Goal: Task Accomplishment & Management: Use online tool/utility

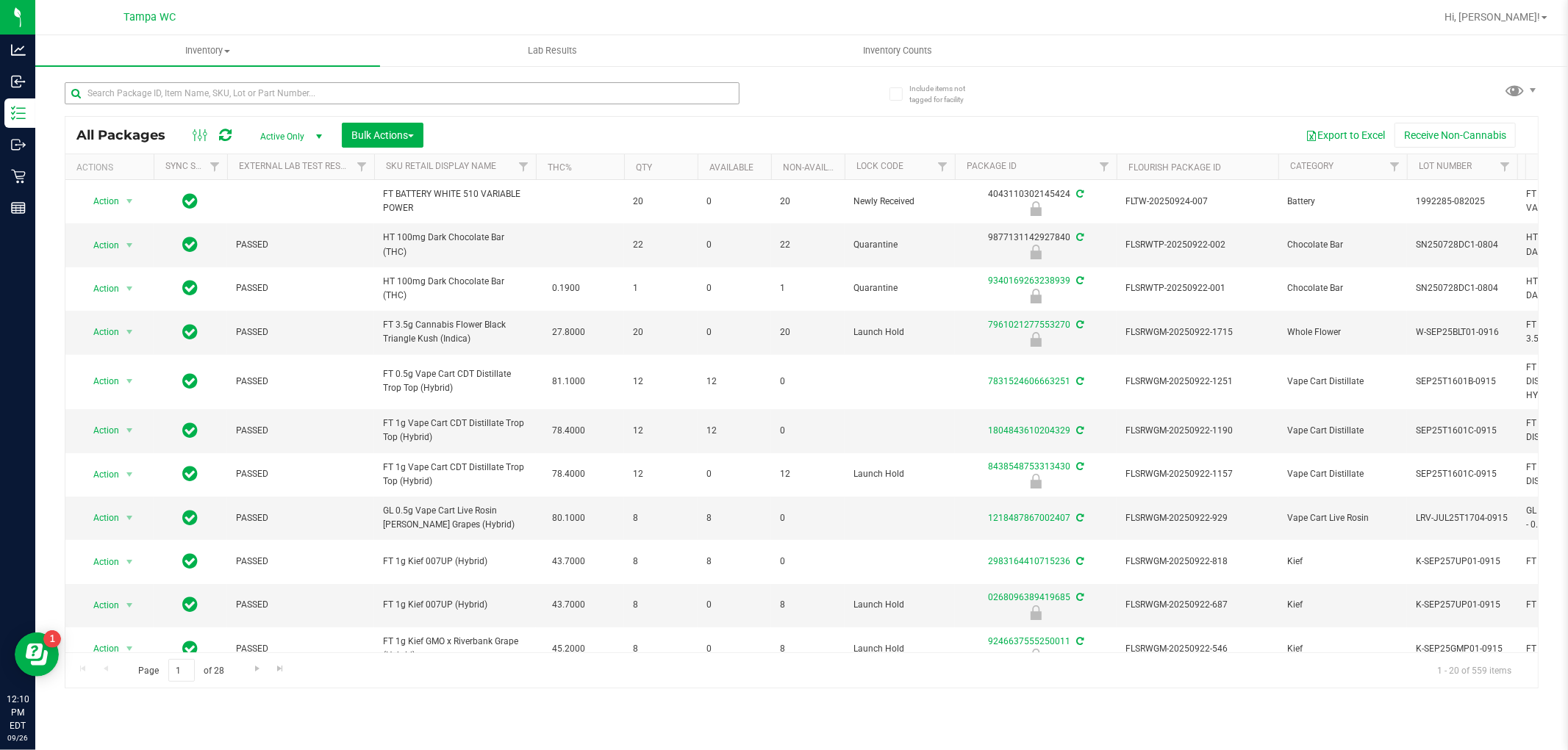
click at [166, 96] on input "text" at bounding box center [402, 93] width 675 height 22
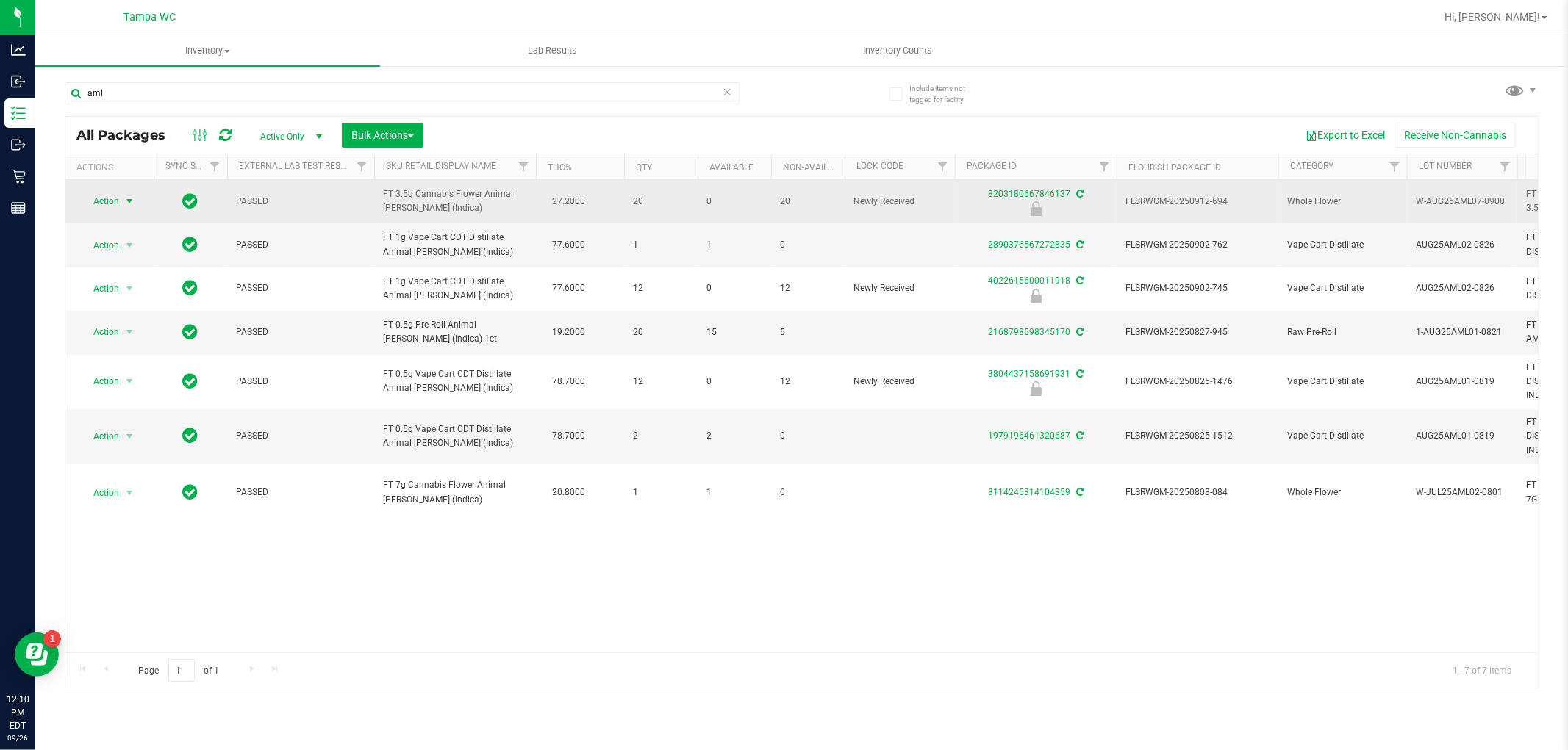
type input "aml"
click at [123, 195] on span "select" at bounding box center [129, 201] width 12 height 12
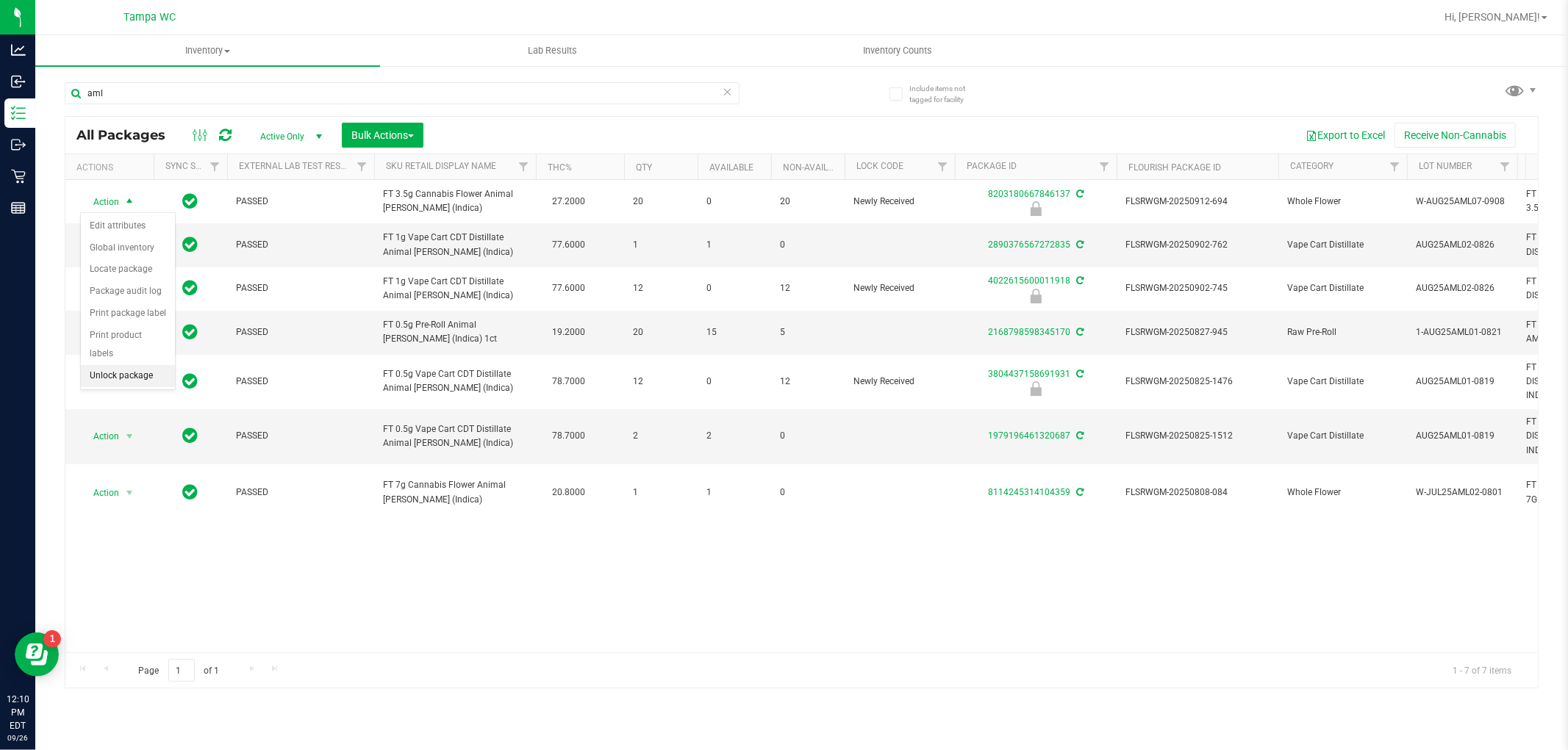
click at [142, 369] on li "Unlock package" at bounding box center [127, 376] width 94 height 22
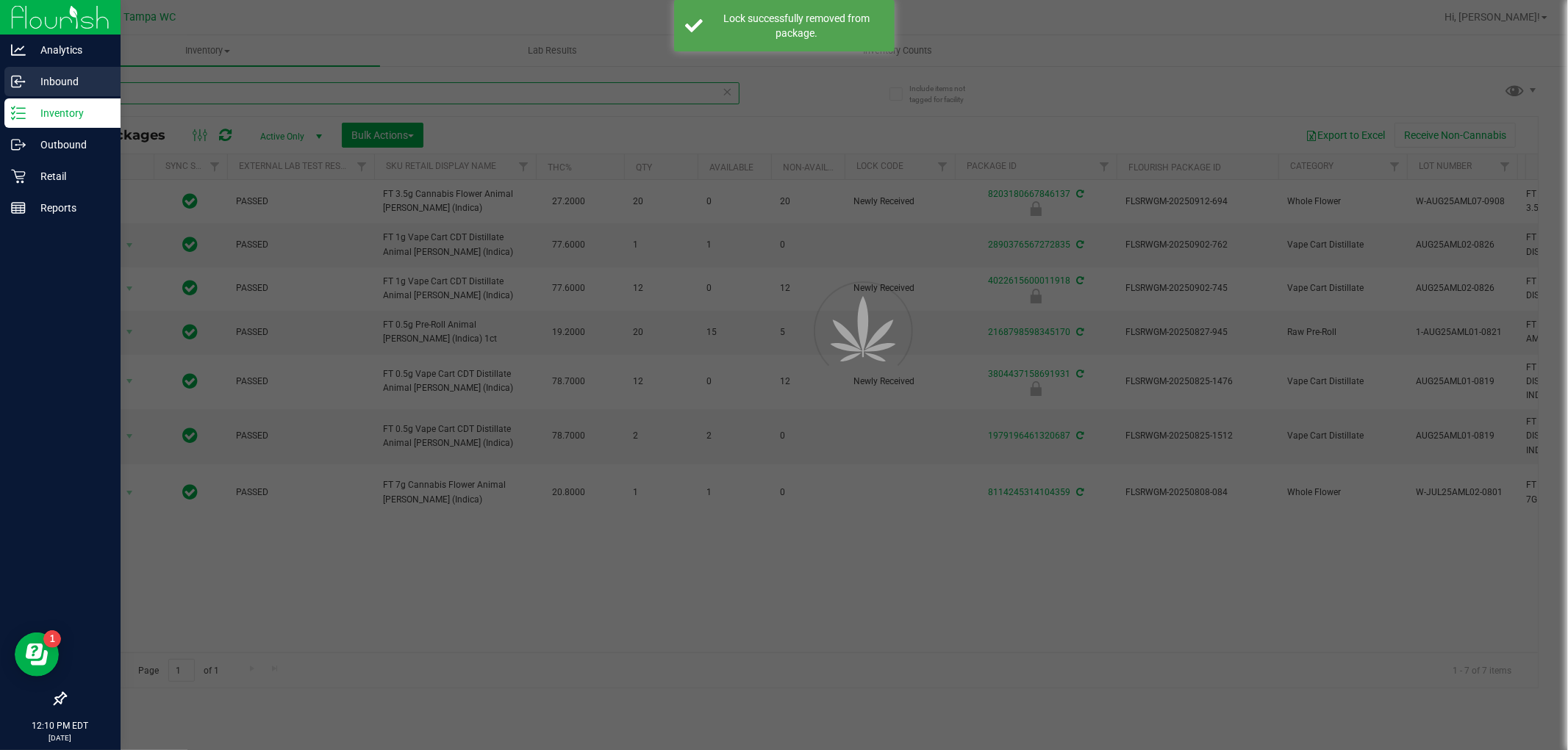
drag, startPoint x: 172, startPoint y: 91, endPoint x: 4, endPoint y: 77, distance: 168.6
click at [0, 76] on div "Analytics Inbound Inventory Outbound Retail Reports 12:10 PM EDT [DATE] 09/26 T…" at bounding box center [784, 375] width 1568 height 750
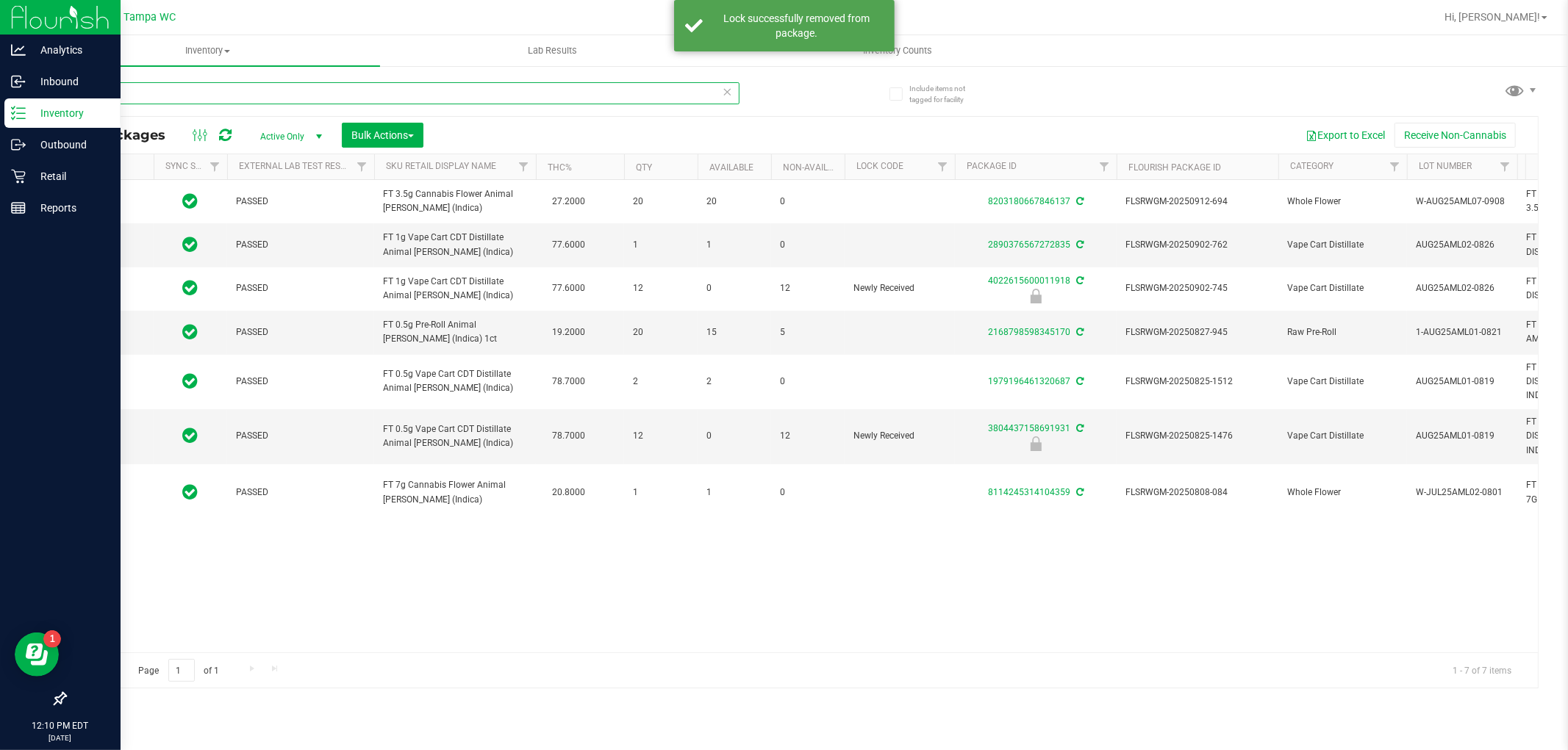
click at [174, 85] on input "aml" at bounding box center [402, 93] width 675 height 22
drag, startPoint x: 169, startPoint y: 93, endPoint x: 0, endPoint y: 76, distance: 169.9
click at [0, 76] on div "Analytics Inbound Inventory Outbound Retail Reports 12:10 PM EDT [DATE] 09/26 T…" at bounding box center [784, 375] width 1568 height 750
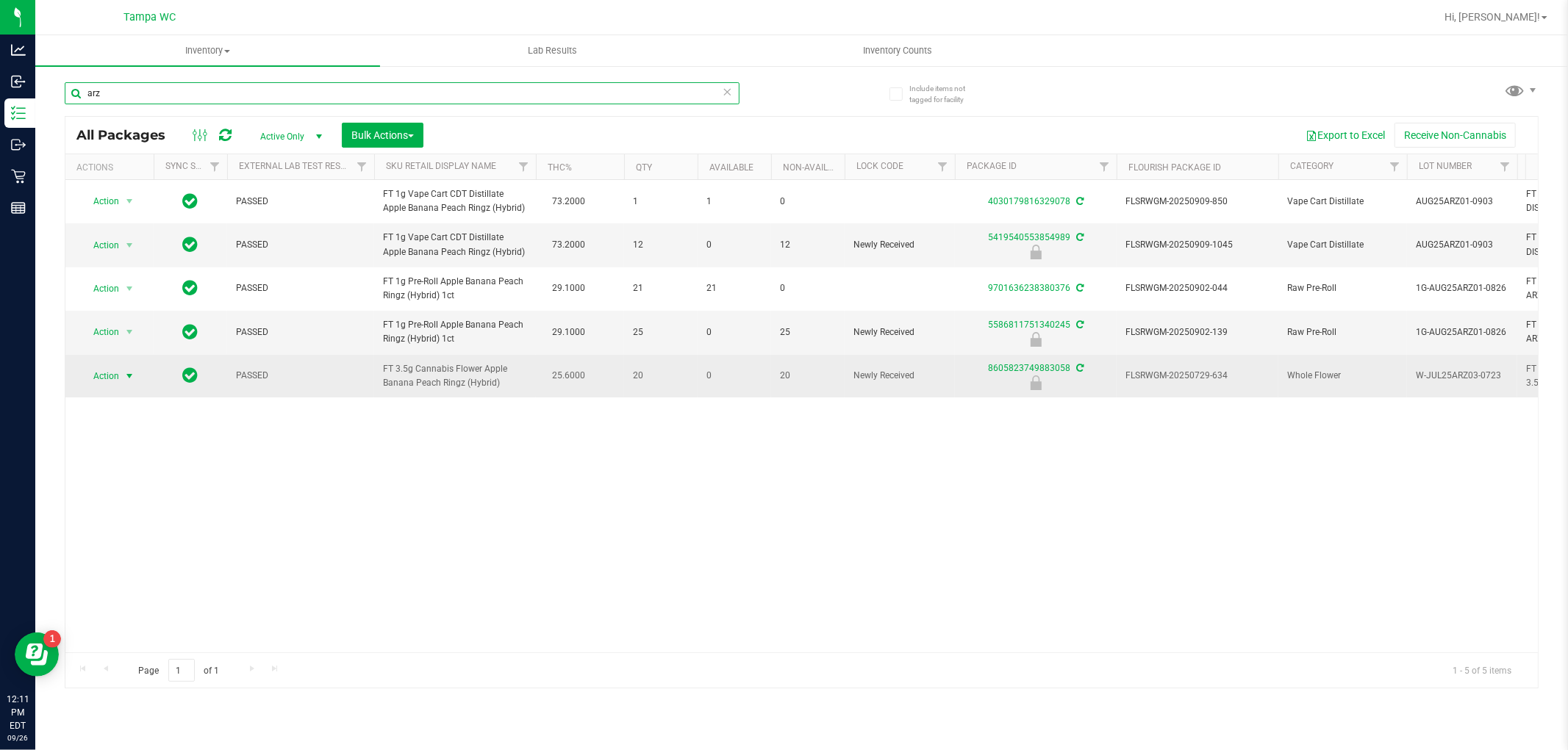
type input "arz"
click at [126, 372] on span "select" at bounding box center [129, 376] width 12 height 12
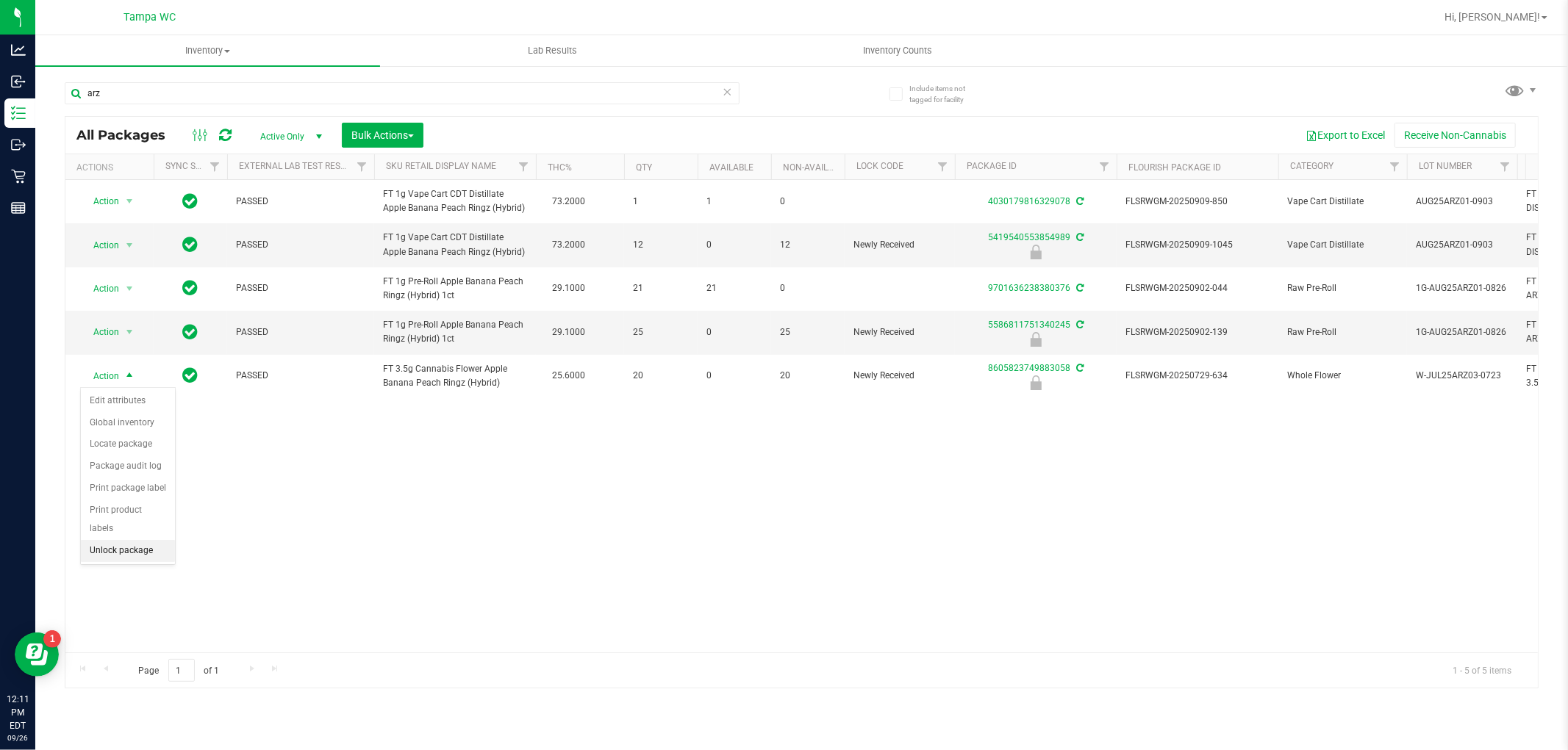
click at [131, 546] on li "Unlock package" at bounding box center [127, 551] width 94 height 22
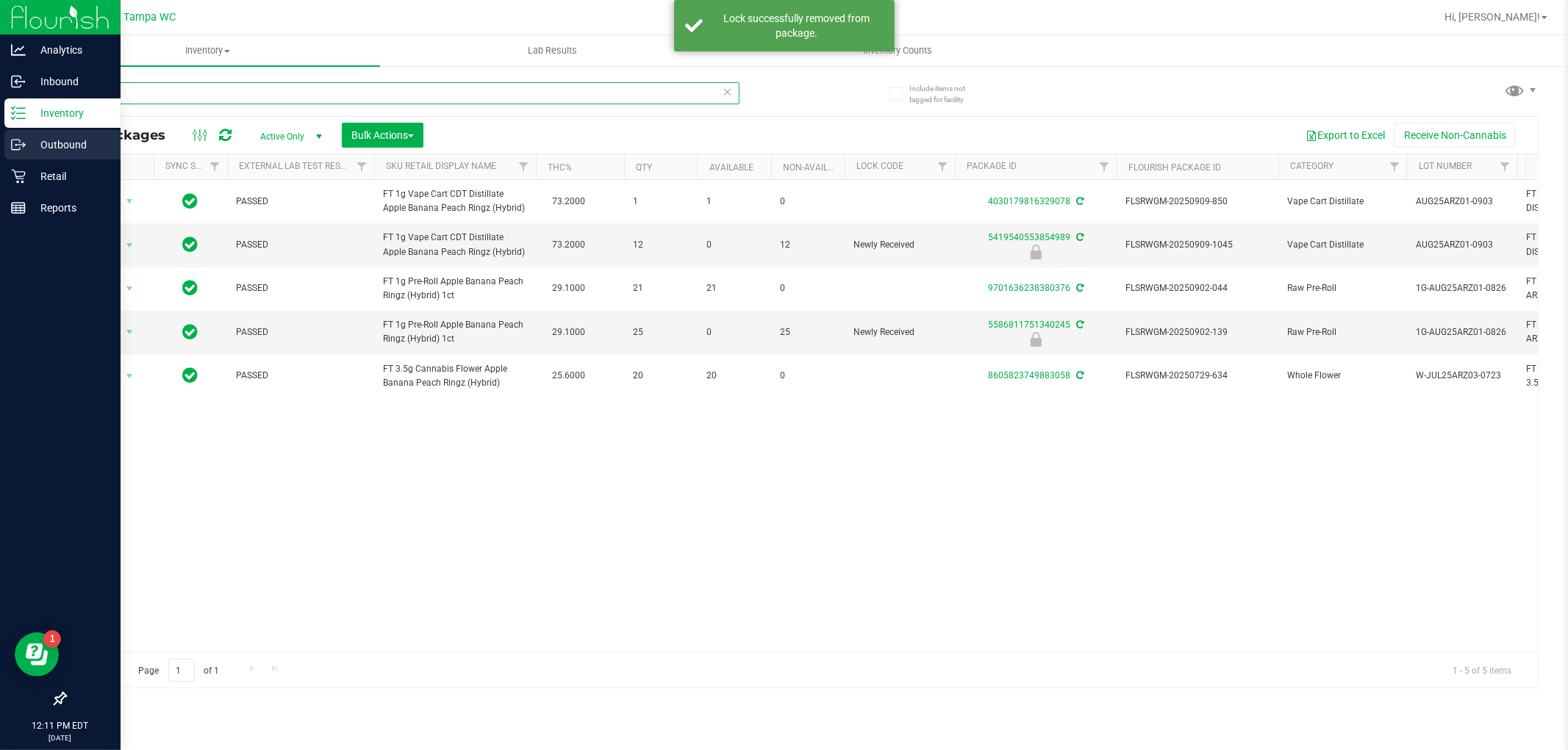
drag, startPoint x: 0, startPoint y: 133, endPoint x: 2, endPoint y: 145, distance: 12.2
click at [0, 138] on div "Analytics Inbound Inventory Outbound Retail Reports 12:11 PM EDT [DATE] 09/26 T…" at bounding box center [784, 375] width 1568 height 750
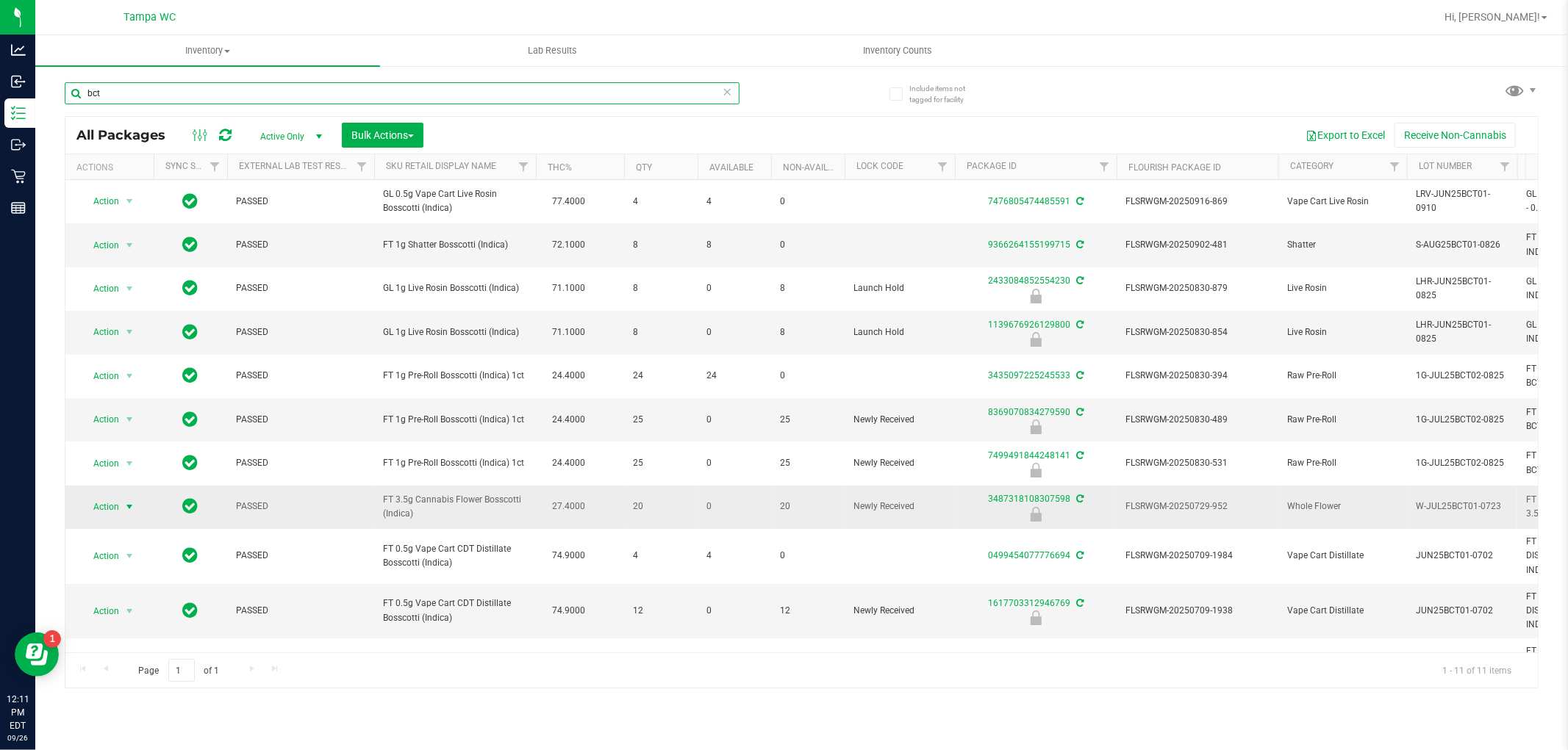
type input "bct"
click at [114, 501] on span "Action" at bounding box center [99, 507] width 40 height 20
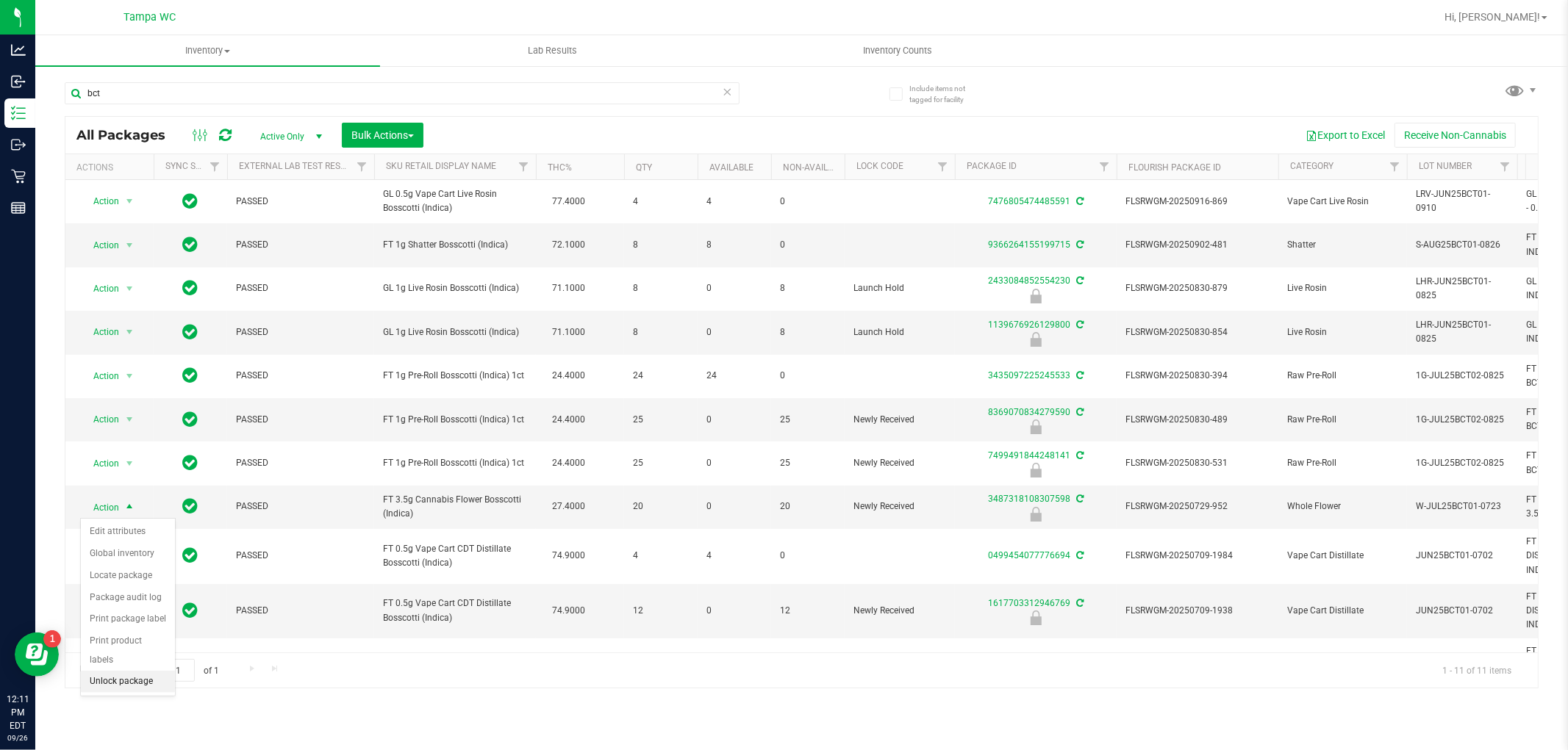
click at [145, 684] on li "Unlock package" at bounding box center [127, 682] width 94 height 22
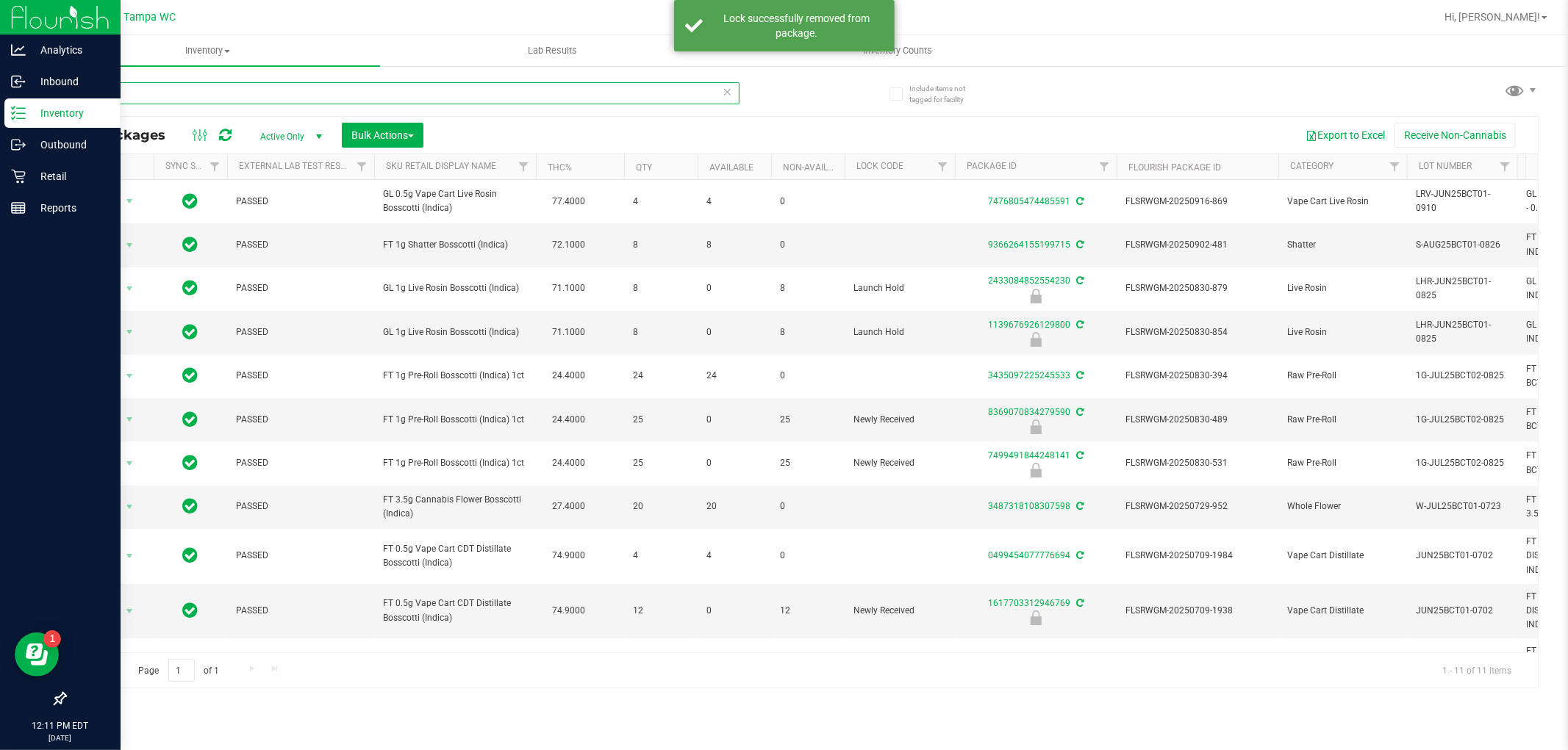
drag, startPoint x: 156, startPoint y: 99, endPoint x: 27, endPoint y: 128, distance: 132.2
click at [27, 128] on div "Analytics Inbound Inventory Outbound Retail Reports 12:11 PM EDT [DATE] 09/26 T…" at bounding box center [784, 375] width 1568 height 750
type input "blt"
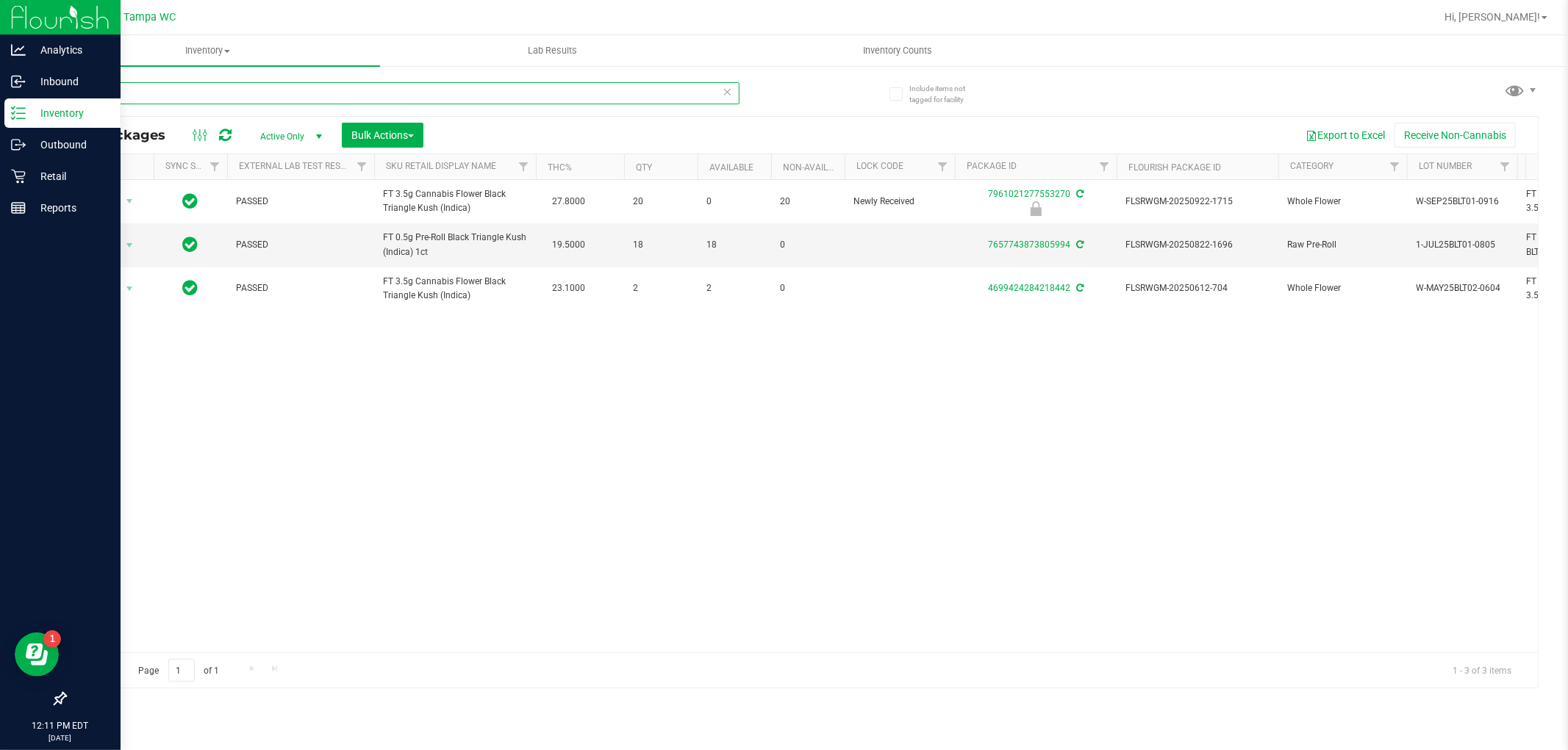
drag, startPoint x: 160, startPoint y: 98, endPoint x: 5, endPoint y: 120, distance: 156.6
click at [0, 123] on div "Analytics Inbound Inventory Outbound Retail Reports 12:11 PM EDT [DATE] 09/26 T…" at bounding box center [784, 375] width 1568 height 750
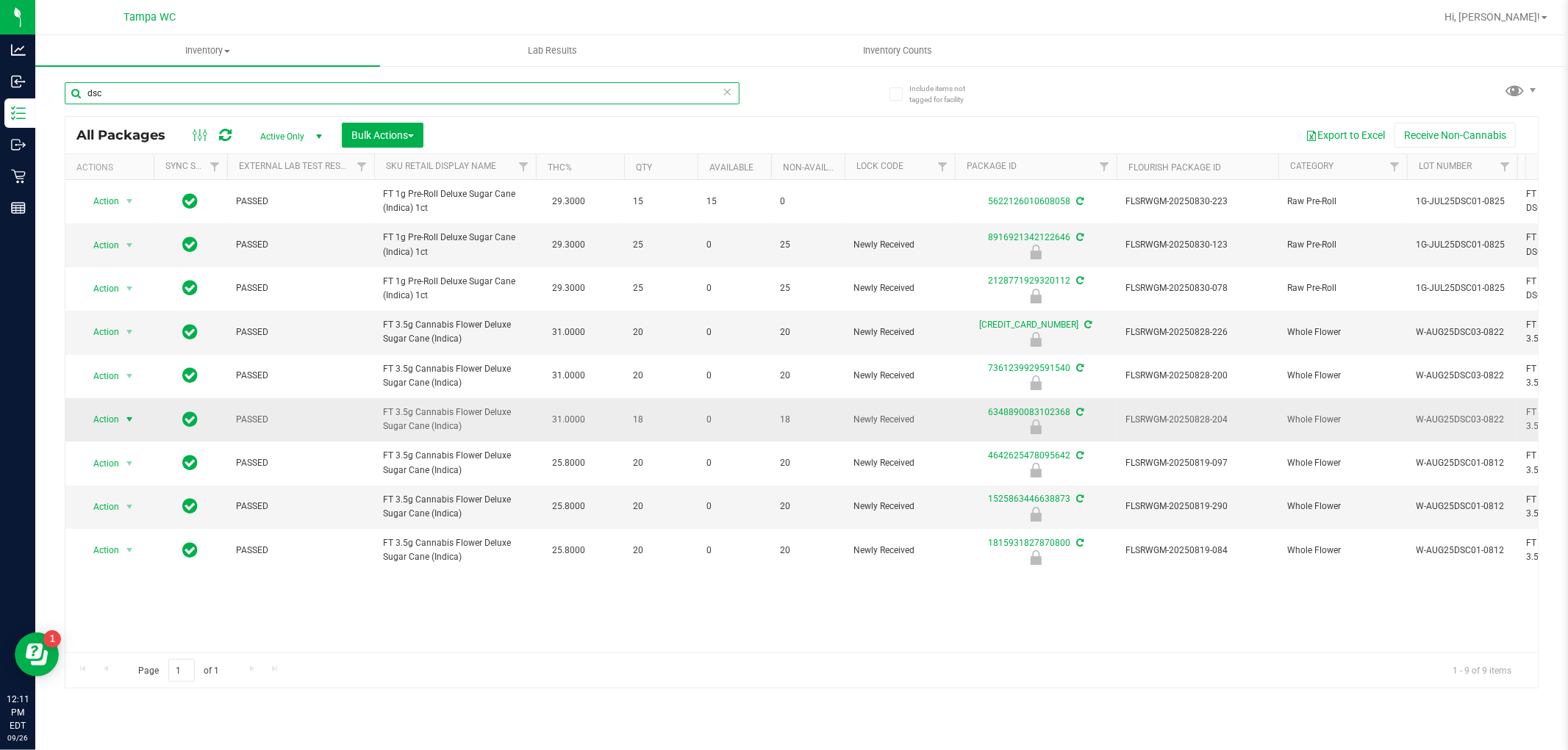
type input "dsc"
click at [131, 420] on span "select" at bounding box center [129, 420] width 12 height 12
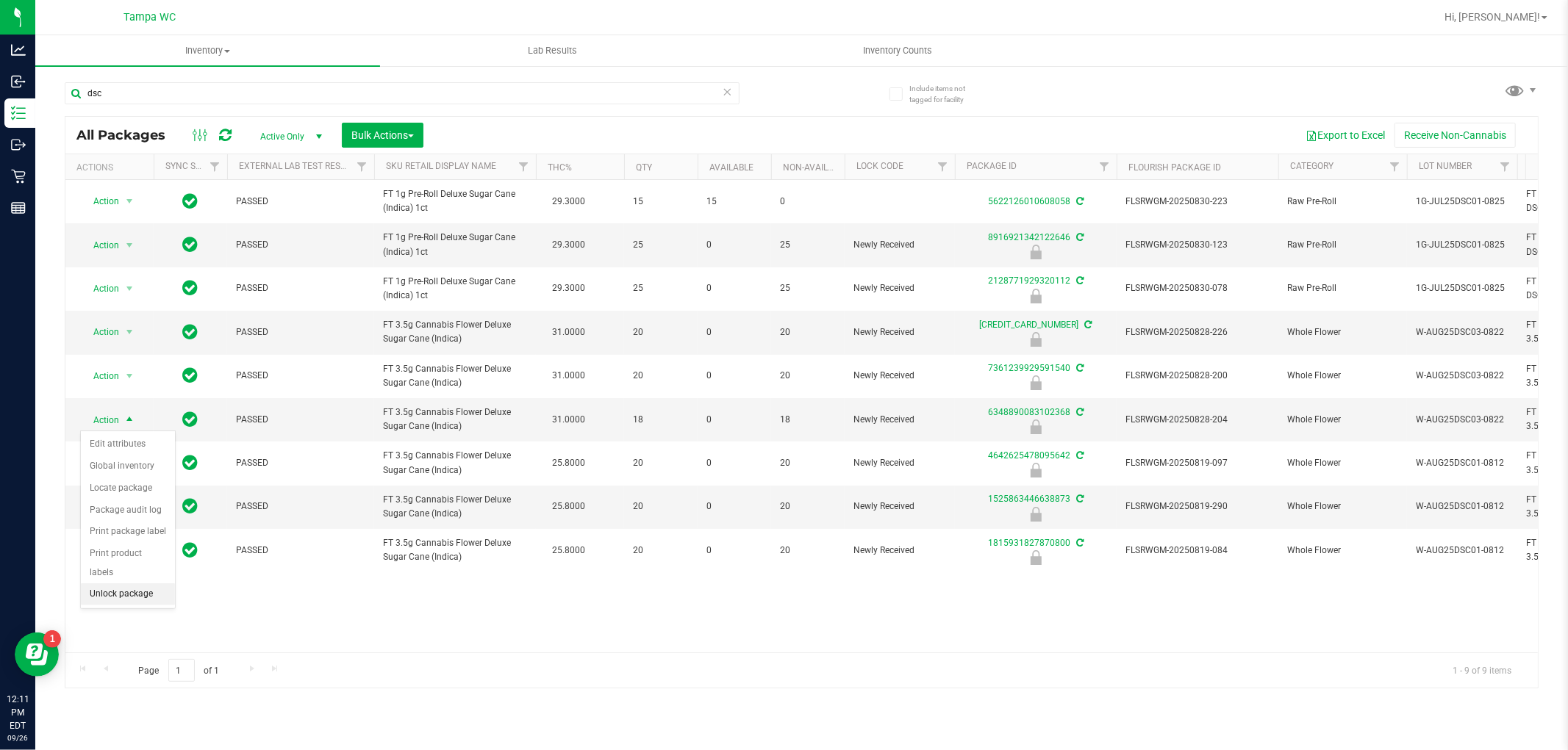
click at [115, 596] on li "Unlock package" at bounding box center [127, 595] width 94 height 22
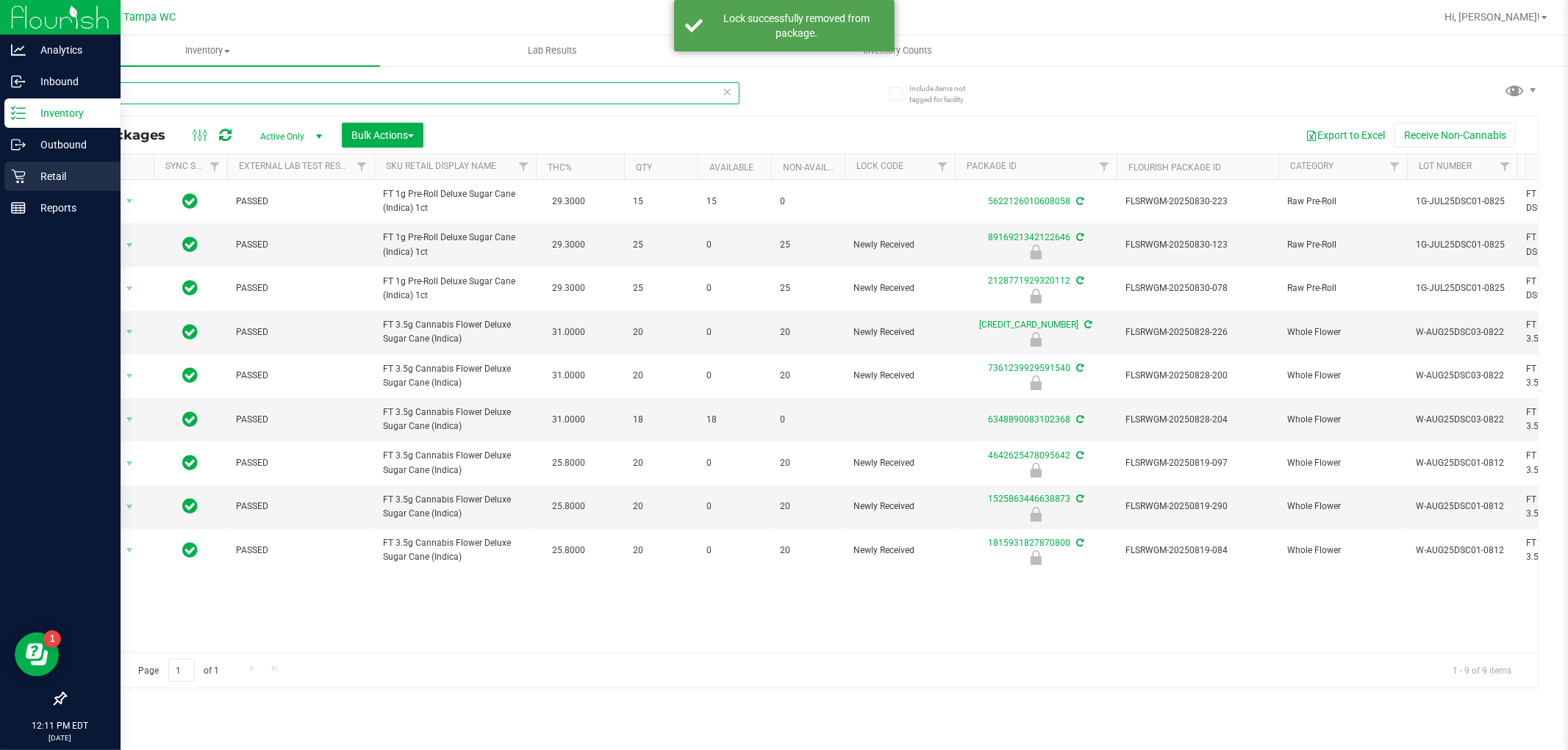
drag, startPoint x: 316, startPoint y: 85, endPoint x: 0, endPoint y: 178, distance: 329.4
click at [0, 157] on div "Analytics Inbound Inventory Outbound Retail Reports 12:11 PM EDT [DATE] 09/26 T…" at bounding box center [784, 375] width 1568 height 750
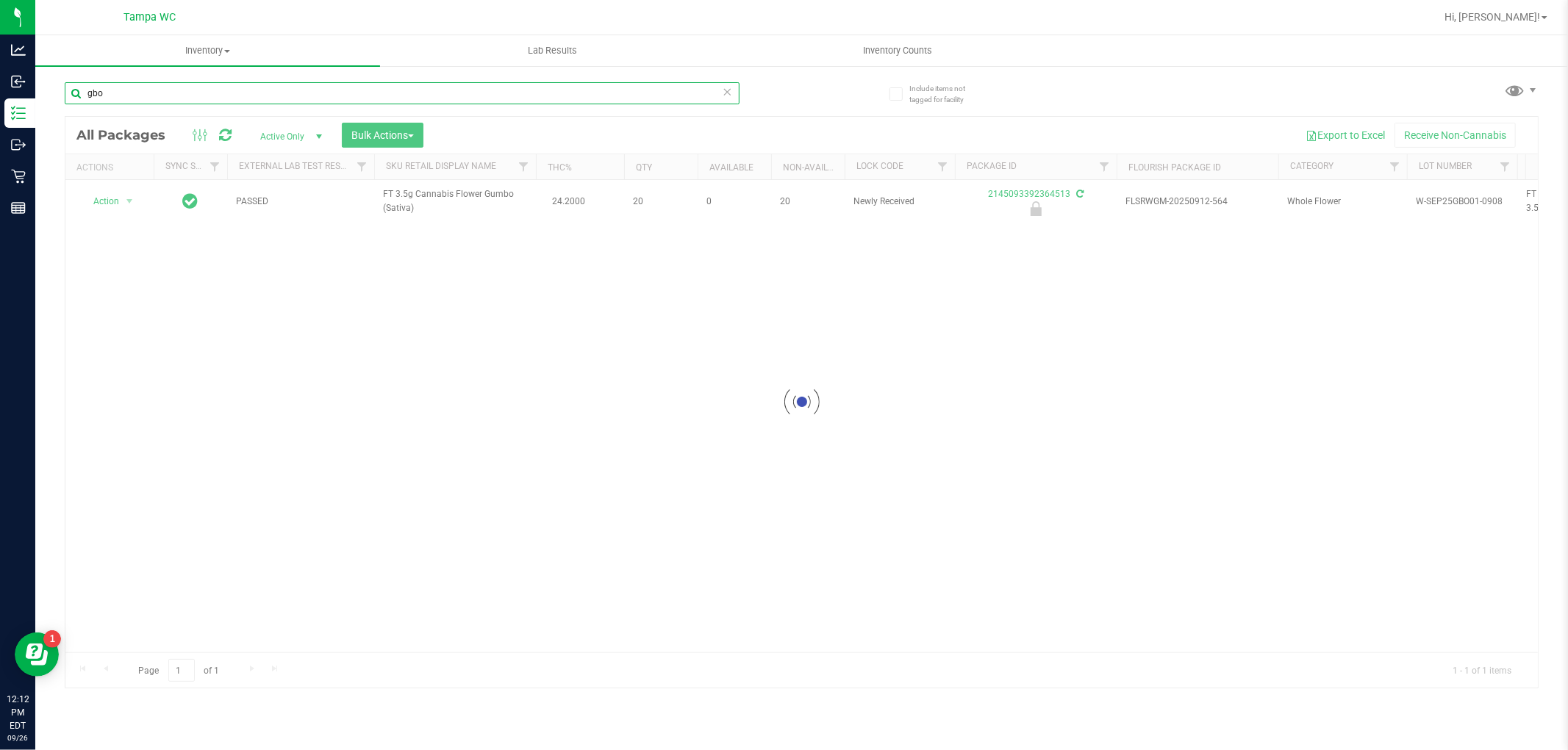
type input "gbo"
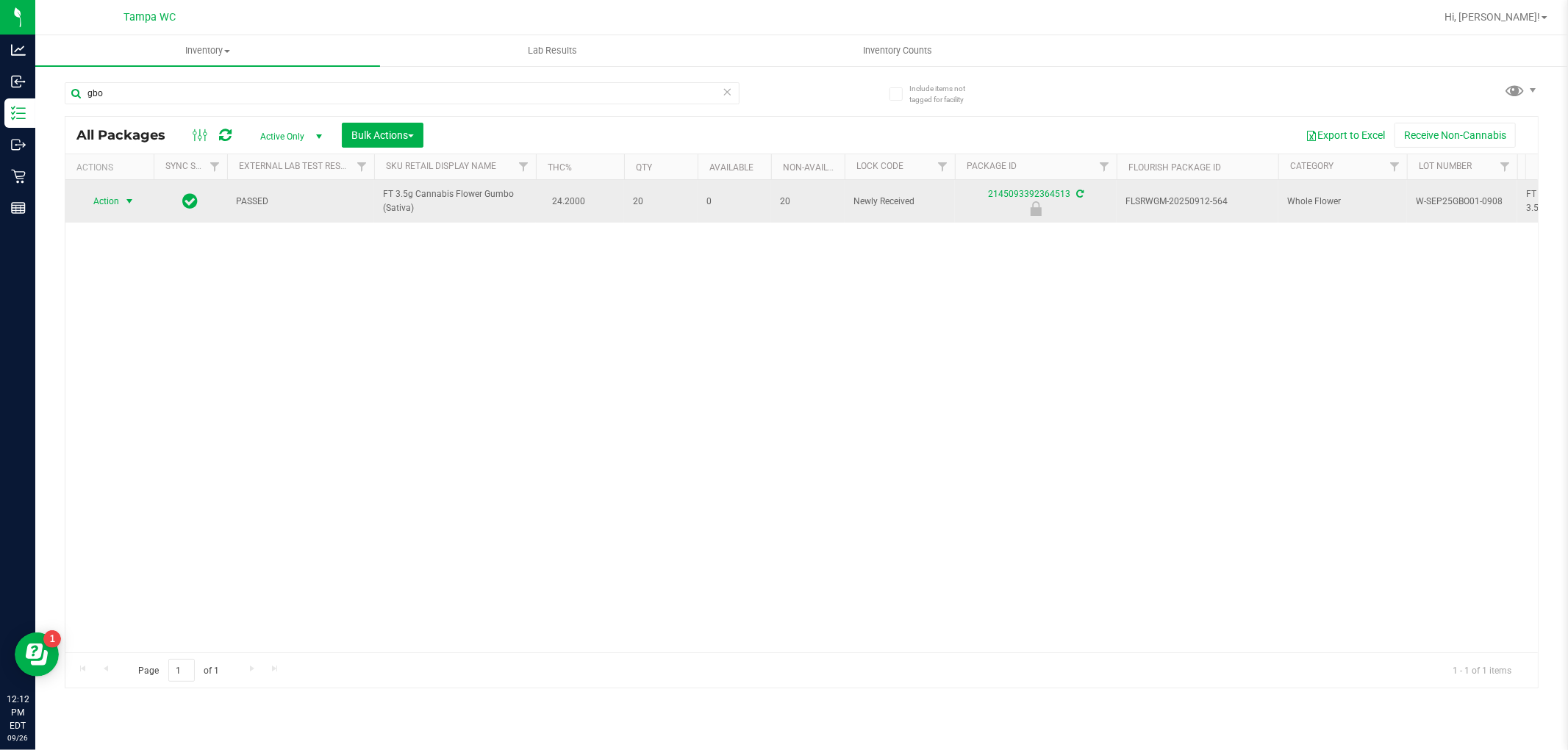
click at [116, 201] on span "Action" at bounding box center [99, 201] width 40 height 20
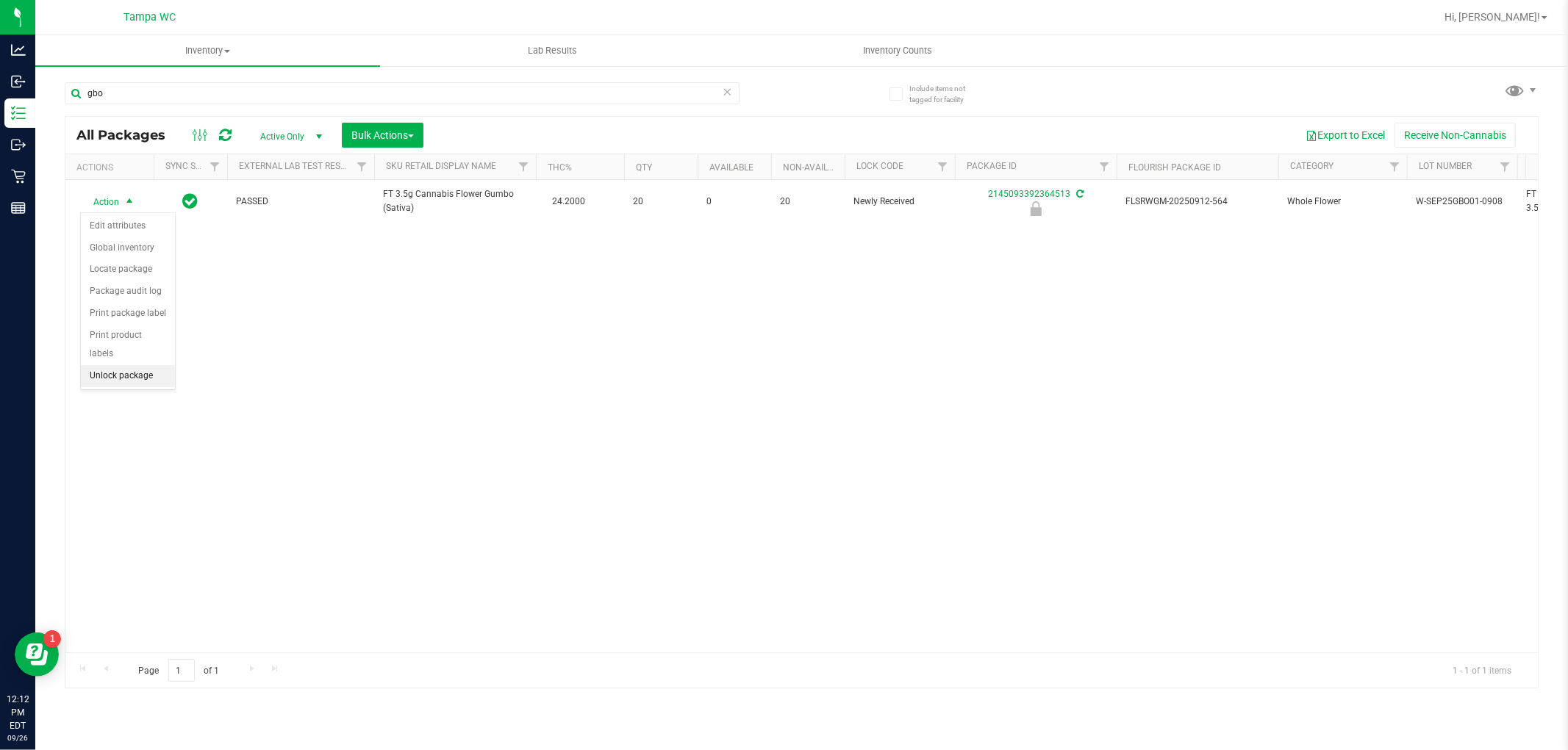
click at [141, 376] on li "Unlock package" at bounding box center [127, 376] width 94 height 22
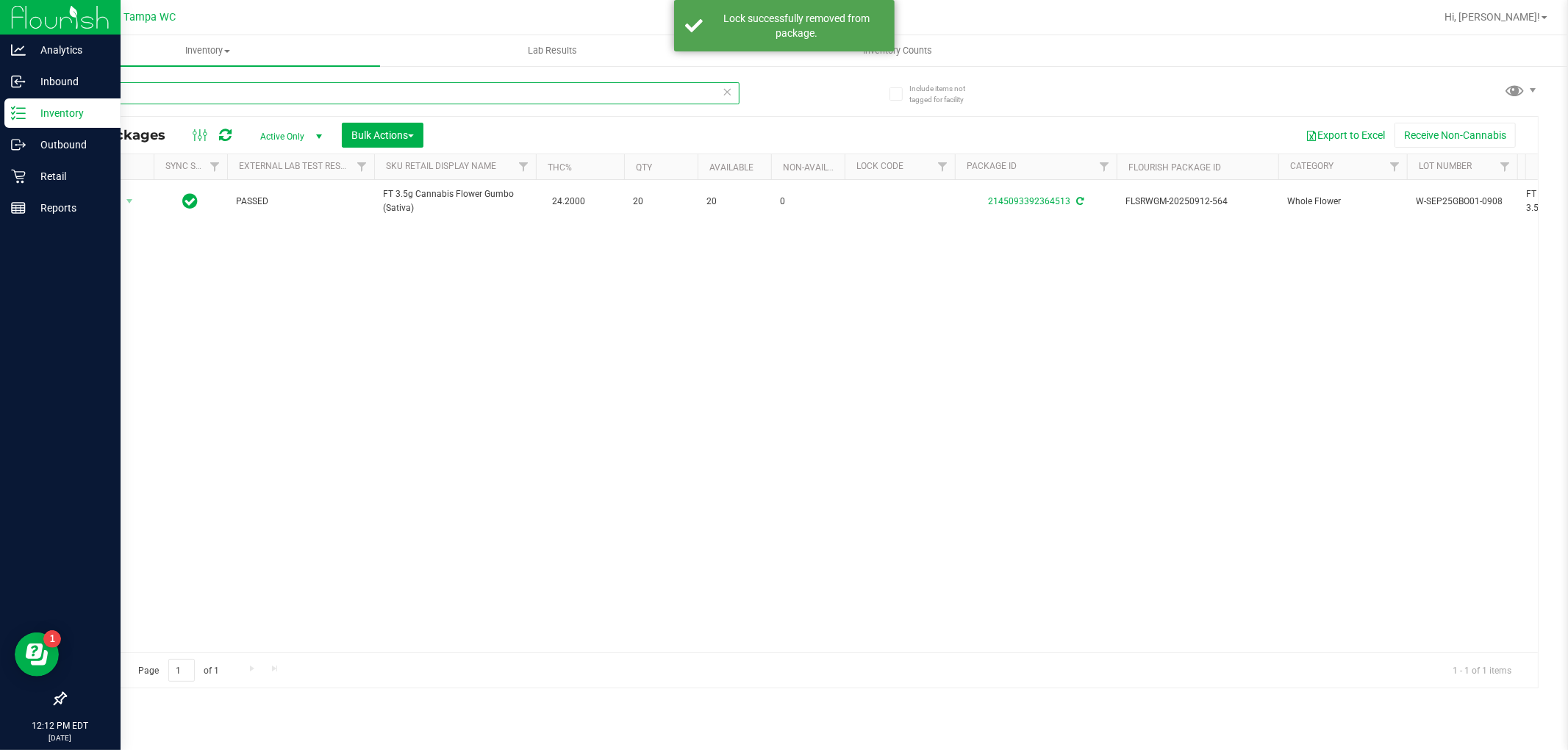
drag, startPoint x: 127, startPoint y: 87, endPoint x: 23, endPoint y: 107, distance: 105.9
click at [23, 107] on div "Analytics Inbound Inventory Outbound Retail Reports 12:12 PM EDT [DATE] 09/26 T…" at bounding box center [784, 375] width 1568 height 750
type input "grz"
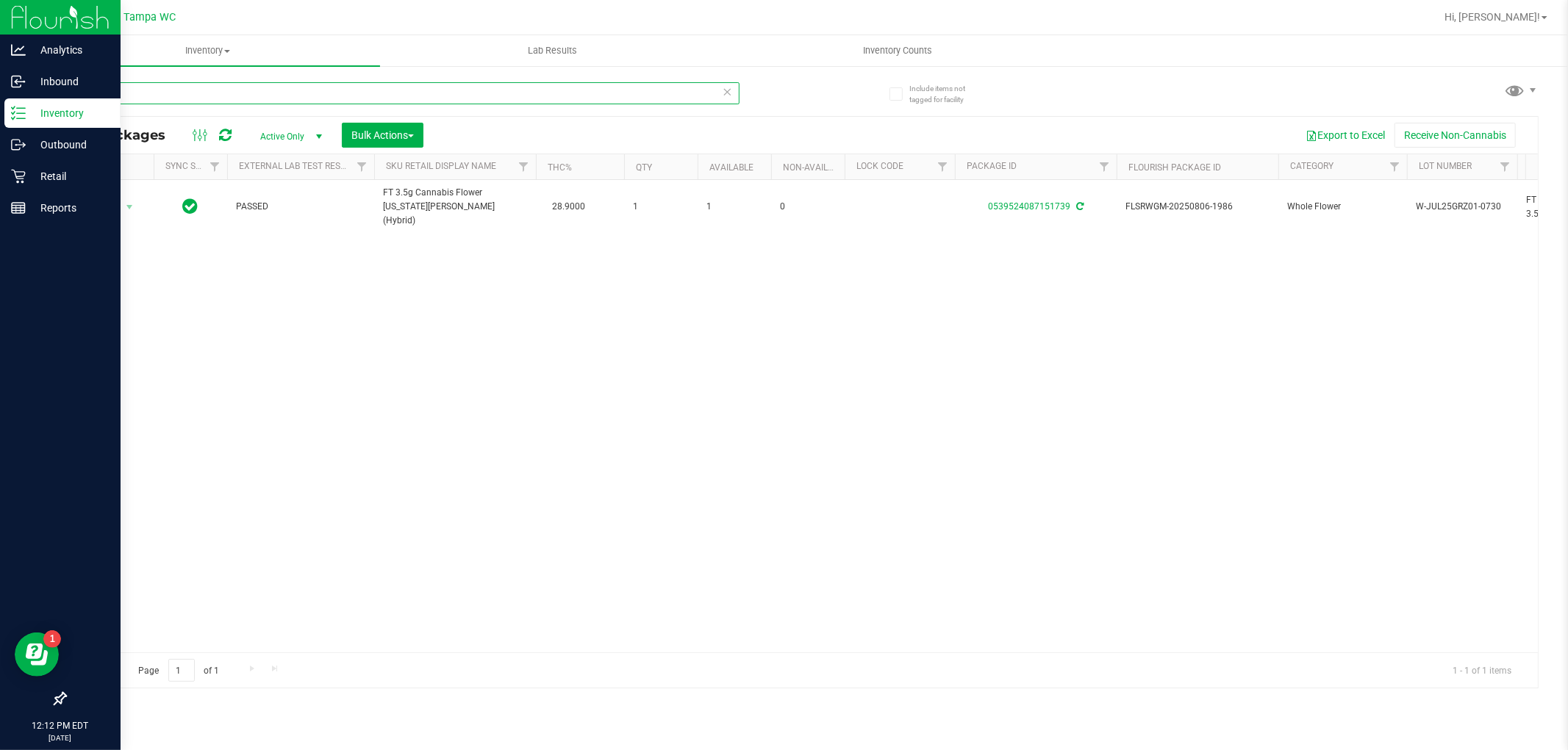
drag, startPoint x: 313, startPoint y: 90, endPoint x: 0, endPoint y: 110, distance: 313.6
click at [0, 110] on div "Analytics Inbound Inventory Outbound Retail Reports 12:12 PM EDT [DATE] 09/26 T…" at bounding box center [784, 375] width 1568 height 750
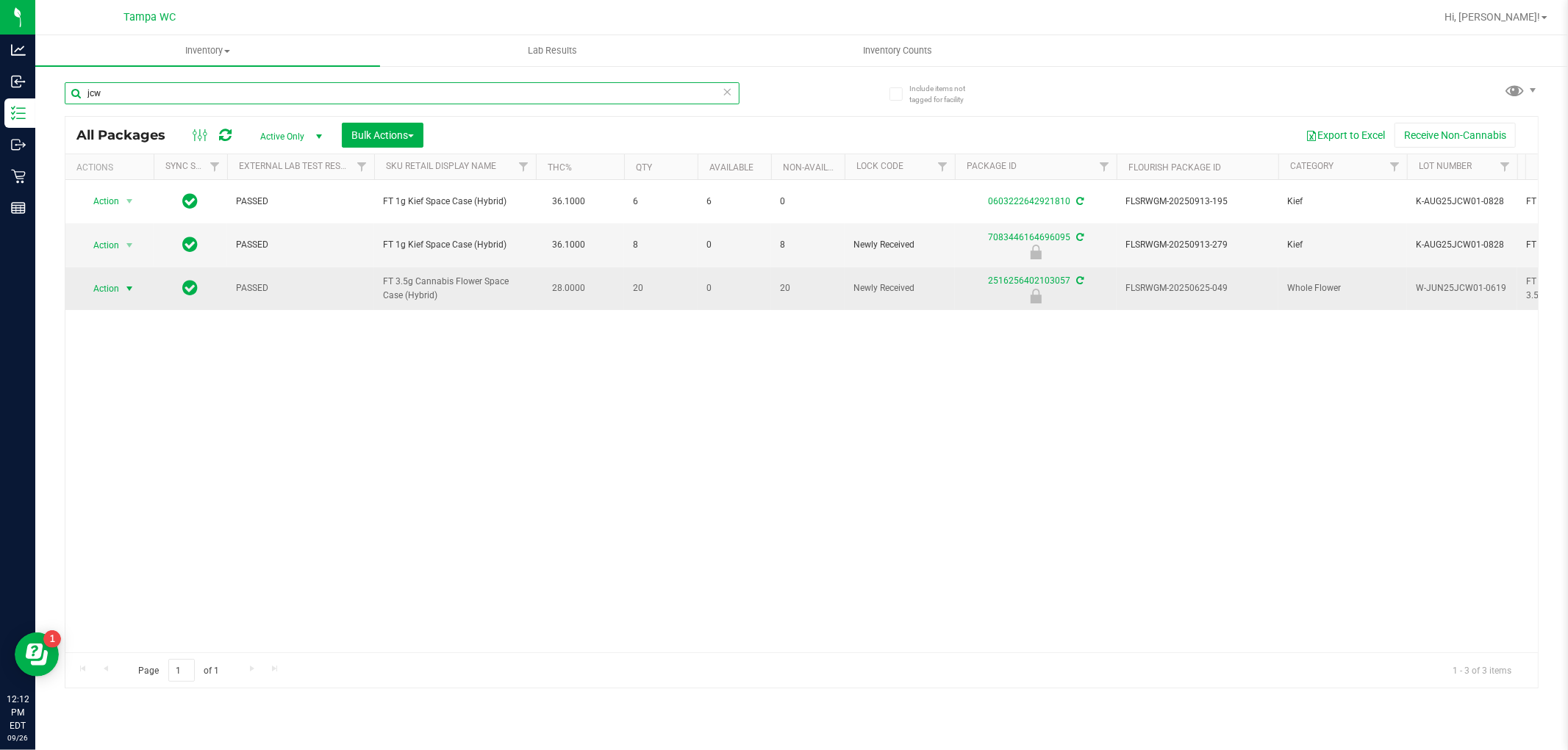
type input "jcw"
click at [119, 291] on span "Action" at bounding box center [99, 288] width 40 height 20
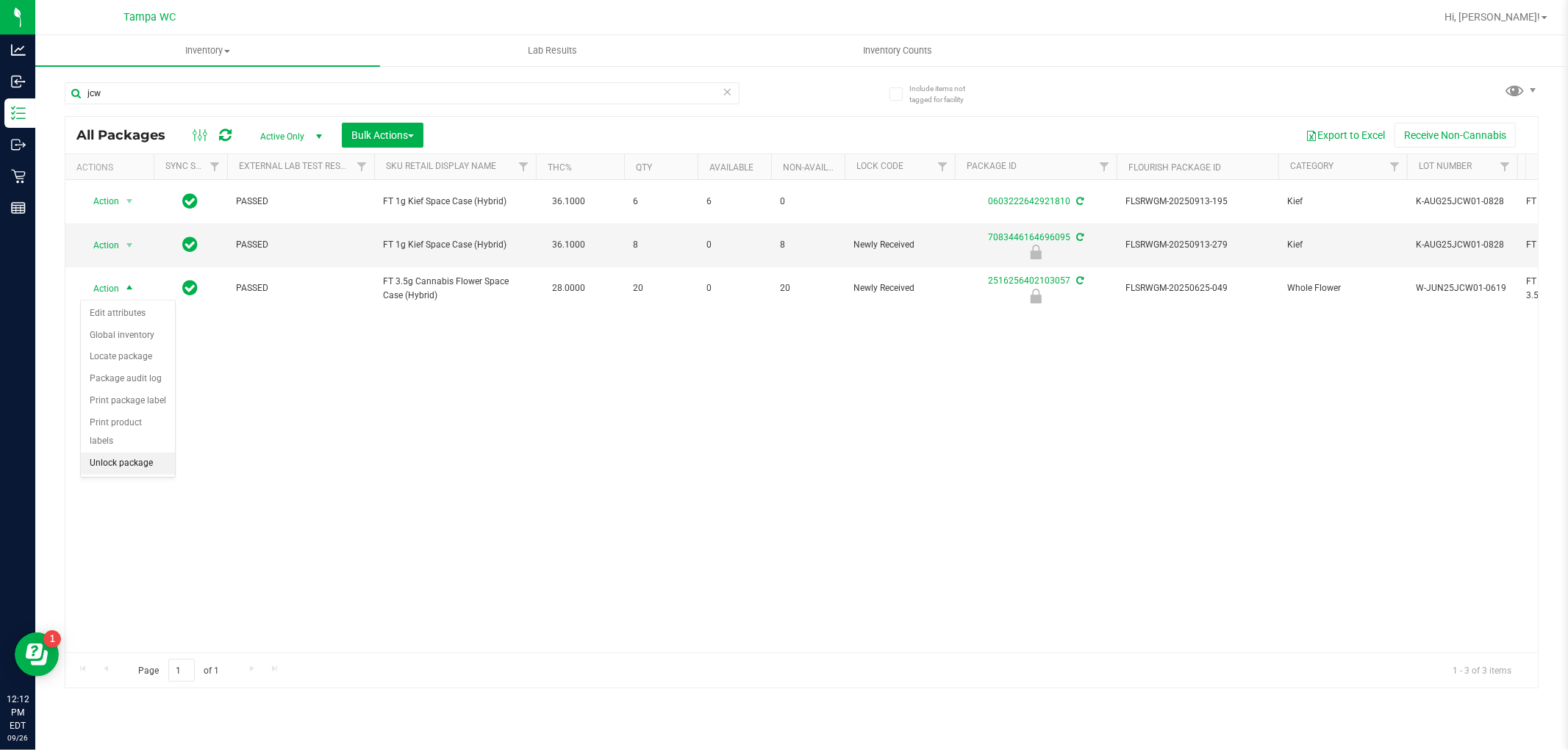
click at [113, 465] on li "Unlock package" at bounding box center [127, 463] width 94 height 22
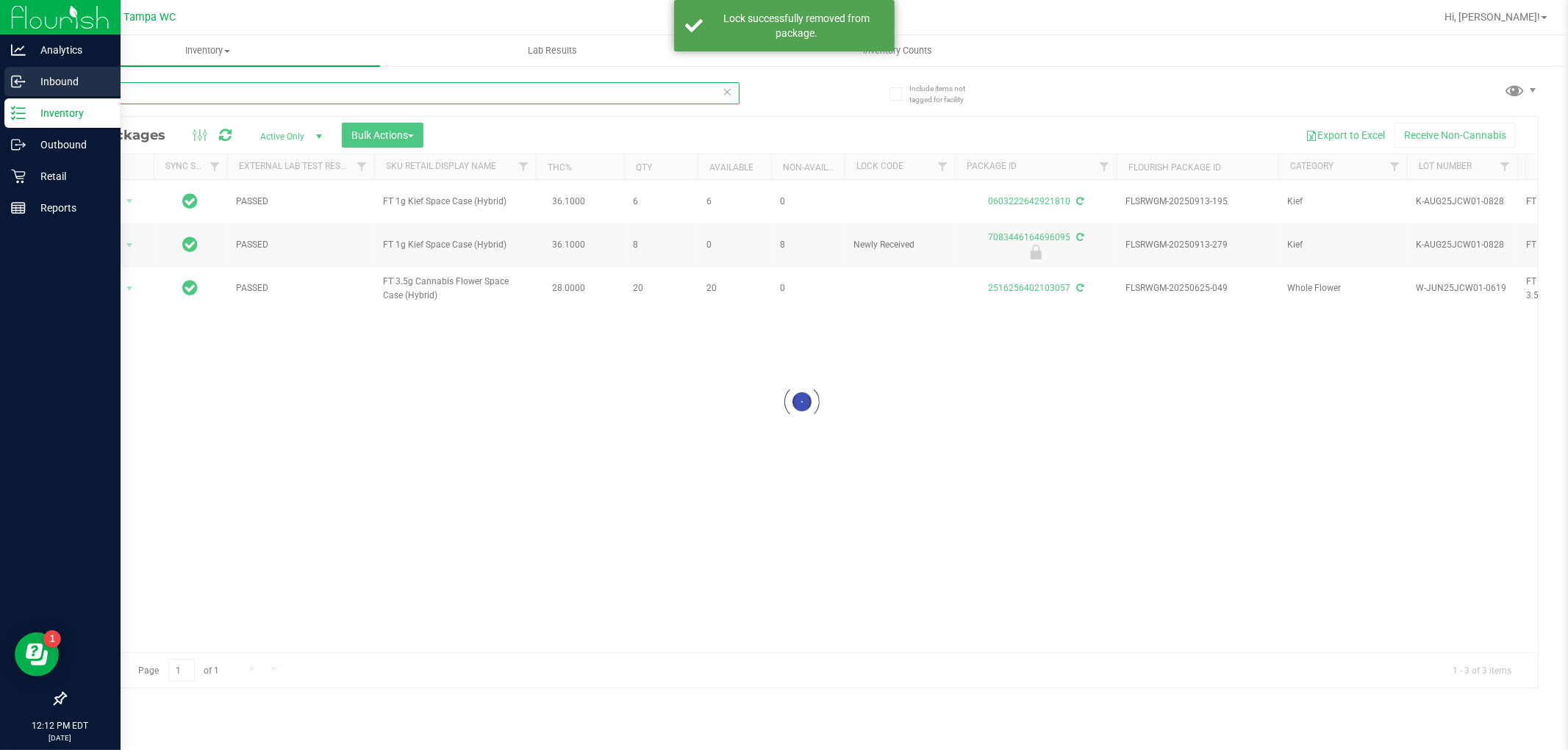
drag, startPoint x: 118, startPoint y: 96, endPoint x: 0, endPoint y: 91, distance: 118.1
click at [0, 91] on div "Analytics Inbound Inventory Outbound Retail Reports 12:12 PM EDT [DATE] 09/26 T…" at bounding box center [784, 375] width 1568 height 750
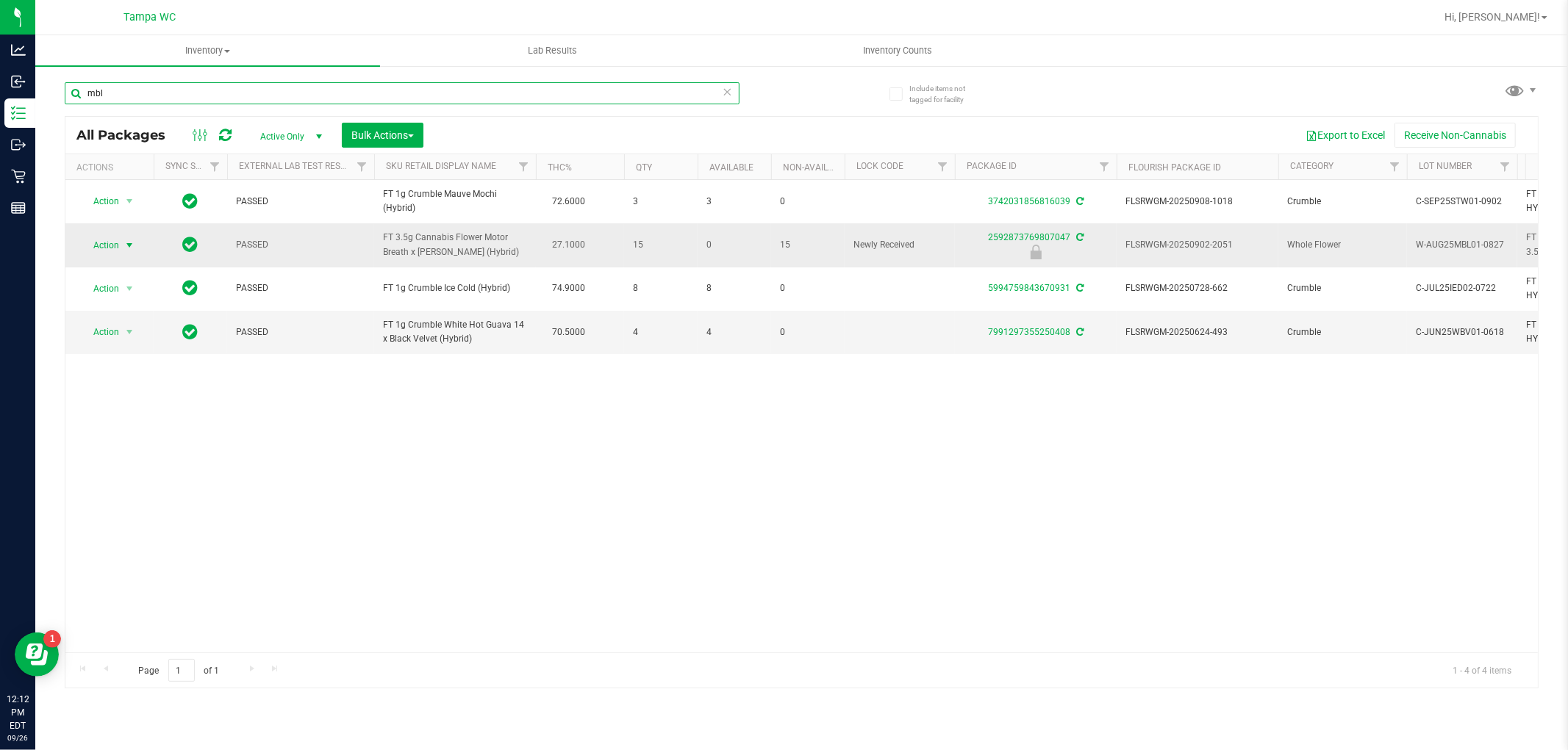
type input "mbl"
click at [134, 244] on span "select" at bounding box center [129, 245] width 12 height 12
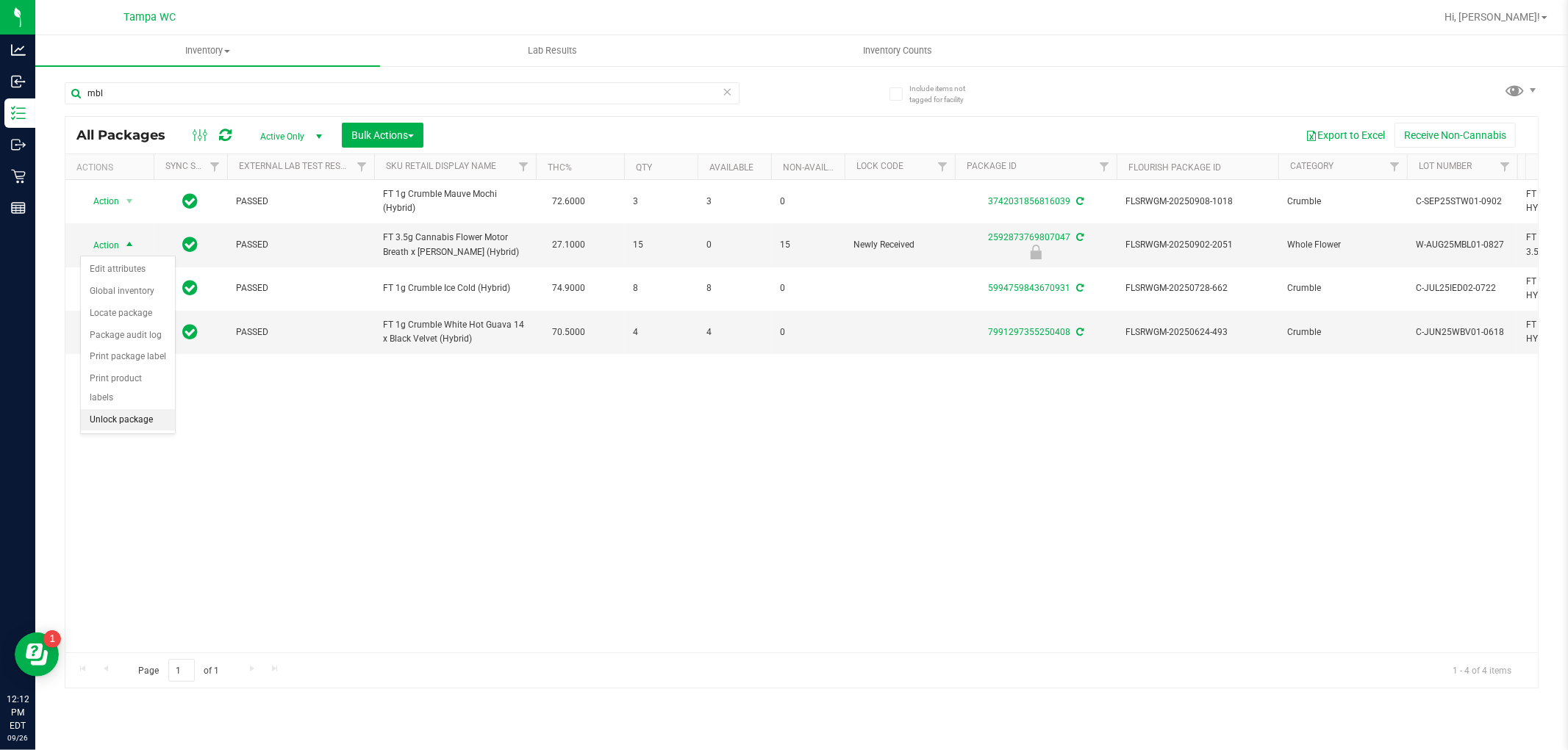
click at [134, 416] on li "Unlock package" at bounding box center [127, 420] width 94 height 22
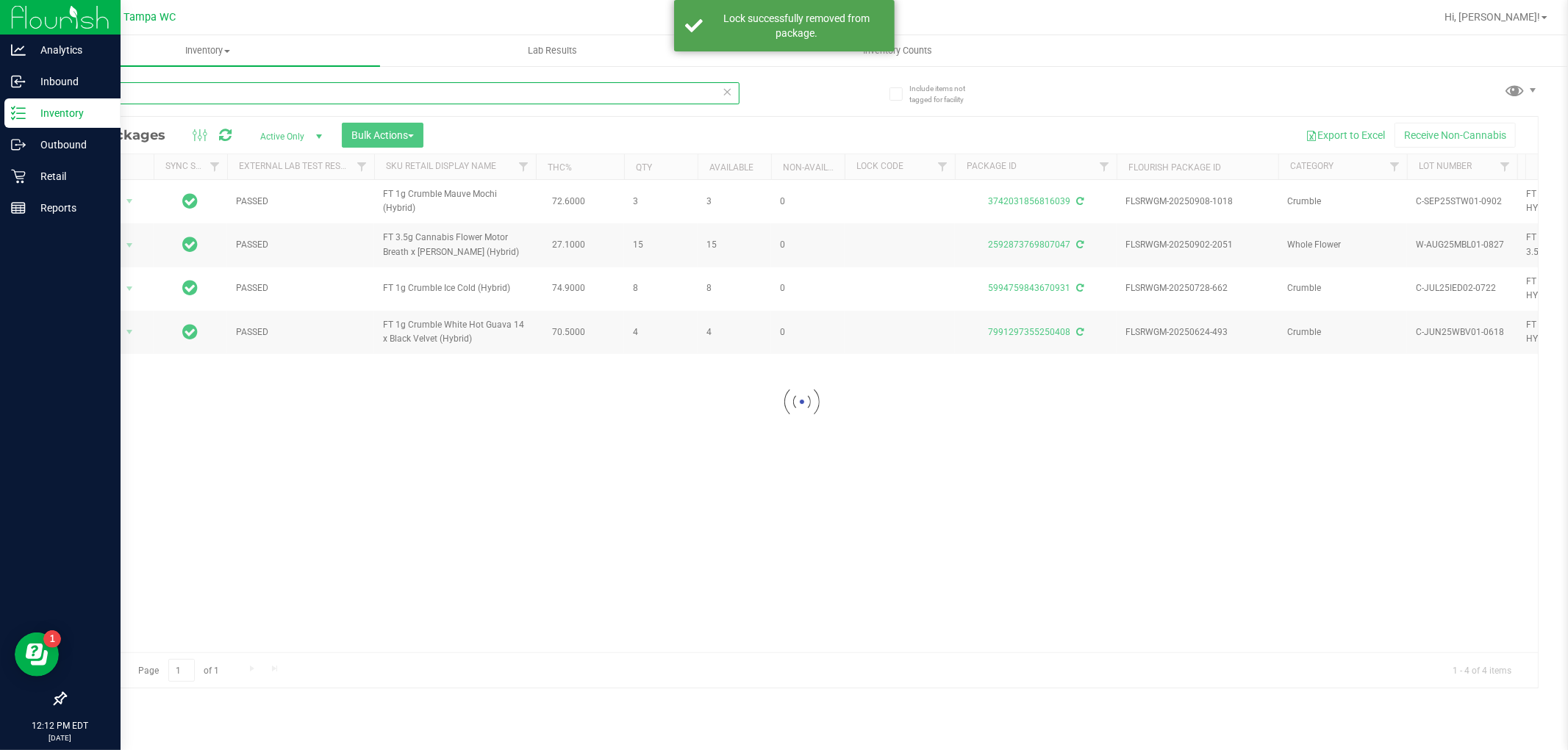
drag, startPoint x: 119, startPoint y: 90, endPoint x: 0, endPoint y: 105, distance: 119.9
click at [0, 101] on div "Analytics Inbound Inventory Outbound Retail Reports 12:12 PM EDT [DATE] 09/26 T…" at bounding box center [784, 375] width 1568 height 750
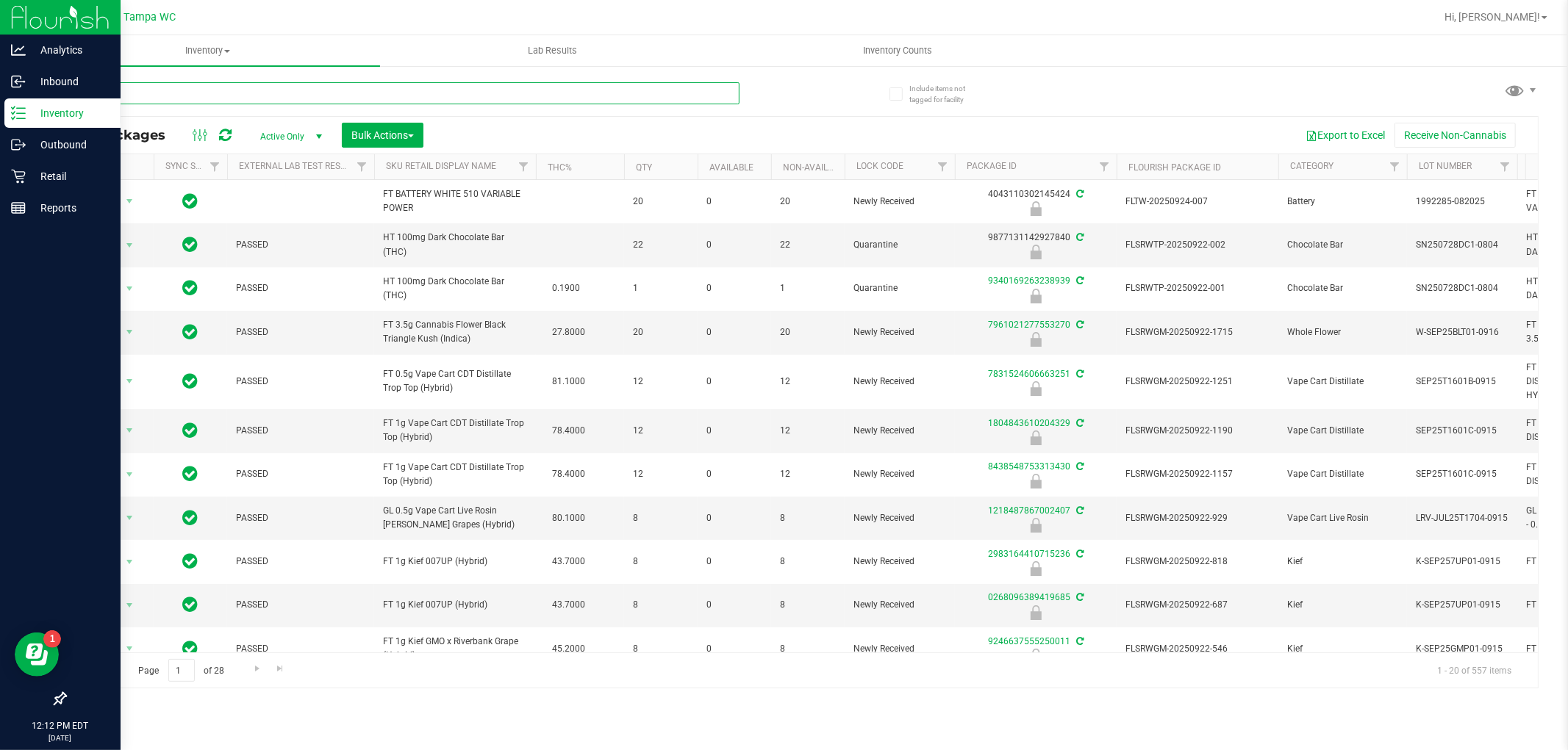
type input "s"
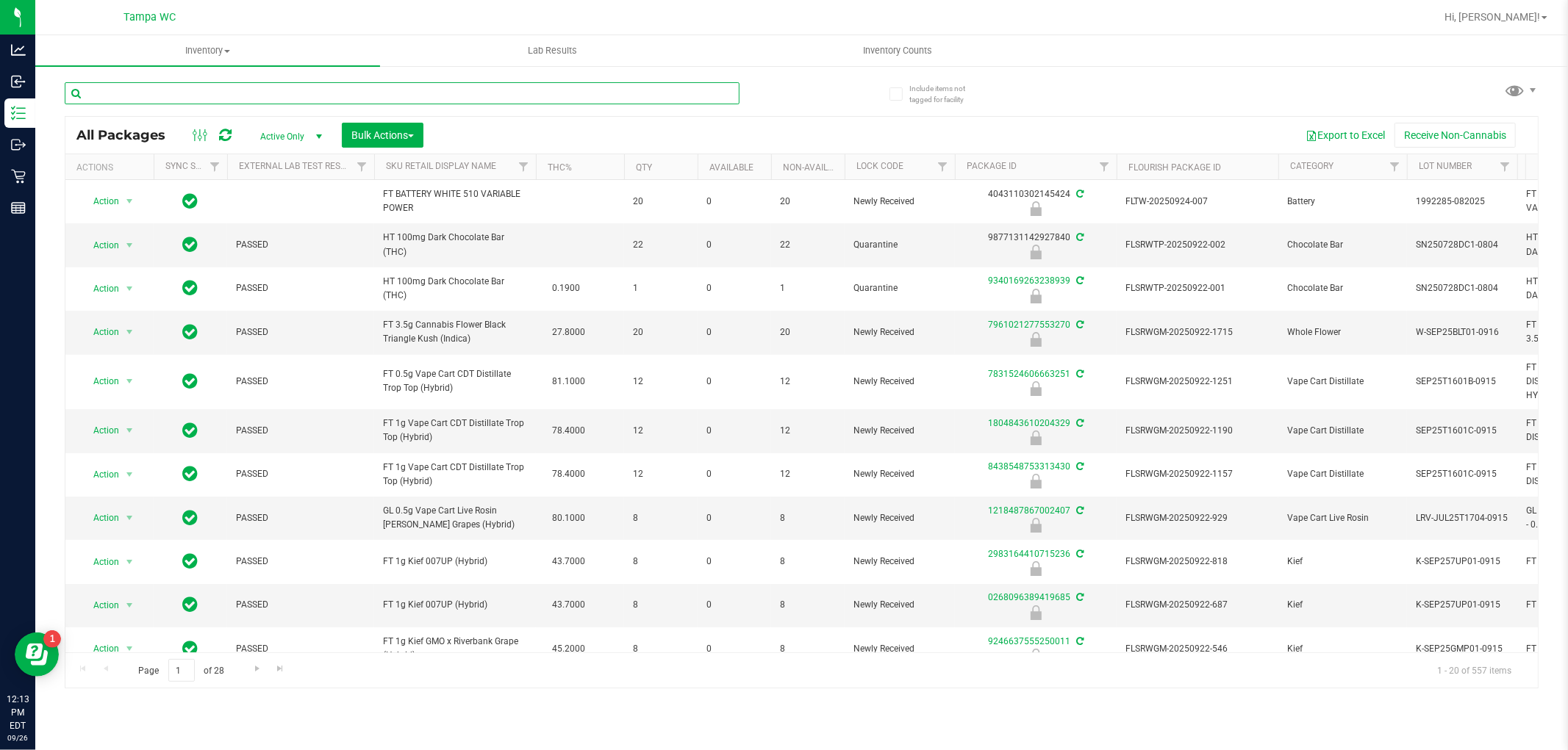
click at [136, 85] on input "text" at bounding box center [402, 93] width 675 height 22
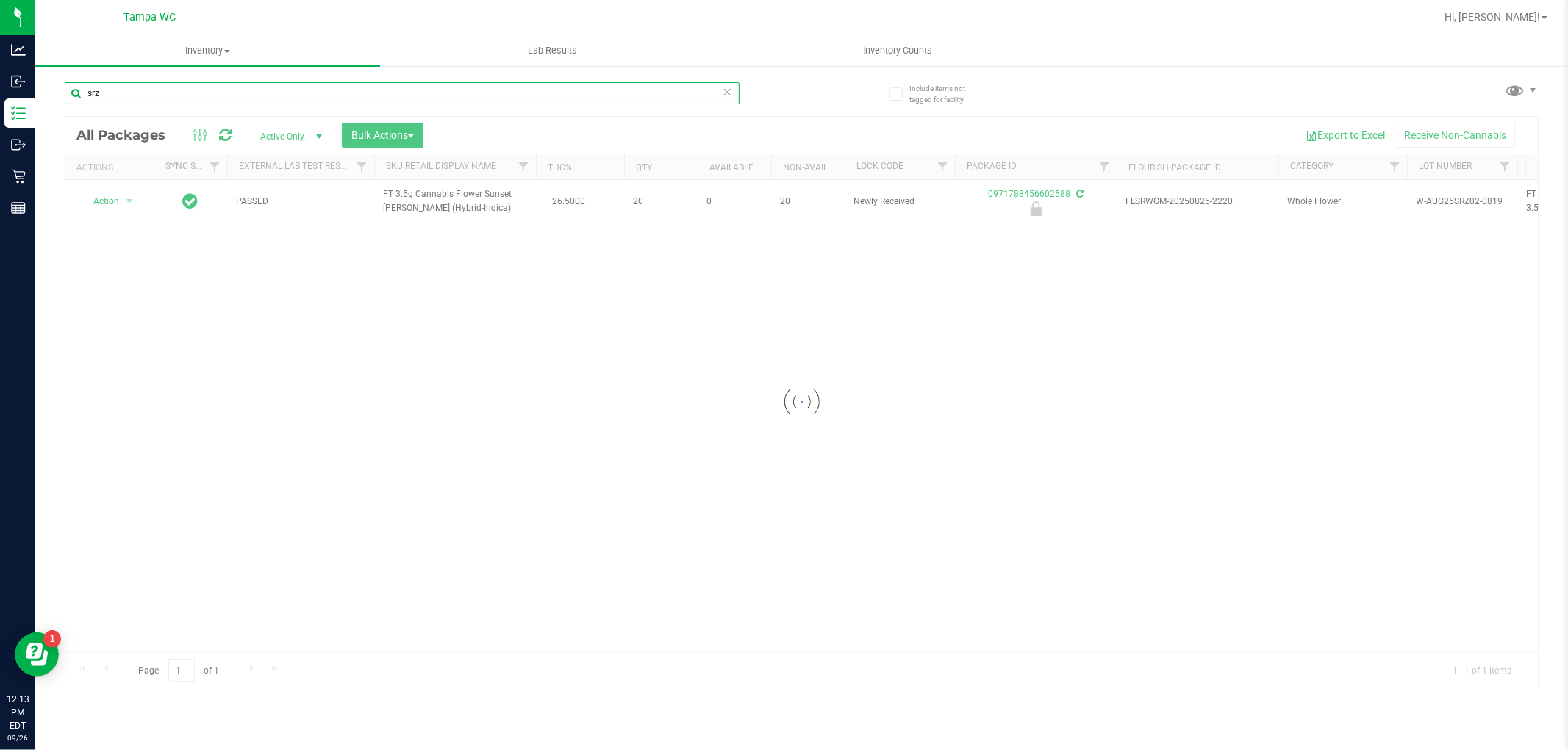
type input "srz"
click at [123, 199] on div at bounding box center [801, 402] width 1473 height 571
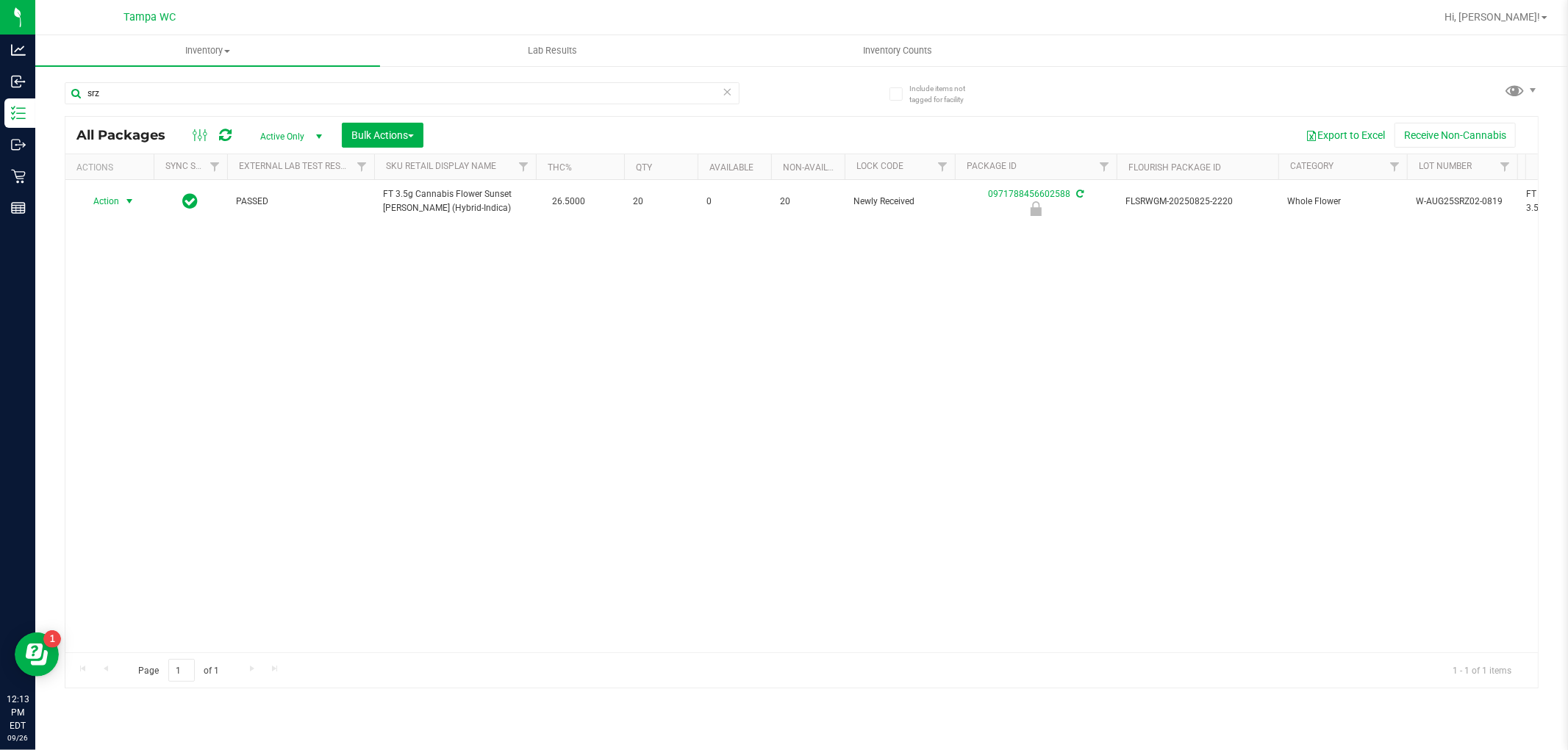
drag, startPoint x: 125, startPoint y: 201, endPoint x: 130, endPoint y: 224, distance: 23.5
click at [125, 203] on span "select" at bounding box center [129, 201] width 12 height 12
click at [106, 376] on li "Unlock package" at bounding box center [127, 376] width 94 height 22
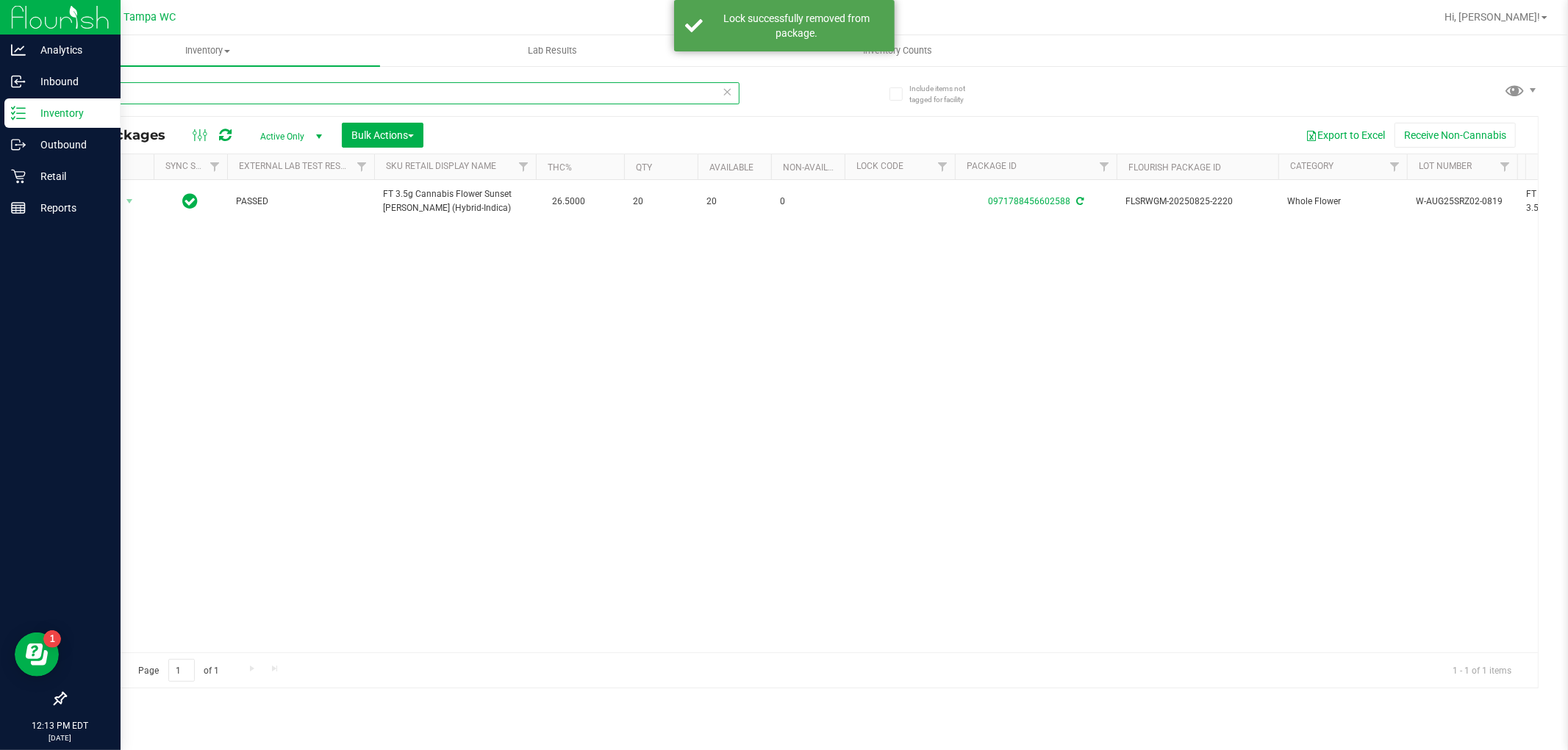
drag, startPoint x: 0, startPoint y: 96, endPoint x: 11, endPoint y: 102, distance: 12.5
click at [10, 102] on div "Analytics Inbound Inventory Outbound Retail Reports 12:13 PM EDT [DATE] 09/26 T…" at bounding box center [784, 375] width 1568 height 750
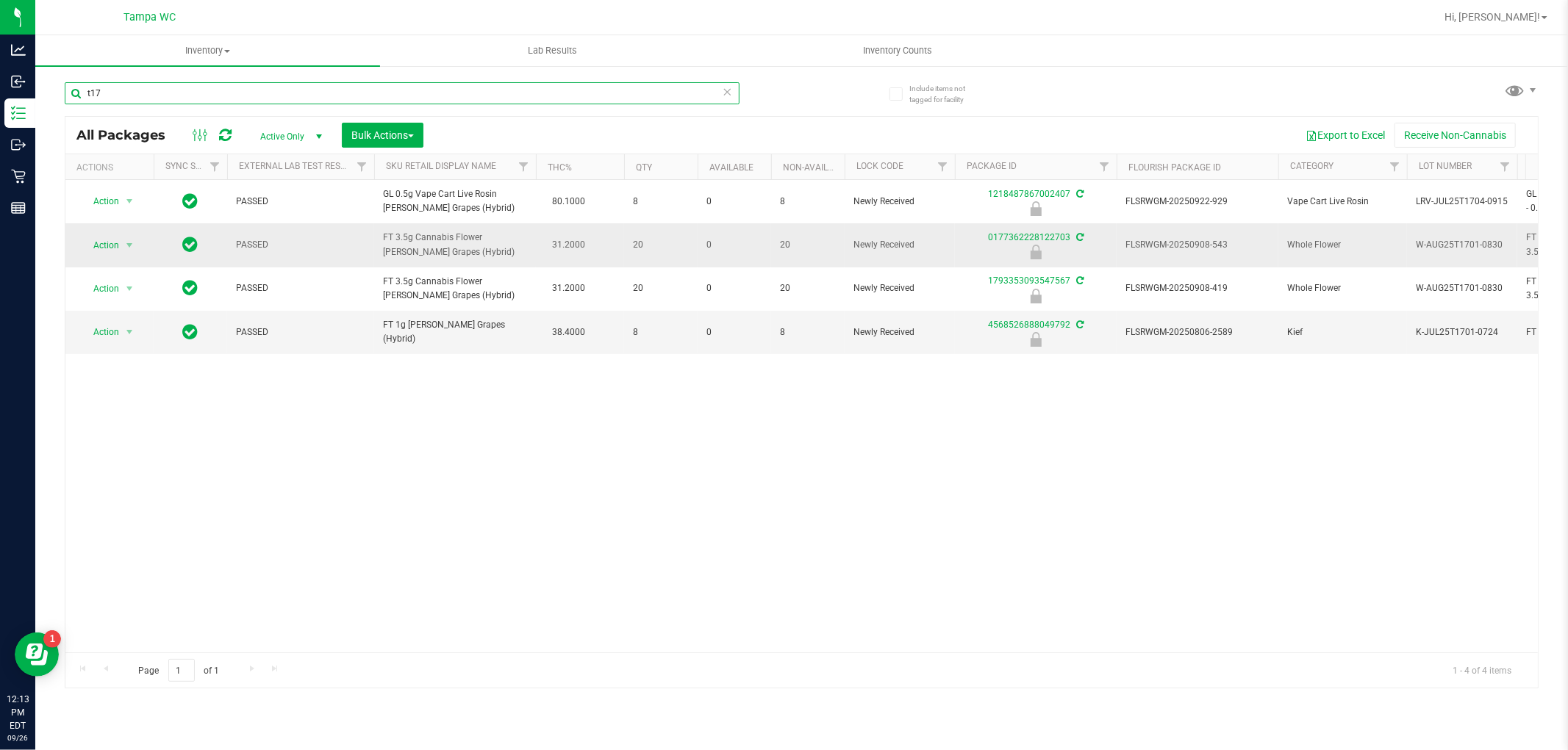
type input "t17"
click at [118, 237] on span "Action" at bounding box center [99, 245] width 40 height 20
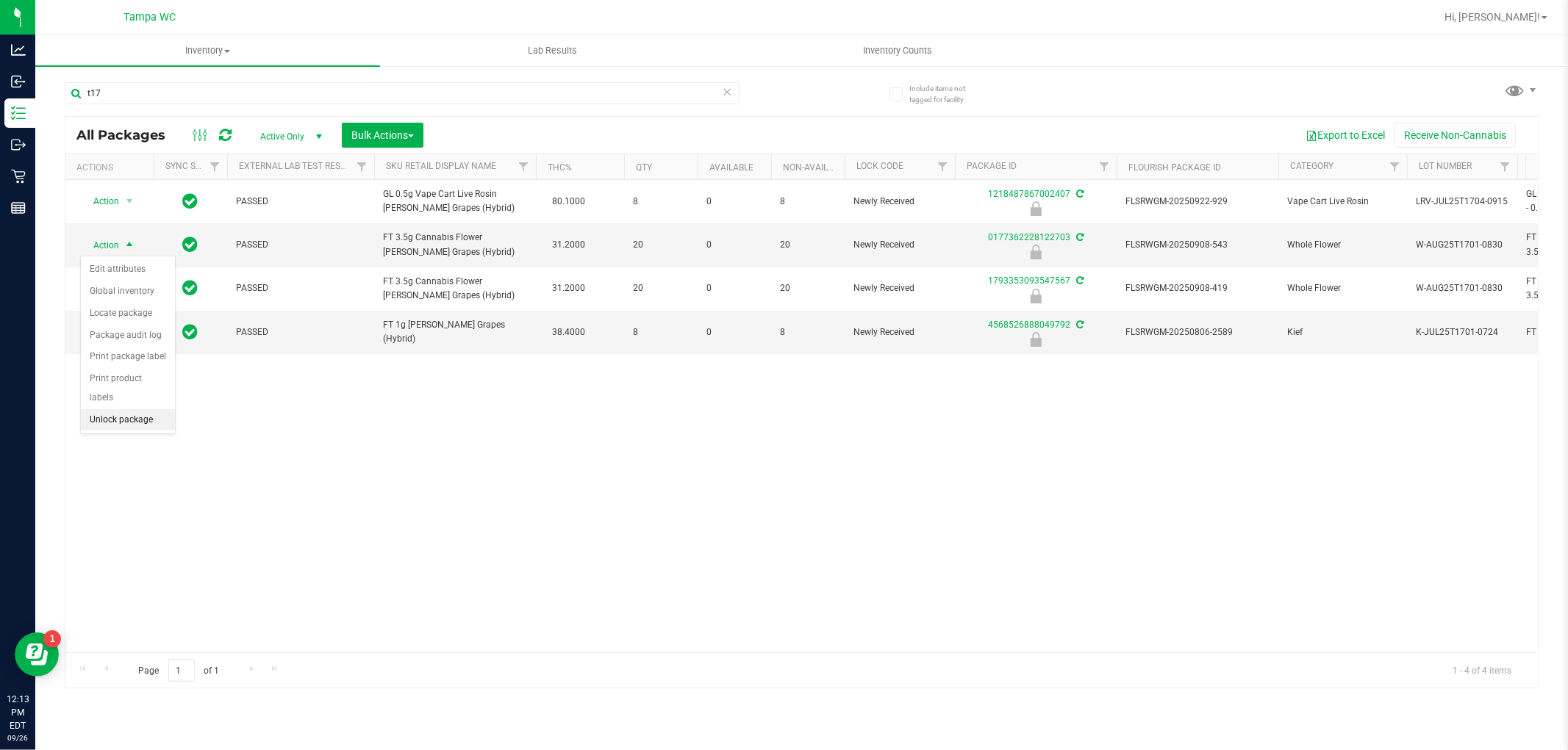
click at [115, 420] on li "Unlock package" at bounding box center [127, 420] width 94 height 22
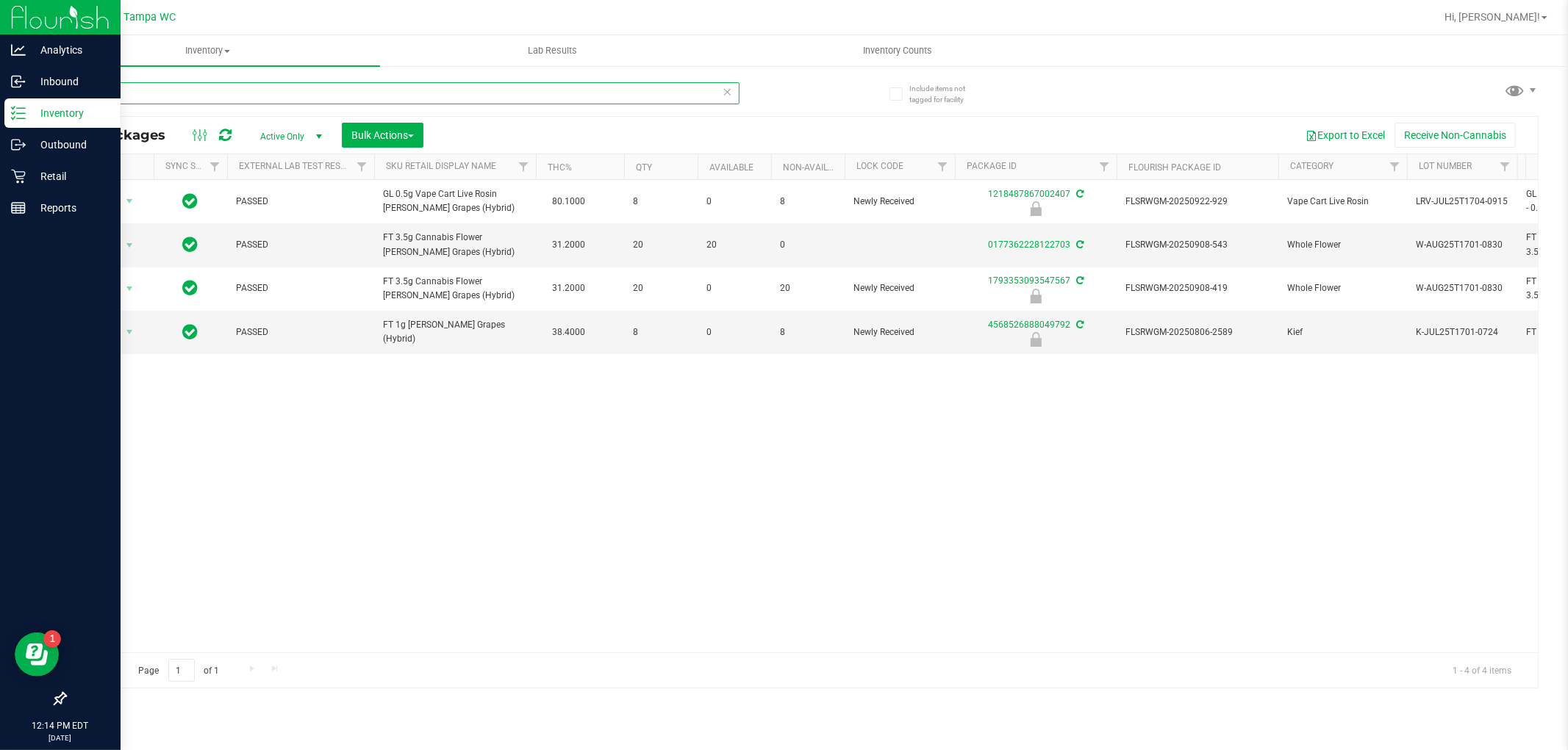
drag, startPoint x: 0, startPoint y: 107, endPoint x: 12, endPoint y: 104, distance: 12.4
click at [12, 107] on div "Analytics Inbound Inventory Outbound Retail Reports 12:14 PM EDT [DATE] 09/26 T…" at bounding box center [784, 375] width 1568 height 750
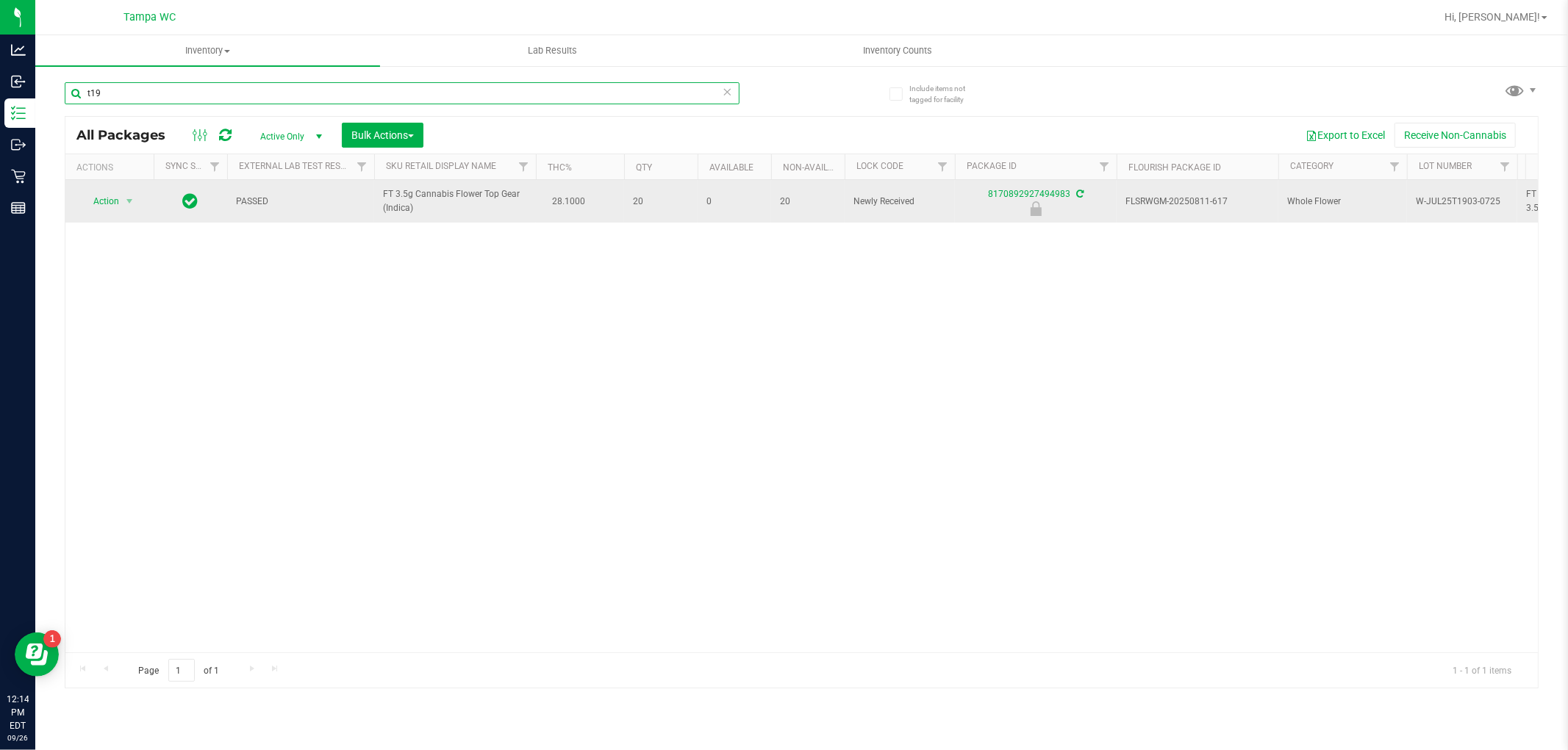
type input "t19"
drag, startPoint x: 118, startPoint y: 197, endPoint x: 128, endPoint y: 230, distance: 34.5
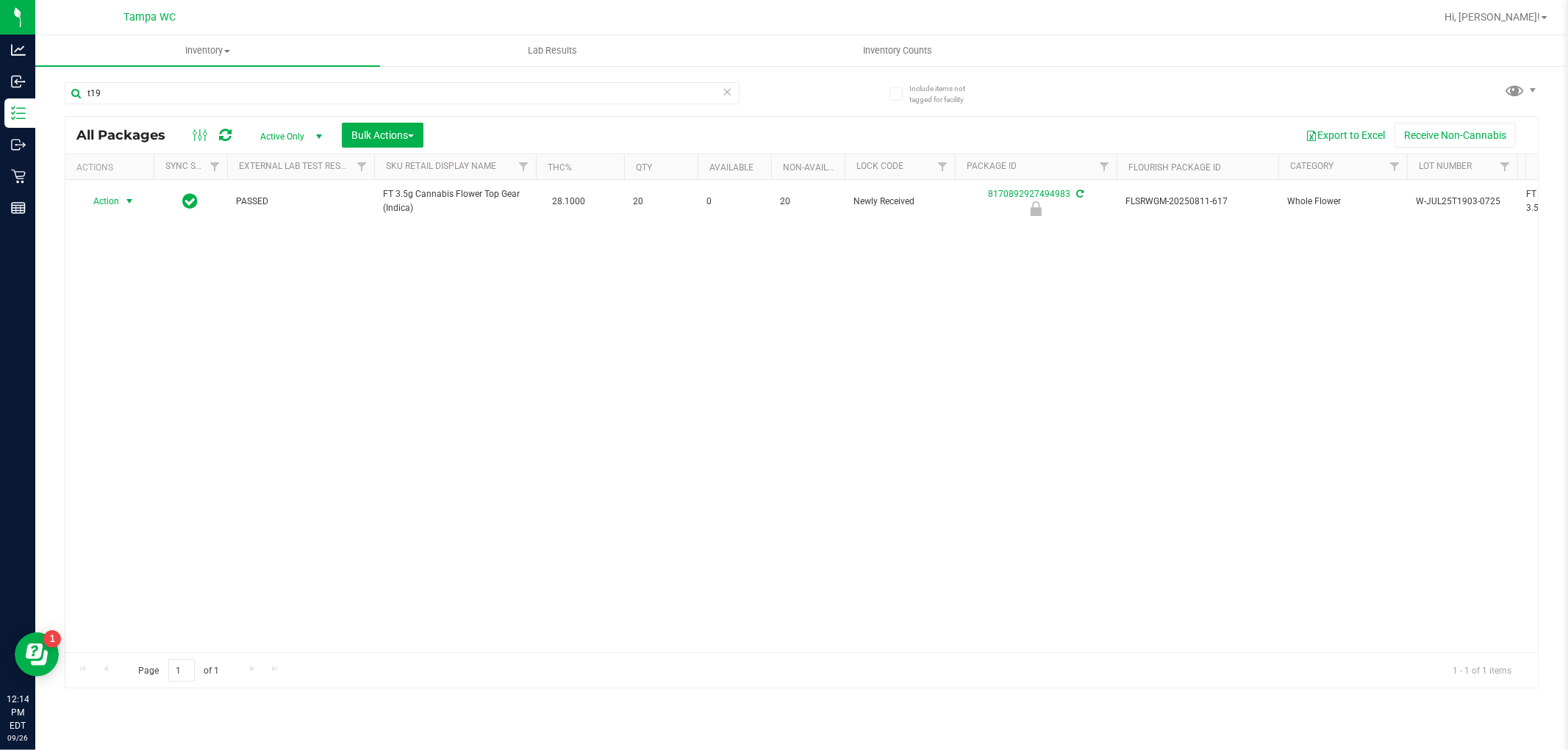
click at [118, 196] on span "Action" at bounding box center [99, 201] width 40 height 20
click at [137, 370] on li "Unlock package" at bounding box center [127, 376] width 94 height 22
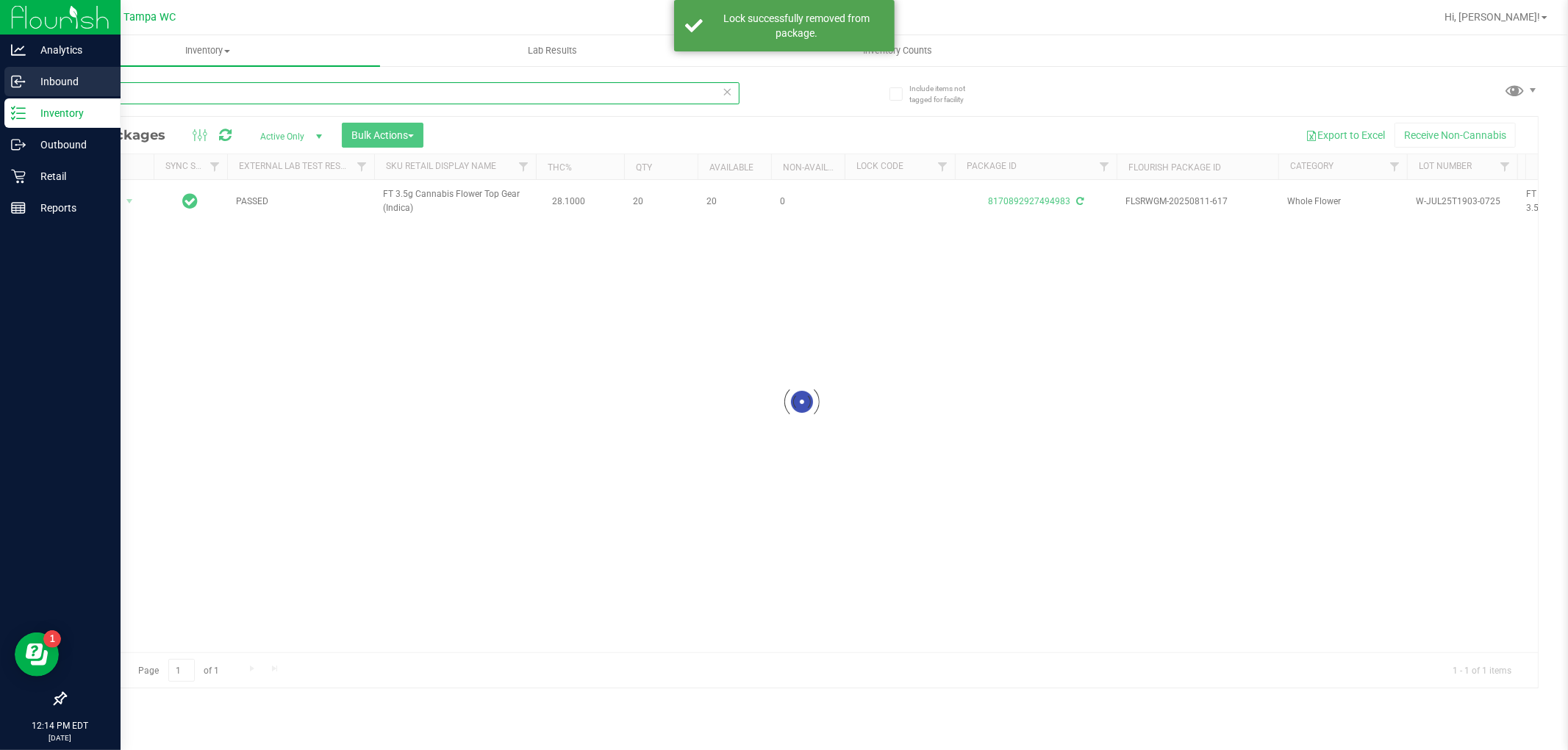
drag, startPoint x: 118, startPoint y: 91, endPoint x: 1, endPoint y: 92, distance: 117.0
click at [1, 92] on div "Analytics Inbound Inventory Outbound Retail Reports 12:14 PM EDT [DATE] 09/26 T…" at bounding box center [784, 375] width 1568 height 750
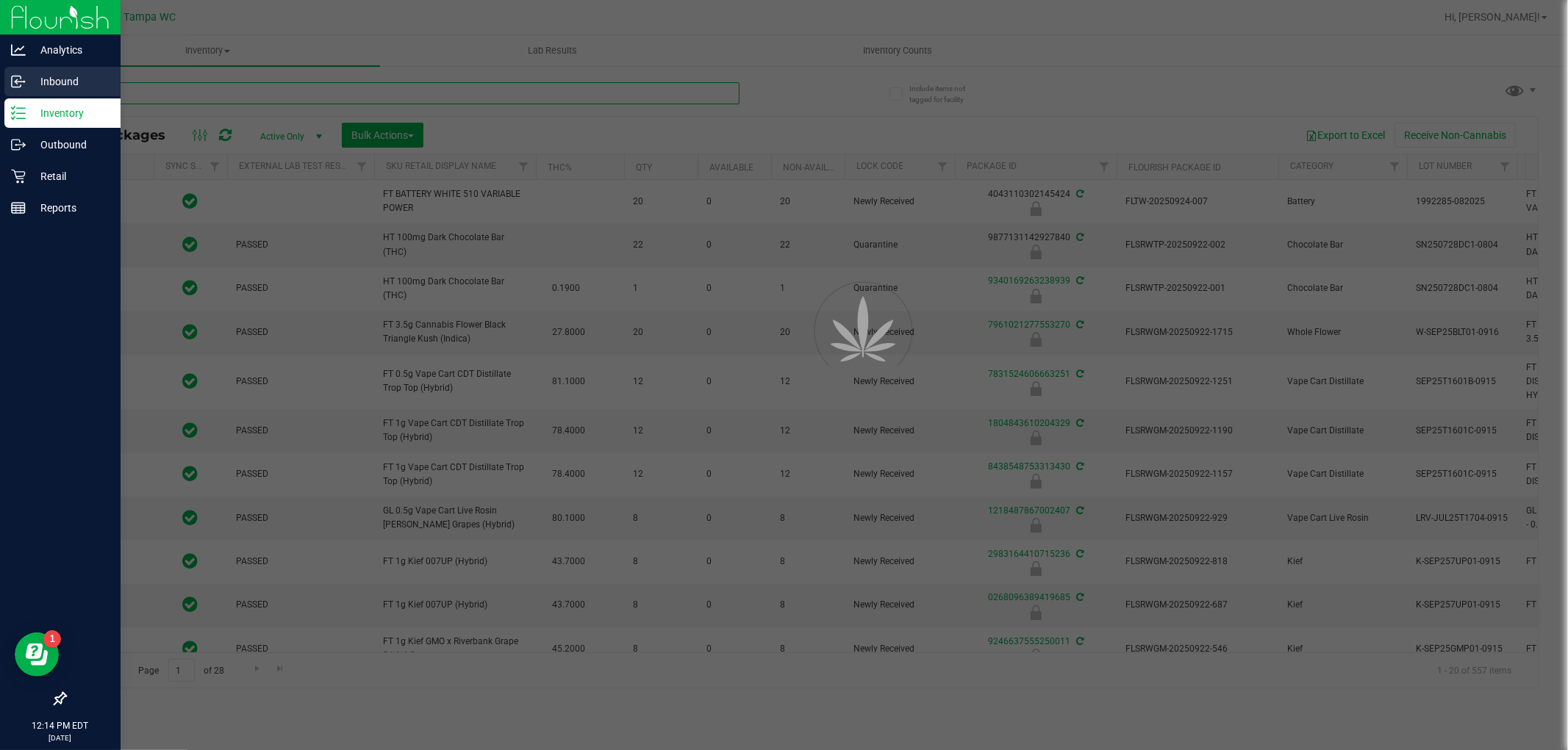
type input "[DATE]"
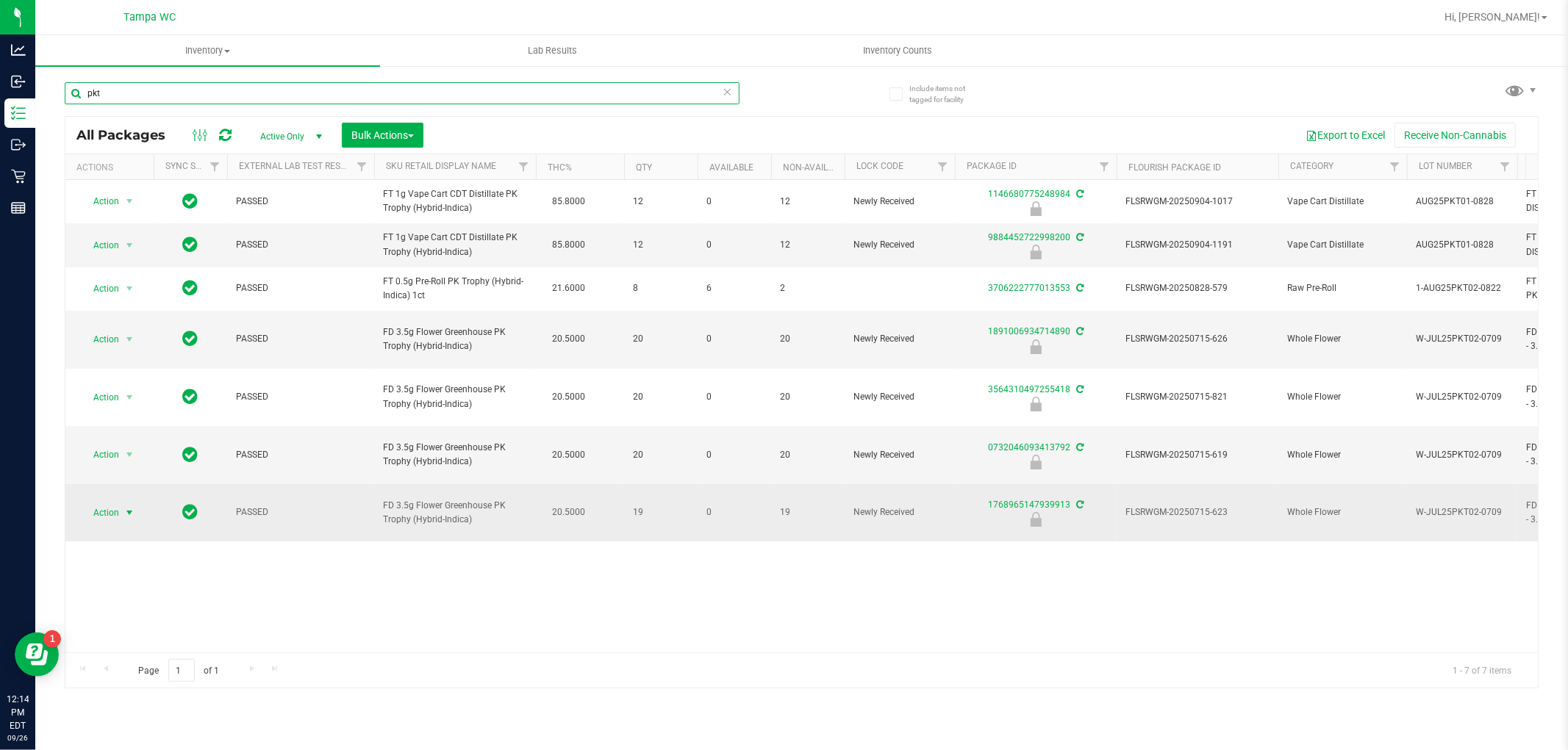
type input "pkt"
click at [129, 502] on span "select" at bounding box center [130, 512] width 19 height 20
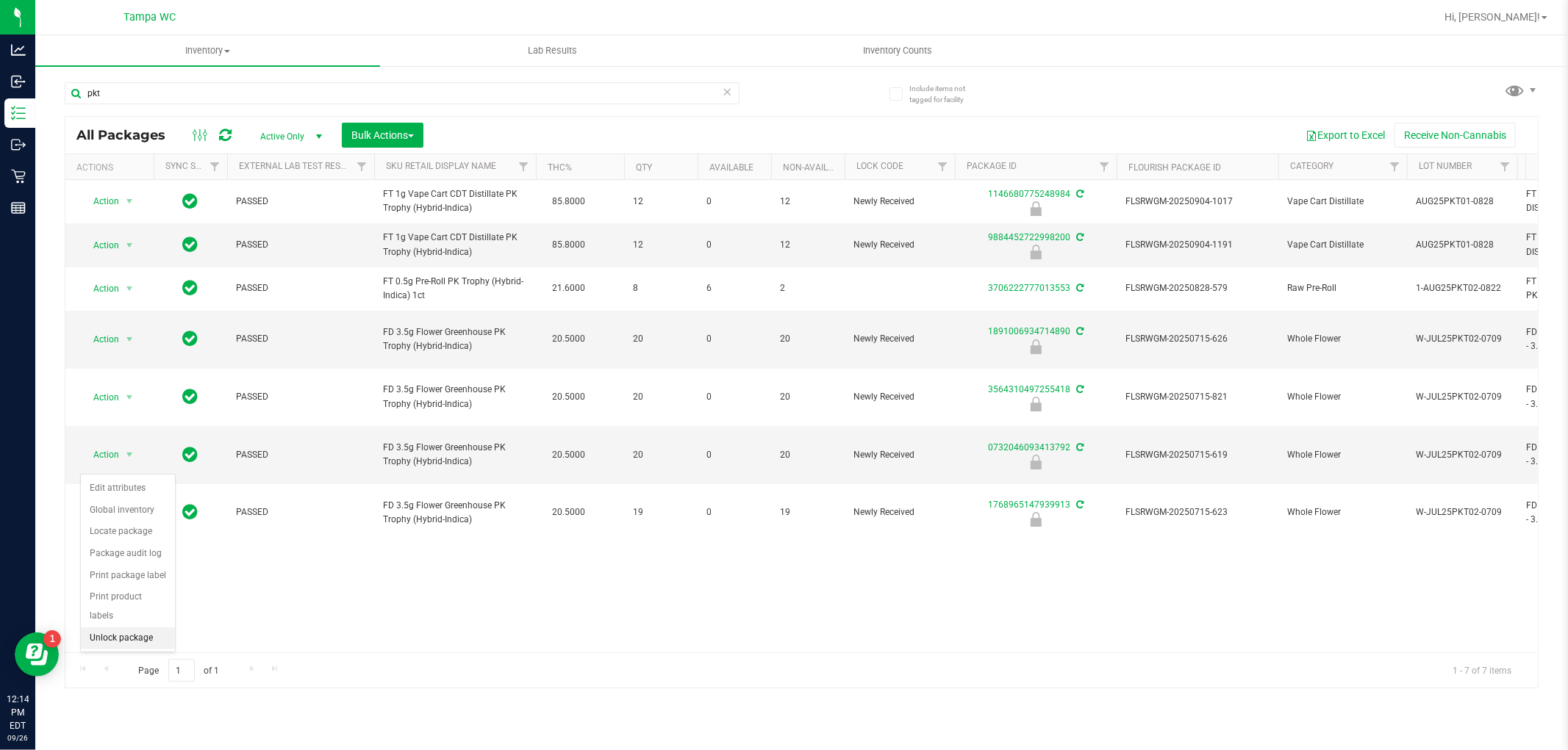
click at [118, 636] on li "Unlock package" at bounding box center [127, 639] width 94 height 22
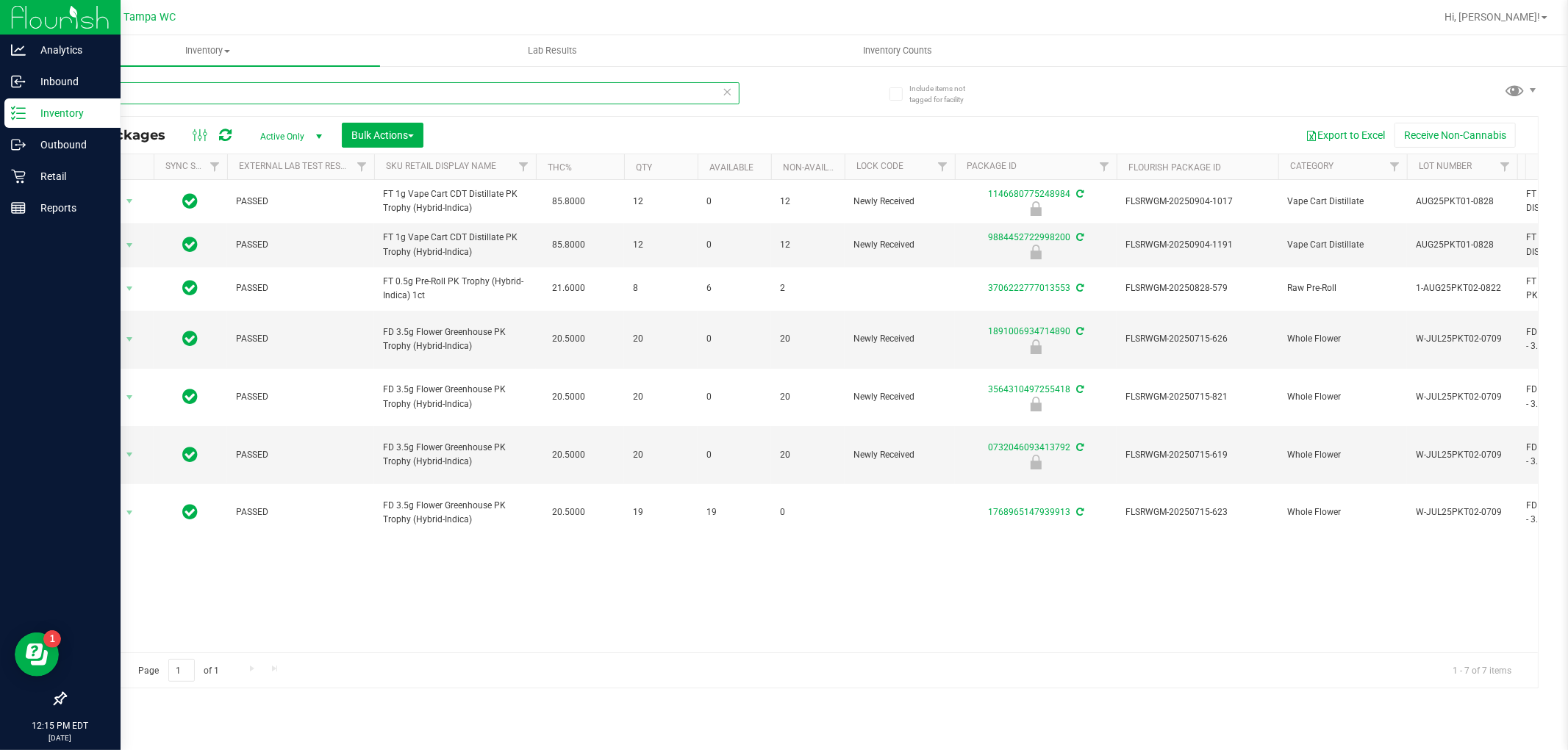
drag, startPoint x: 187, startPoint y: 85, endPoint x: 0, endPoint y: 120, distance: 190.2
click at [0, 120] on div "Analytics Inbound Inventory Outbound Retail Reports 12:15 PM EDT [DATE] 09/26 T…" at bounding box center [784, 375] width 1568 height 750
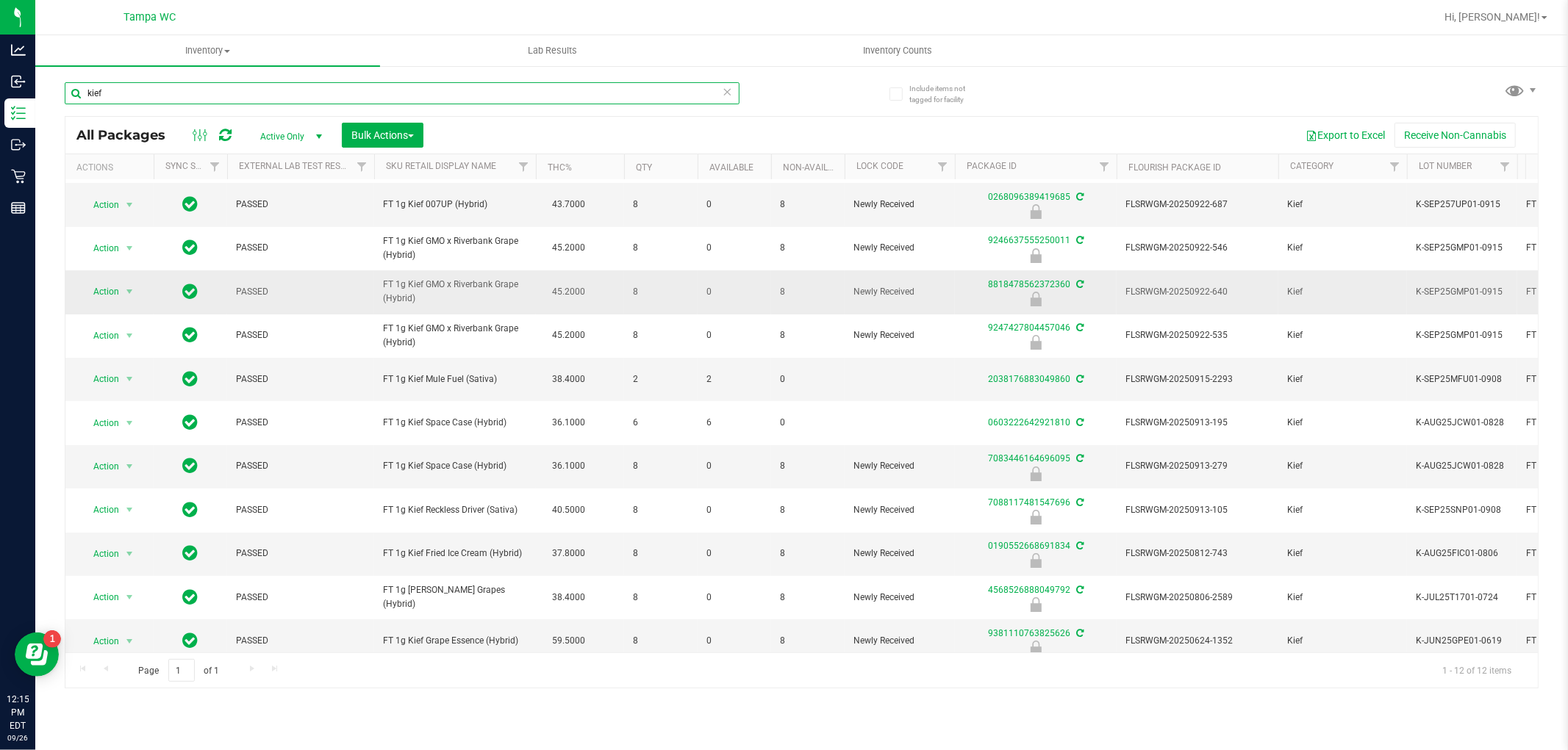
scroll to position [63, 0]
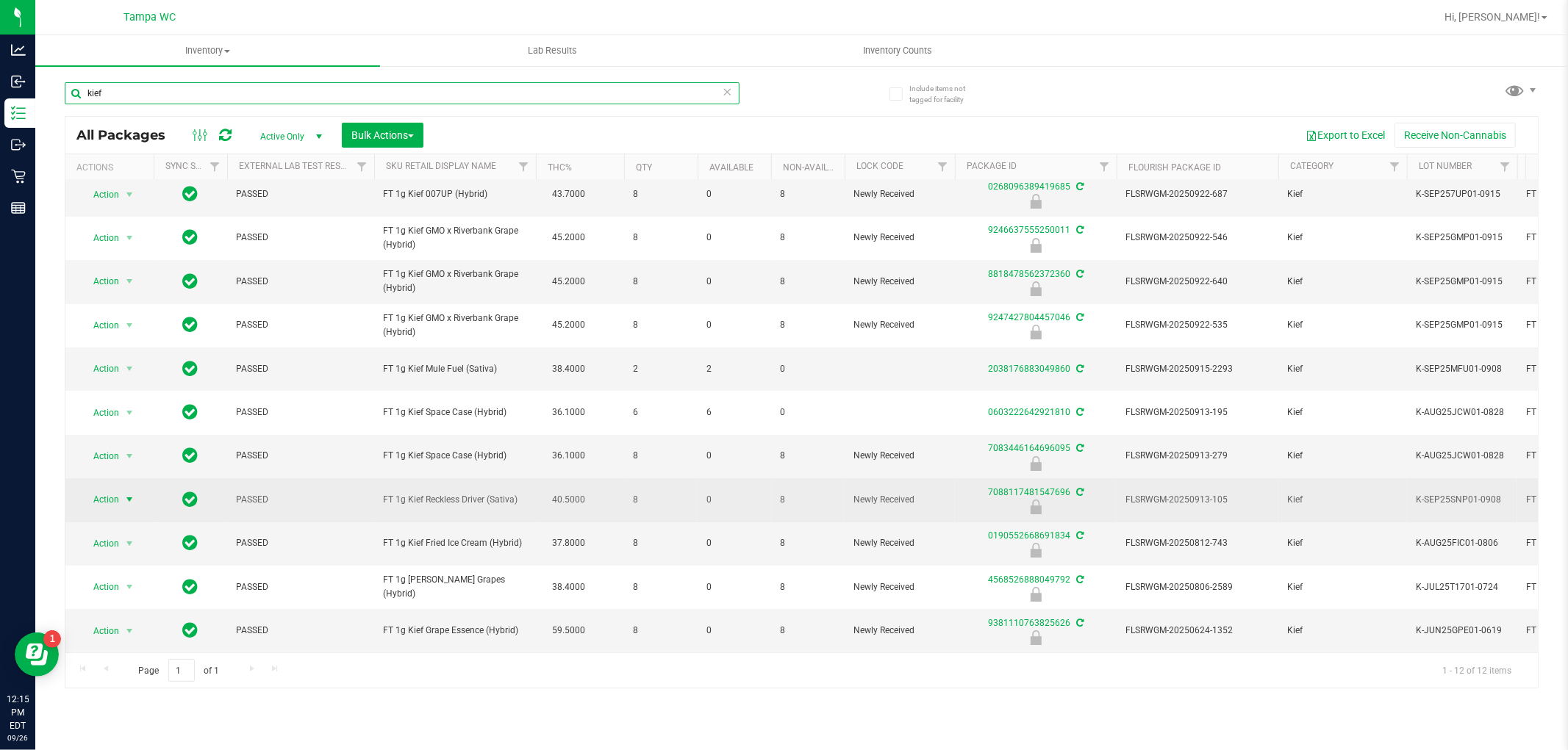
type input "kief"
click at [123, 494] on span "select" at bounding box center [129, 500] width 12 height 12
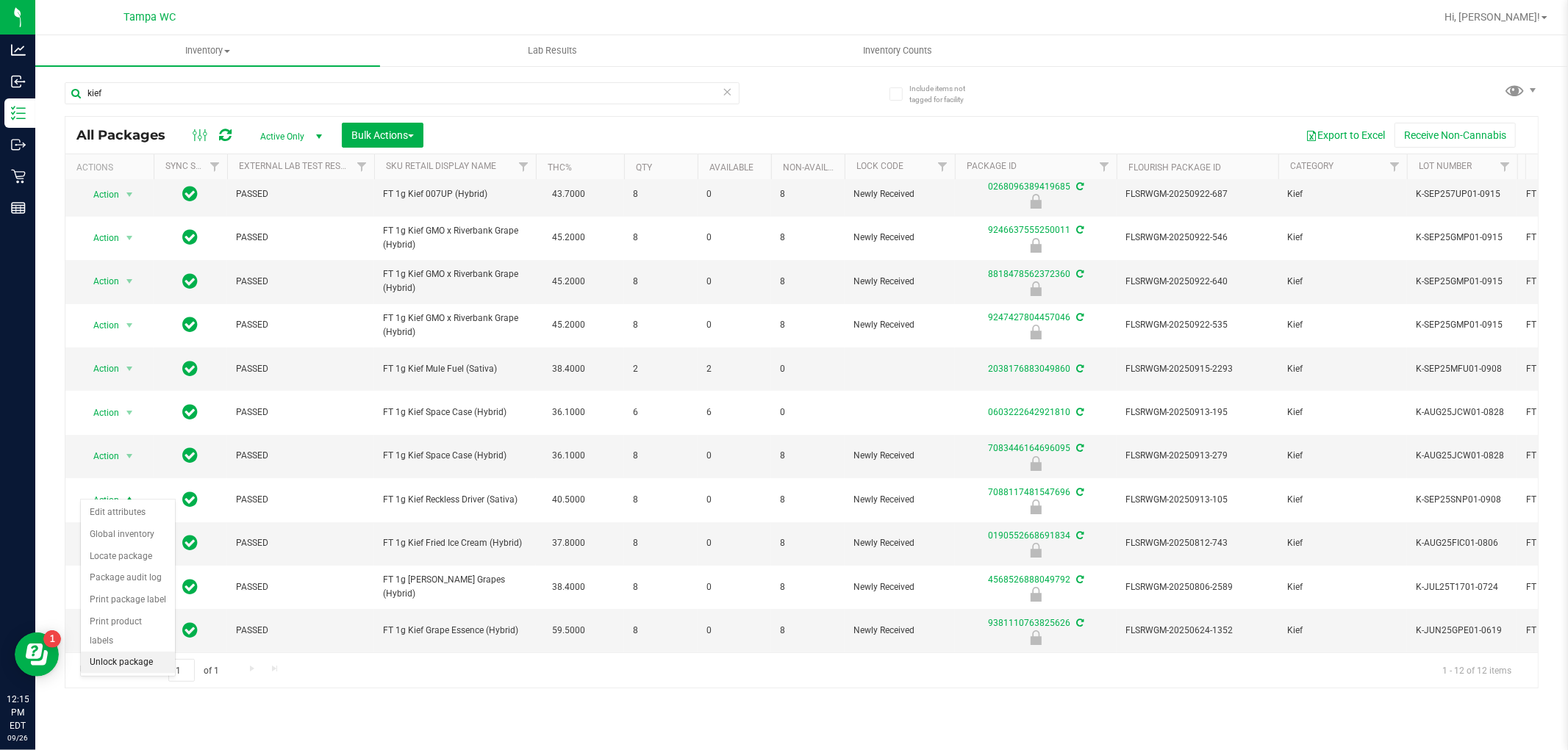
click at [141, 671] on li "Unlock package" at bounding box center [127, 663] width 94 height 22
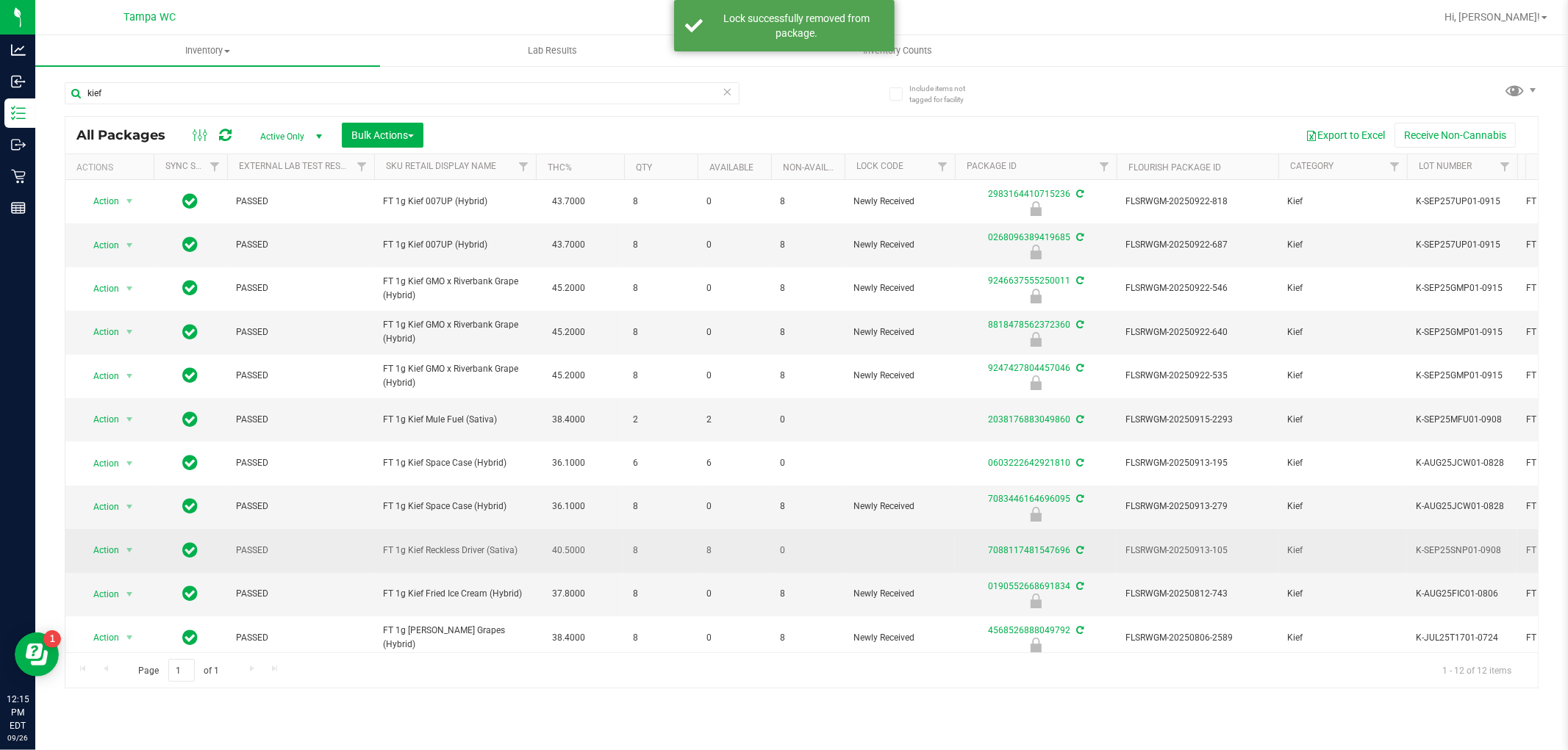
scroll to position [63, 0]
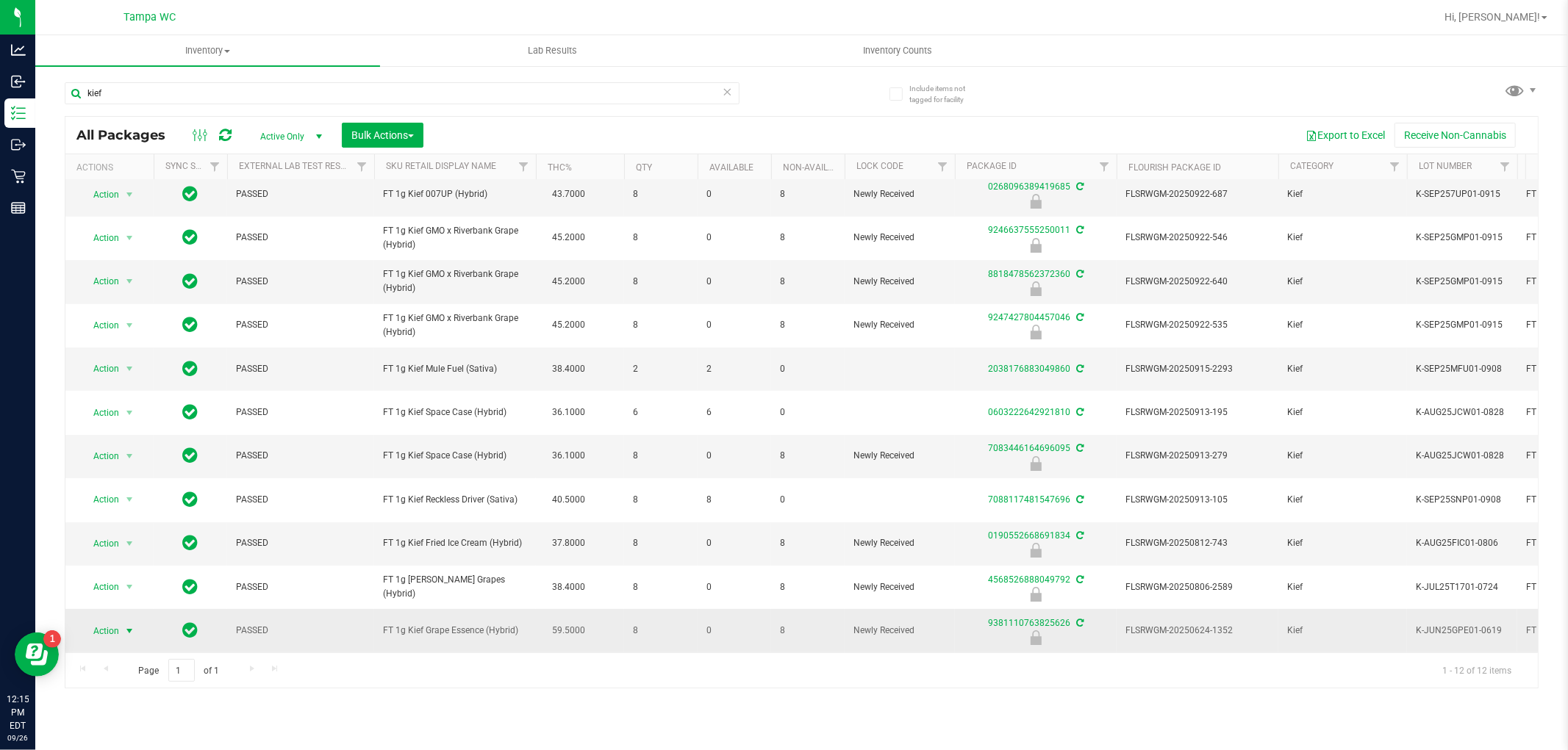
drag, startPoint x: 118, startPoint y: 614, endPoint x: 126, endPoint y: 614, distance: 8.0
click at [118, 621] on span "Action" at bounding box center [99, 631] width 40 height 20
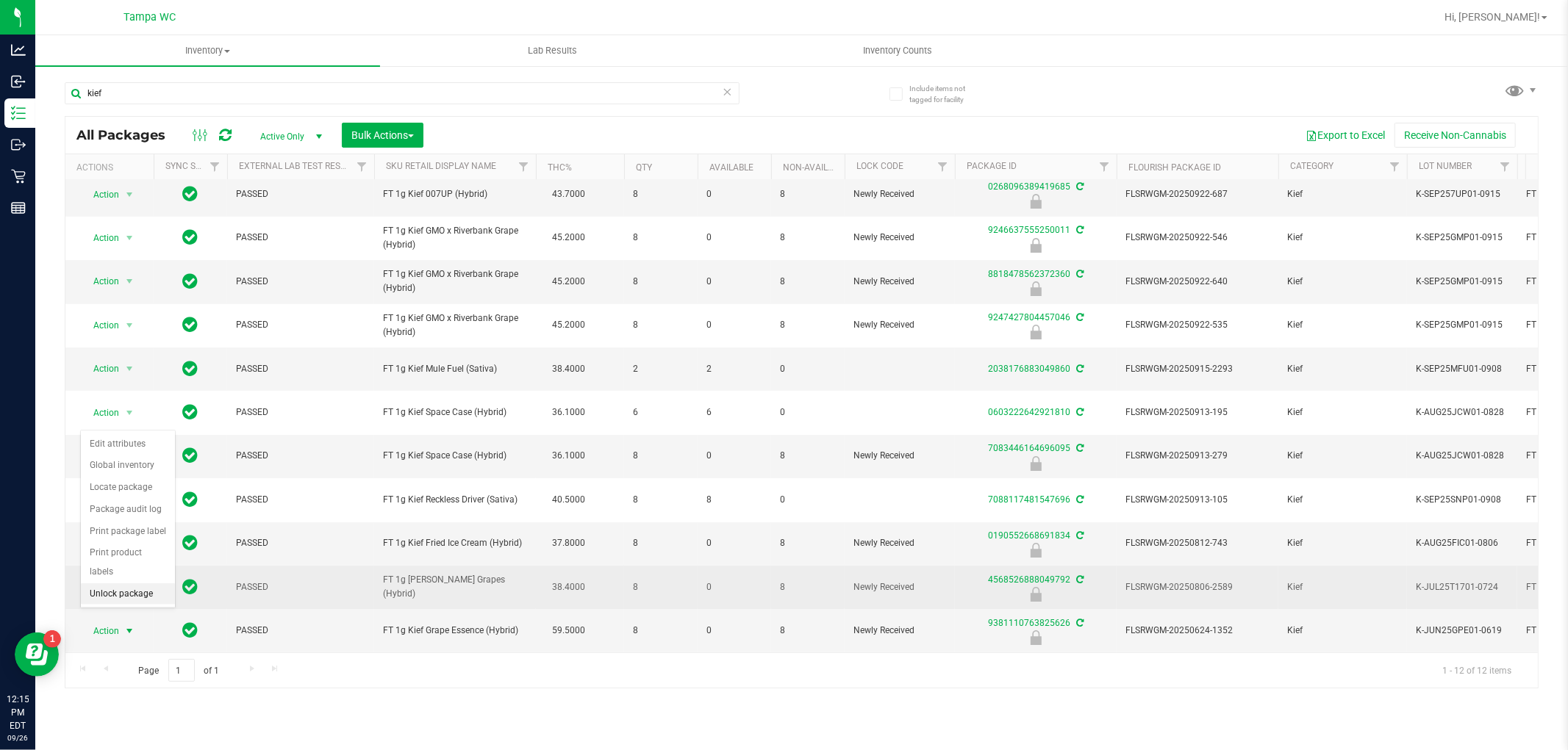
click at [127, 588] on li "Unlock package" at bounding box center [127, 595] width 94 height 22
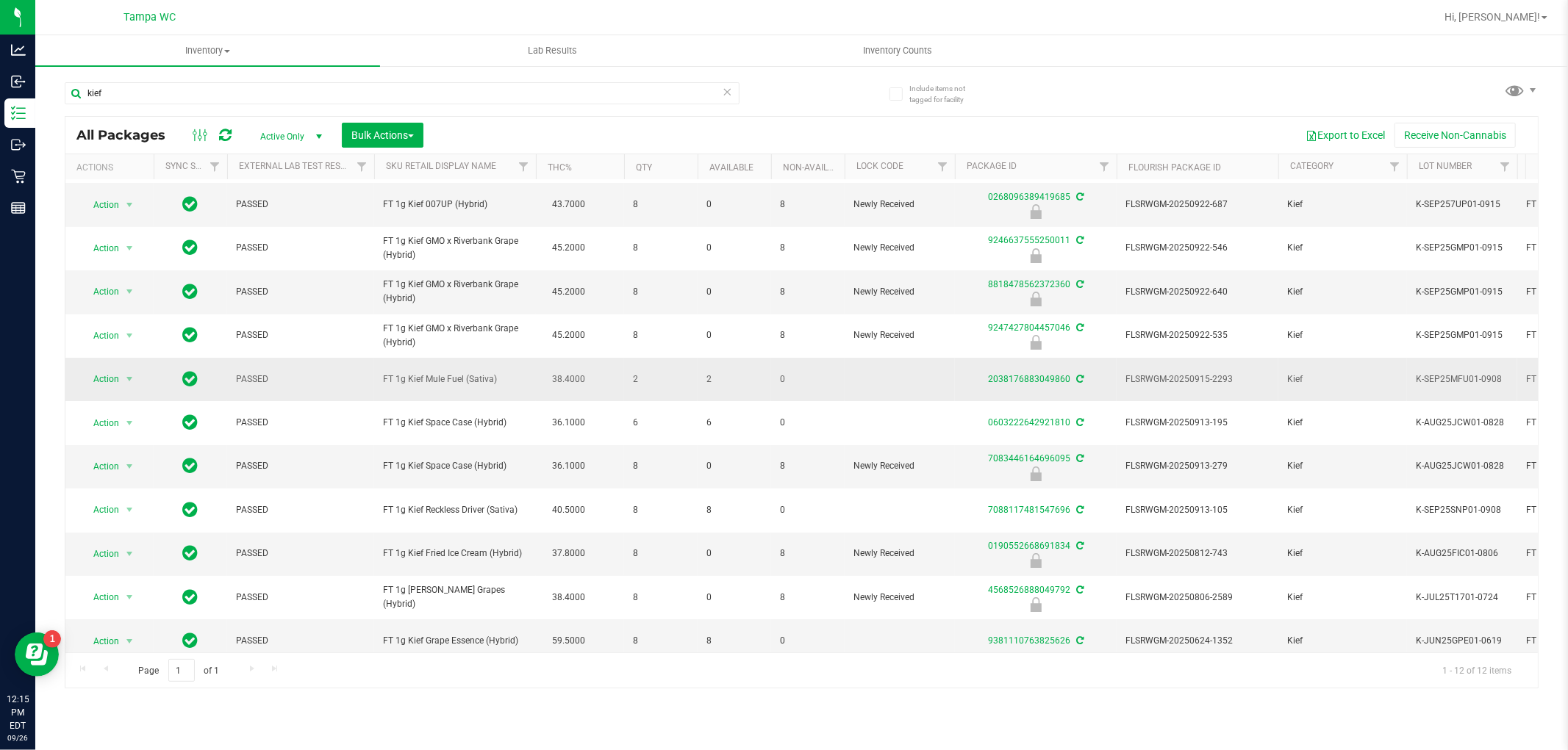
scroll to position [63, 0]
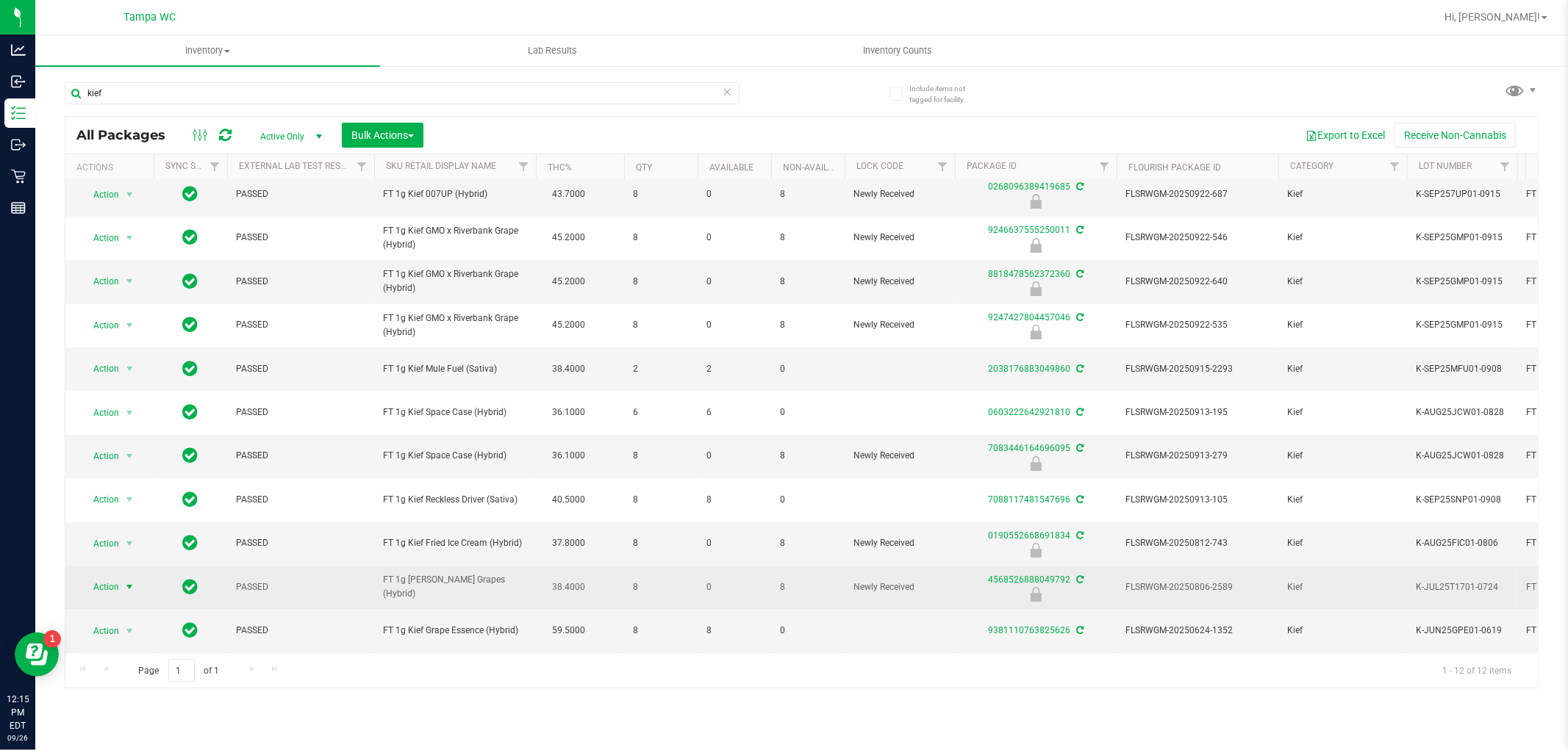
click at [131, 581] on span "select" at bounding box center [129, 587] width 12 height 12
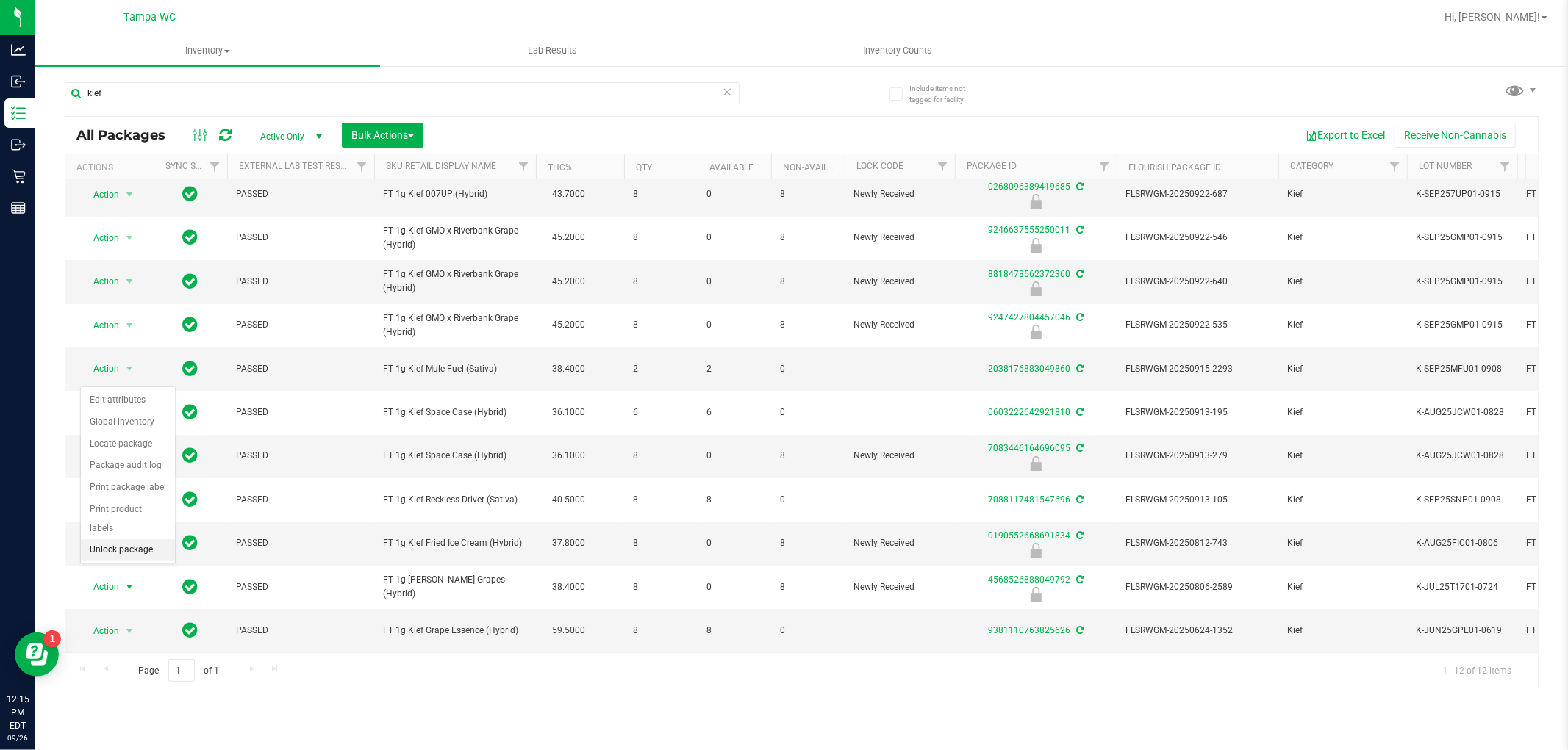
click at [151, 551] on li "Unlock package" at bounding box center [127, 551] width 94 height 22
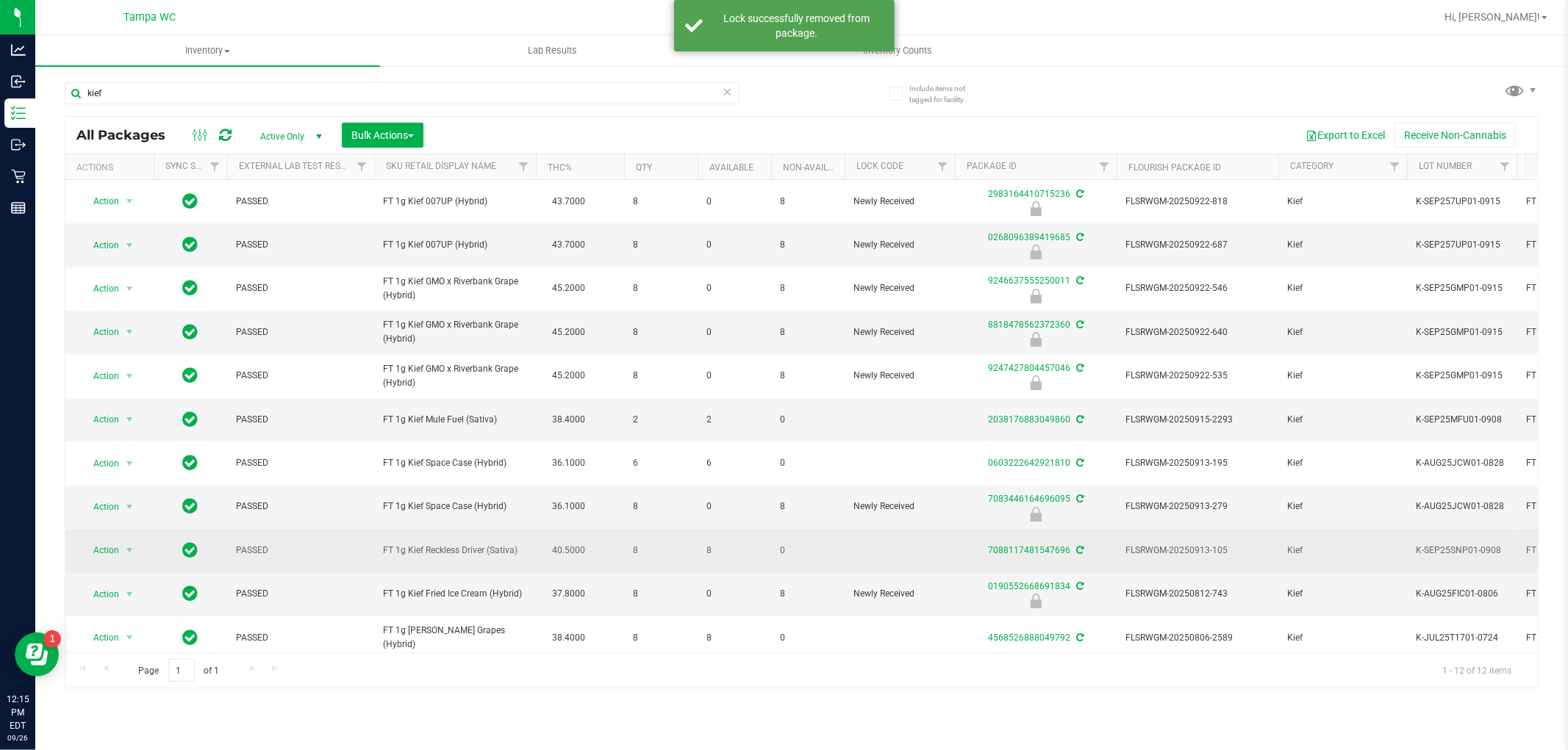
scroll to position [63, 0]
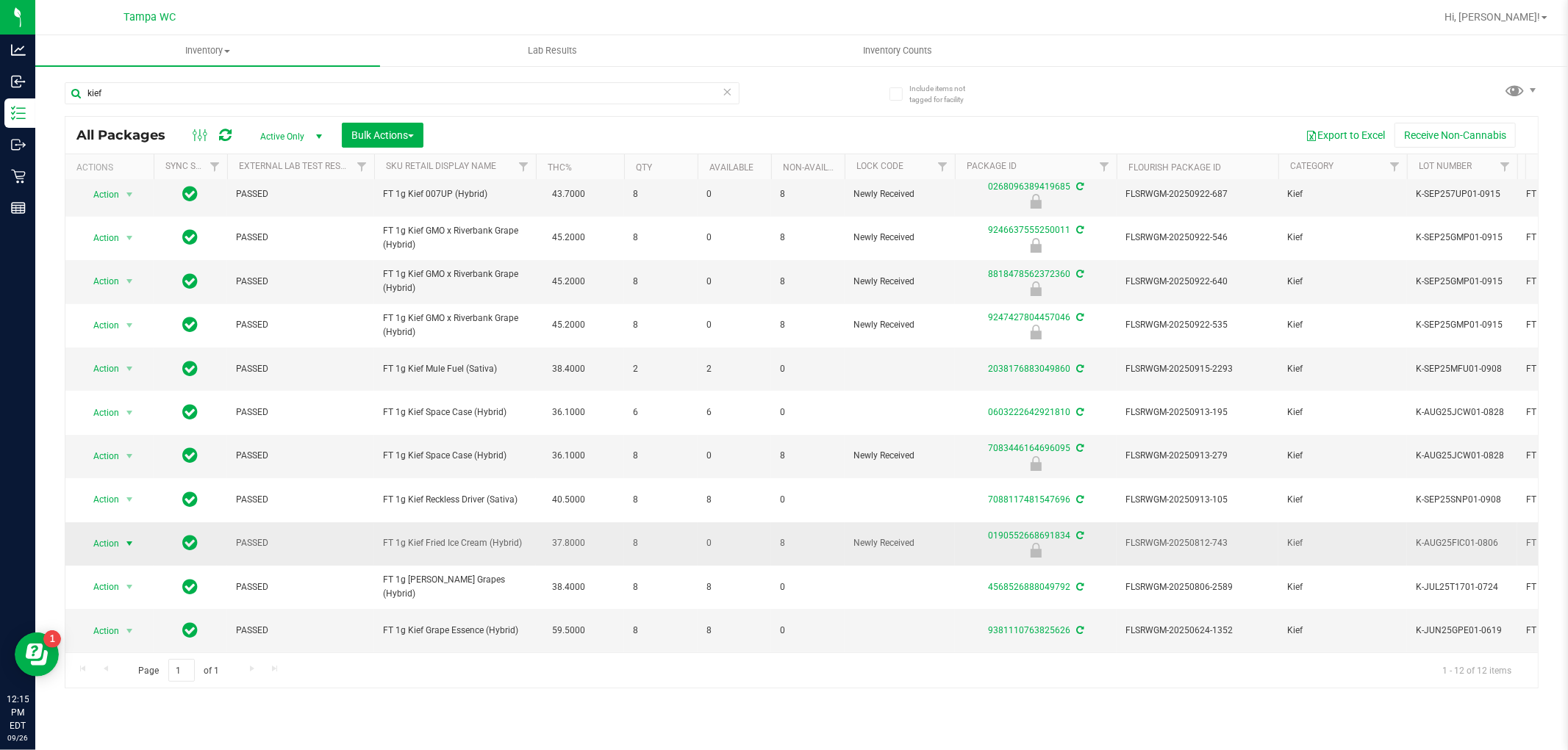
click at [131, 538] on span "select" at bounding box center [129, 544] width 12 height 12
click at [149, 702] on li "Unlock package" at bounding box center [127, 707] width 94 height 22
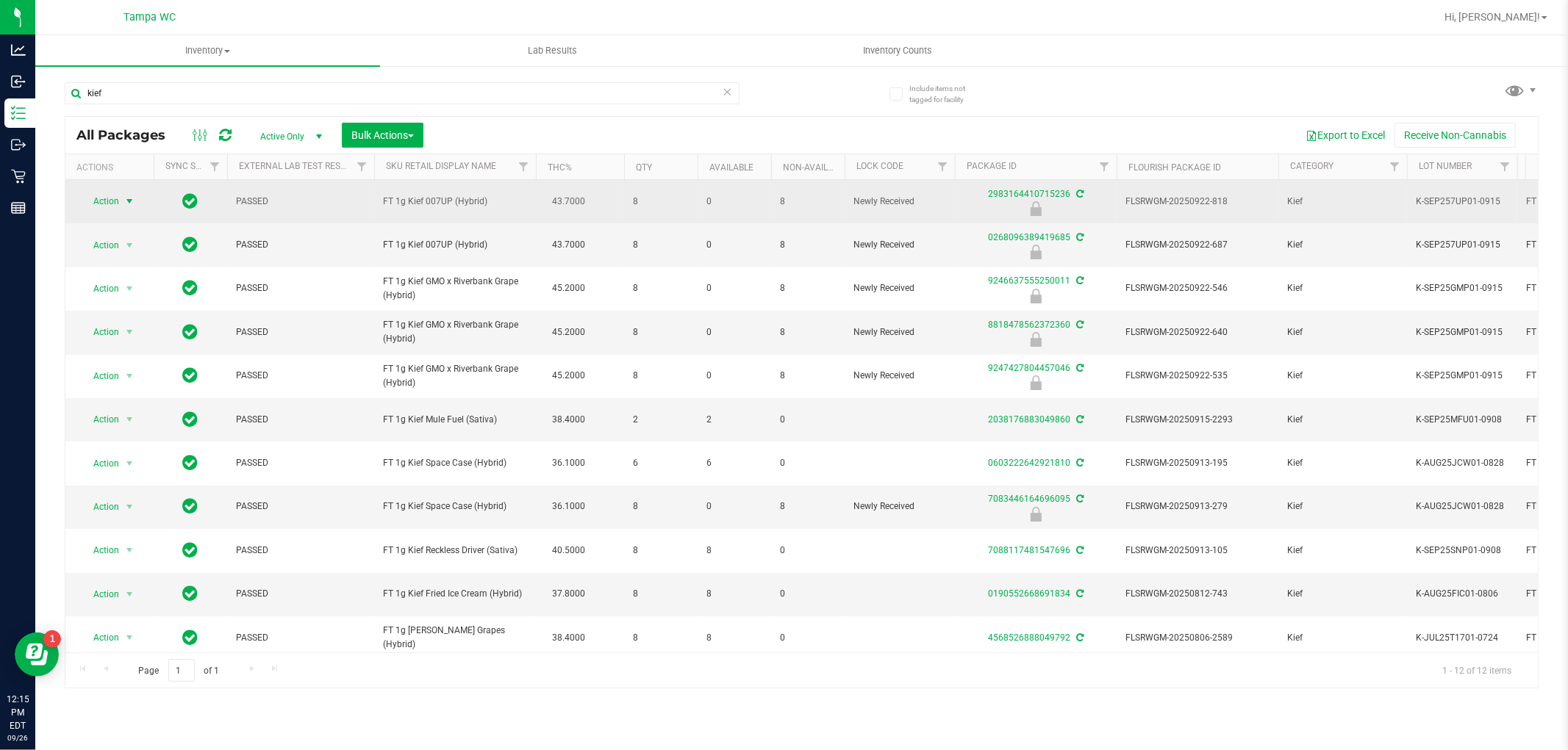
click at [123, 200] on span "select" at bounding box center [129, 201] width 12 height 12
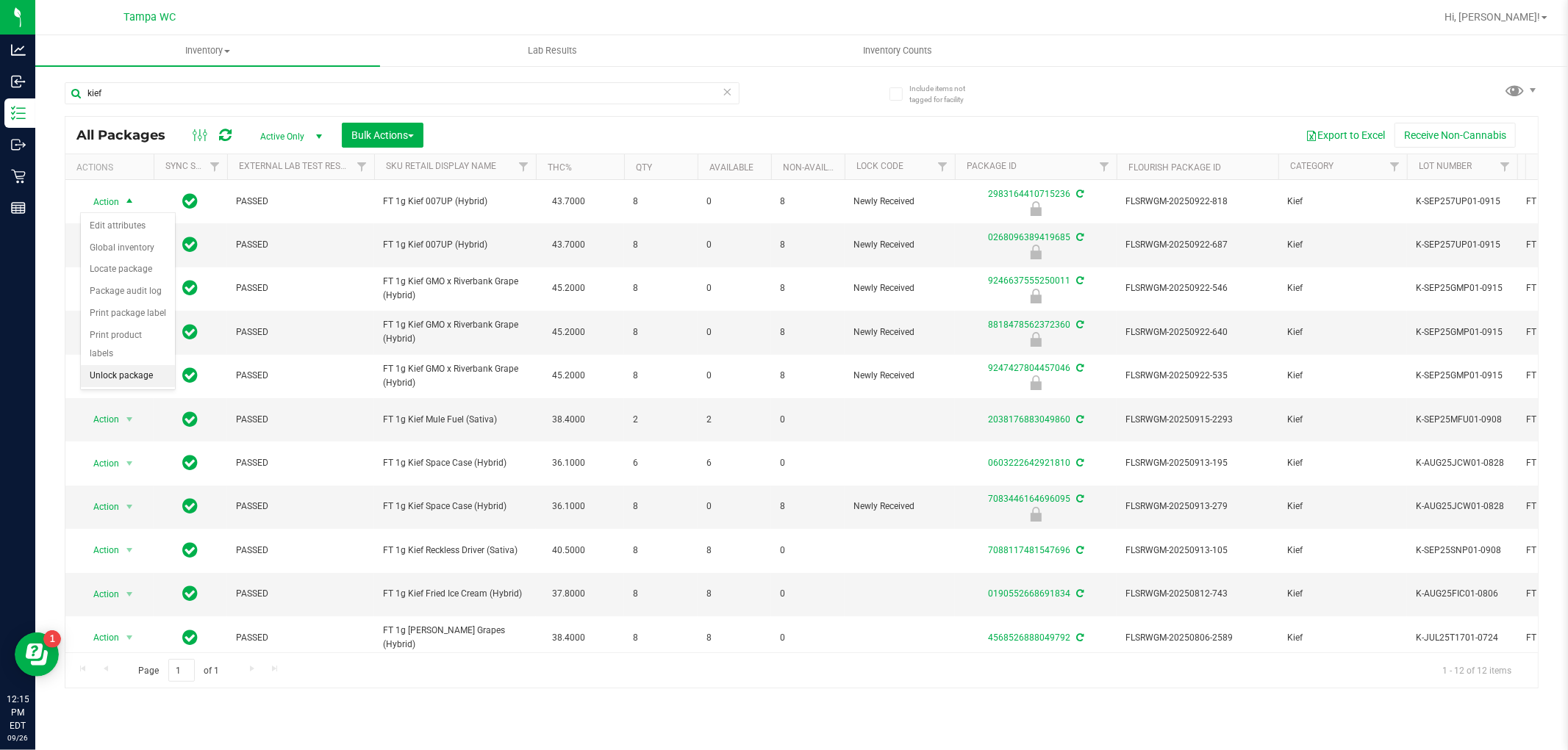
click at [121, 369] on li "Unlock package" at bounding box center [127, 376] width 94 height 22
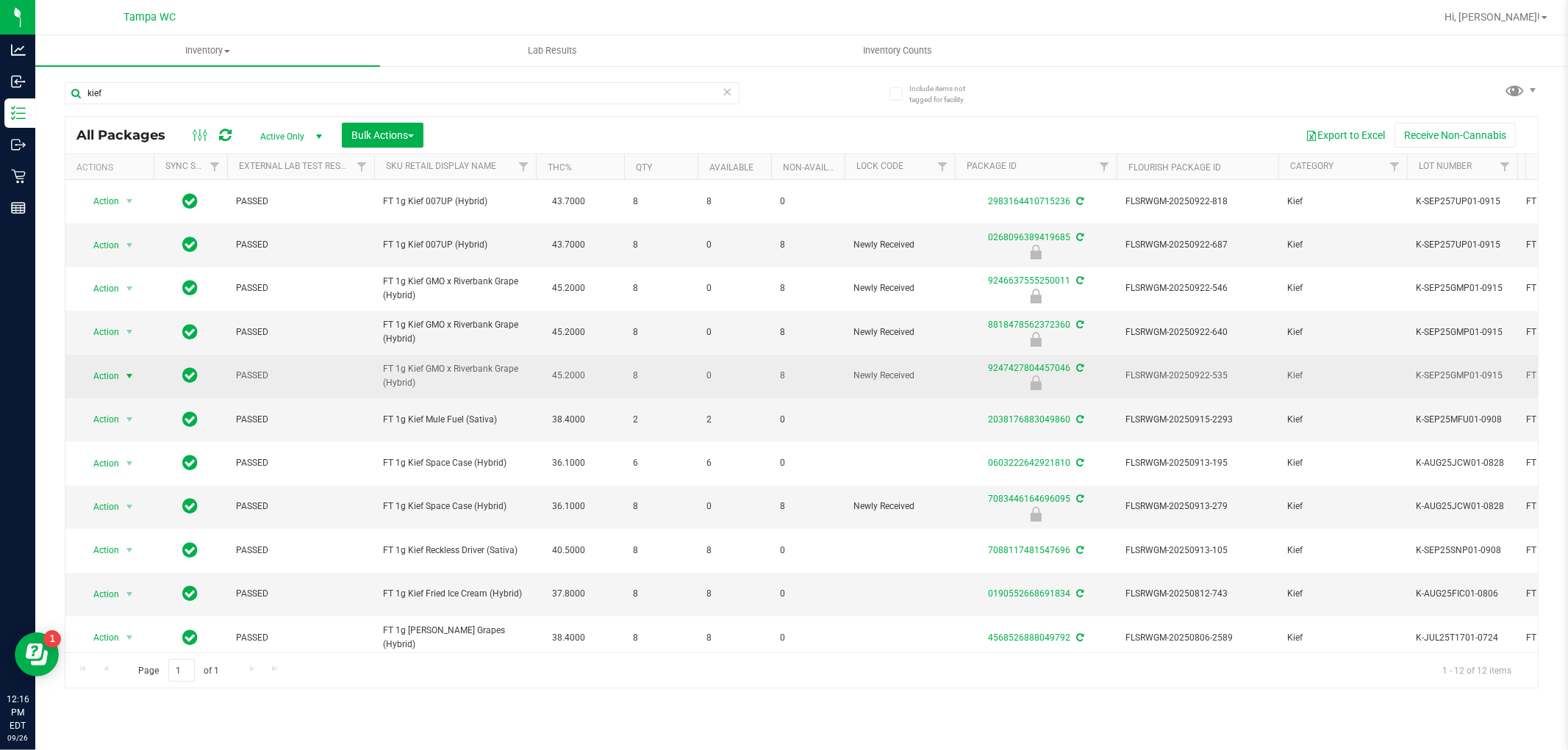
click at [123, 378] on span "select" at bounding box center [129, 376] width 12 height 12
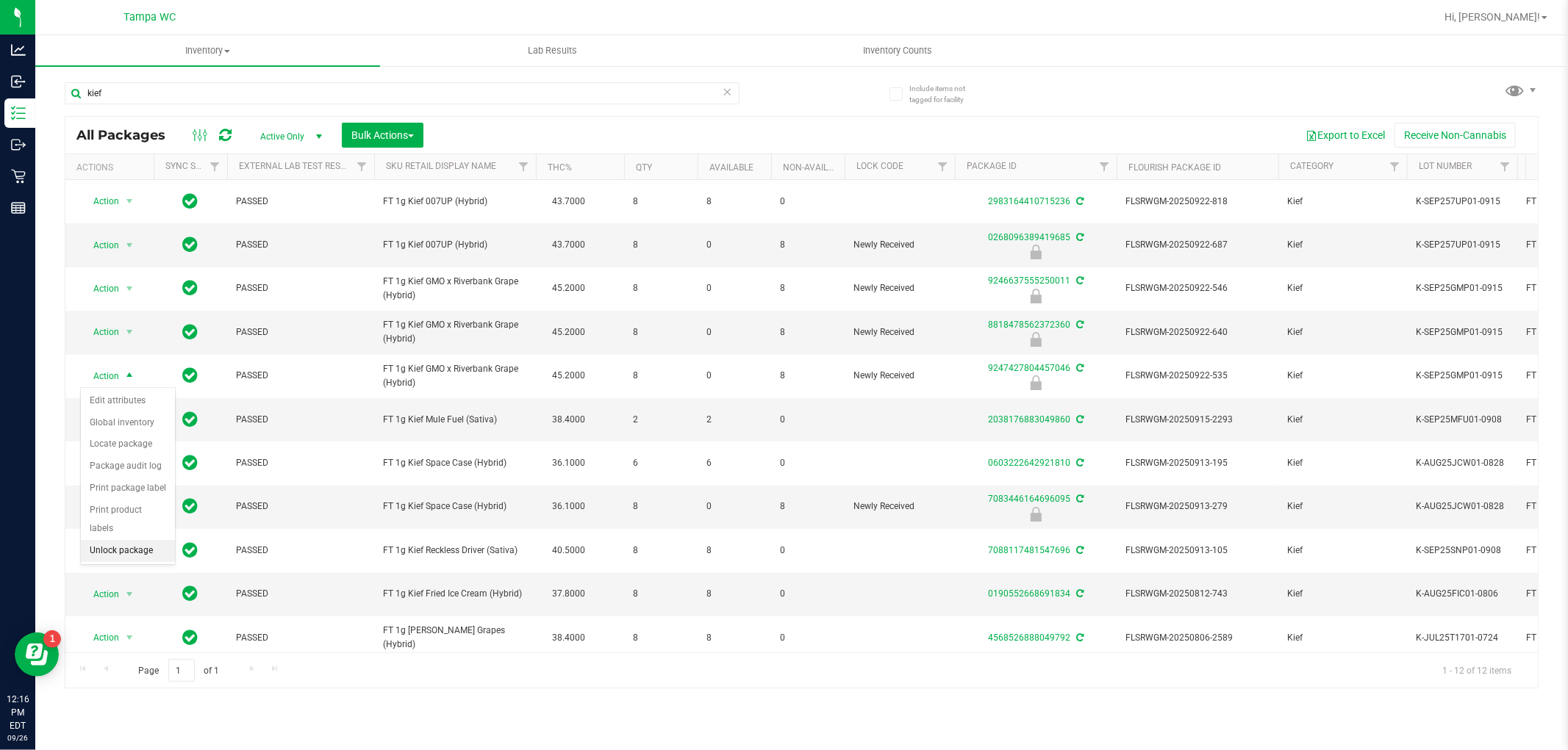
click at [127, 550] on li "Unlock package" at bounding box center [127, 551] width 94 height 22
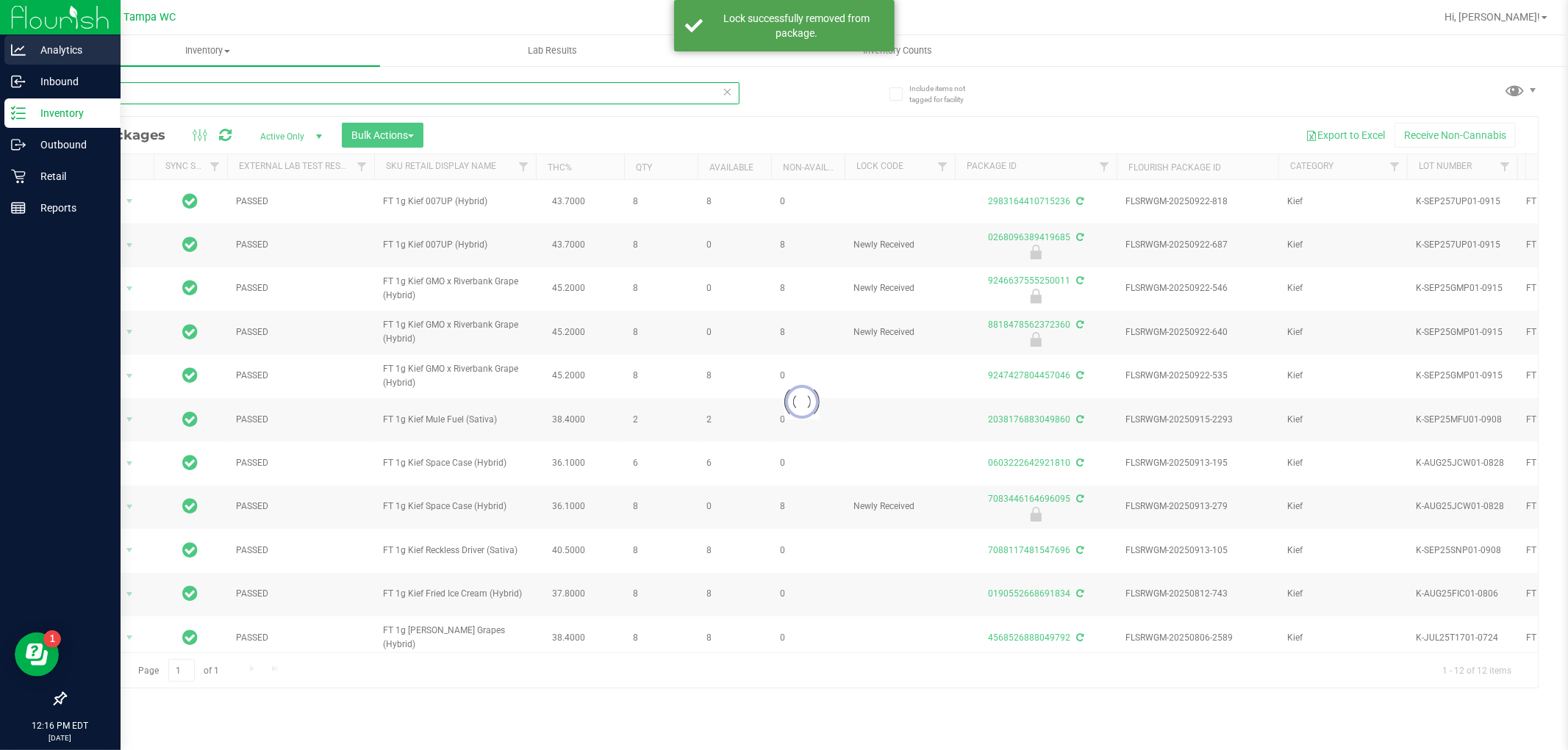
drag, startPoint x: 121, startPoint y: 96, endPoint x: 0, endPoint y: 63, distance: 125.4
click at [0, 63] on div "Analytics Inbound Inventory Outbound Retail Reports 12:16 PM EDT [DATE] 09/26 T…" at bounding box center [784, 375] width 1568 height 750
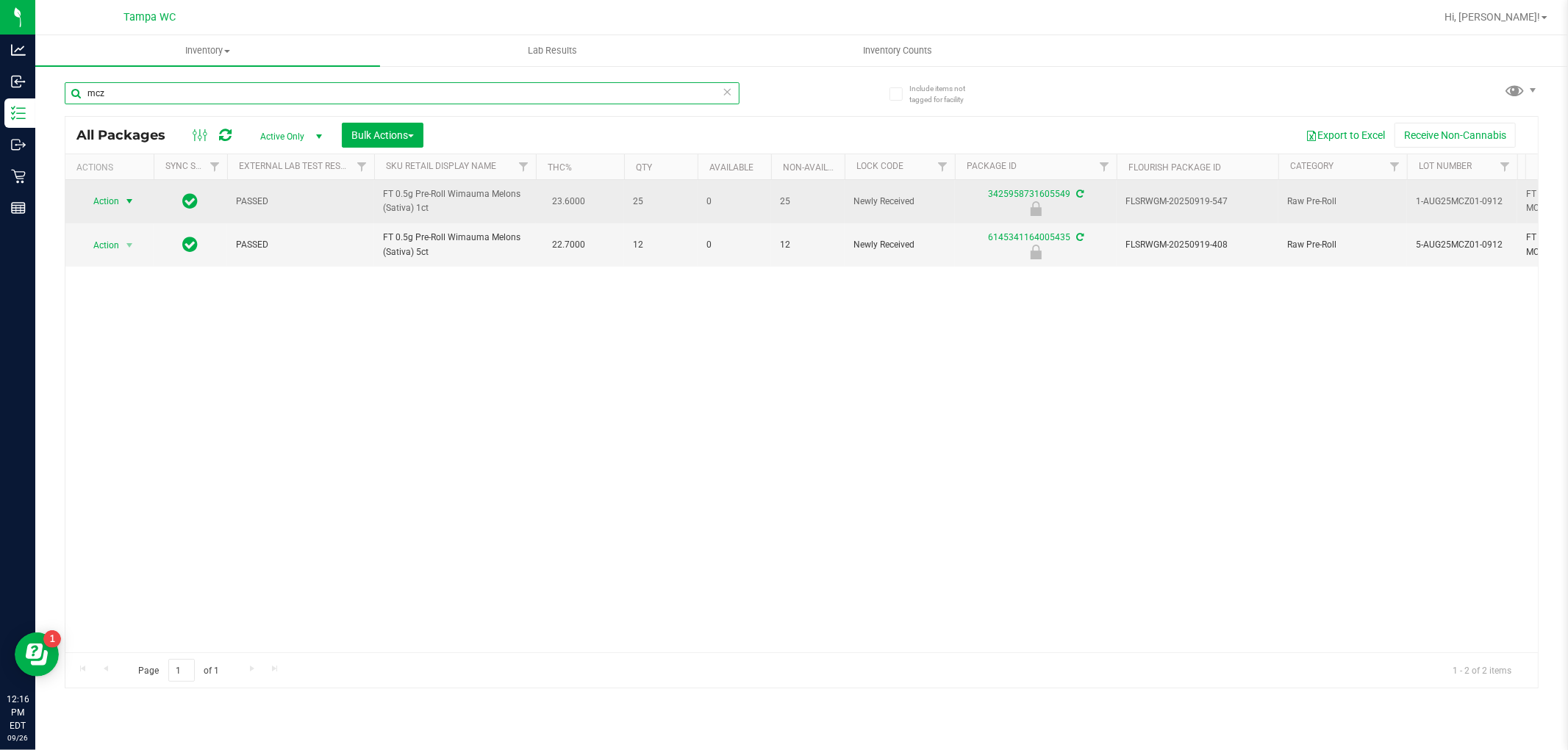
type input "mcz"
click at [114, 197] on span "Action" at bounding box center [99, 201] width 40 height 20
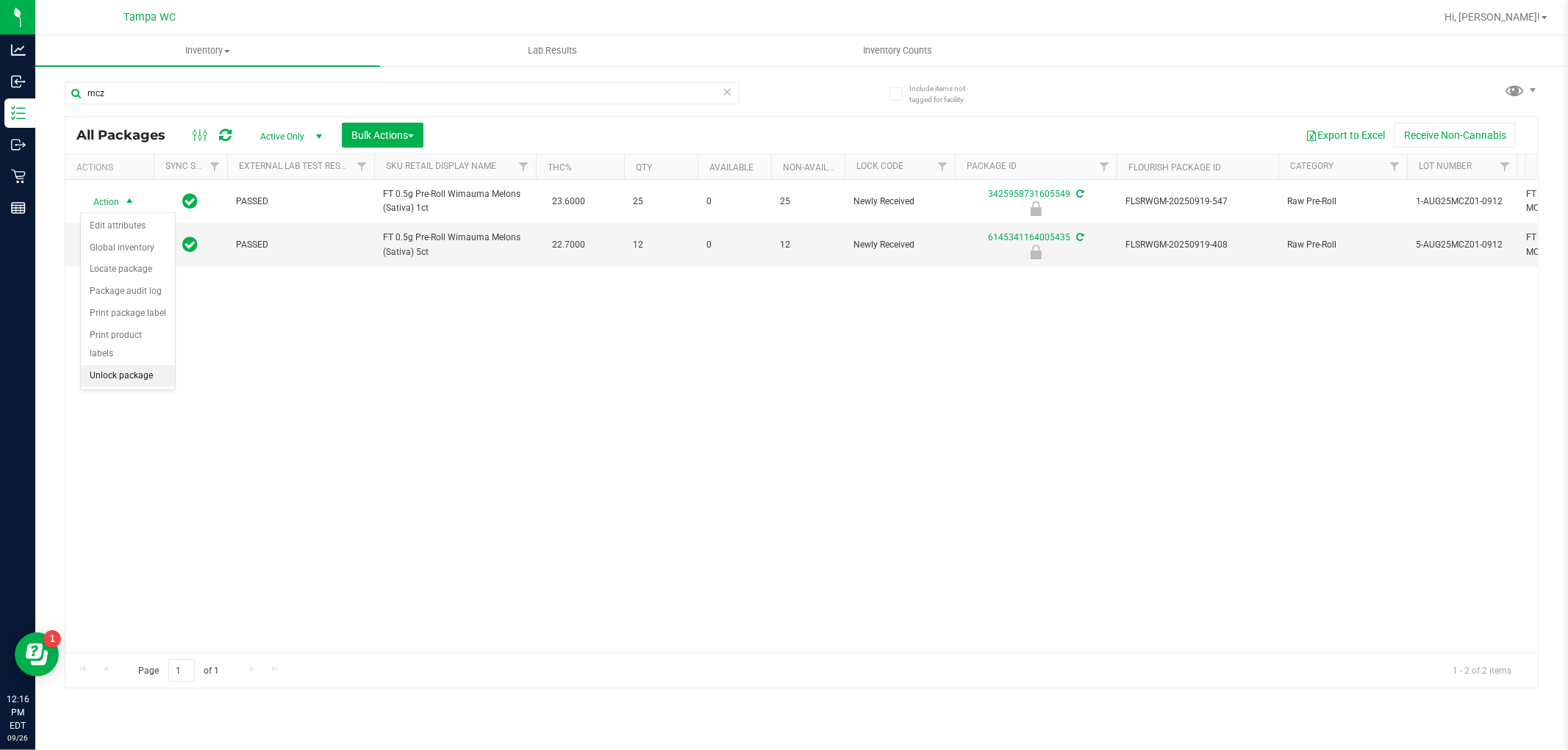
click at [123, 380] on li "Unlock package" at bounding box center [127, 376] width 94 height 22
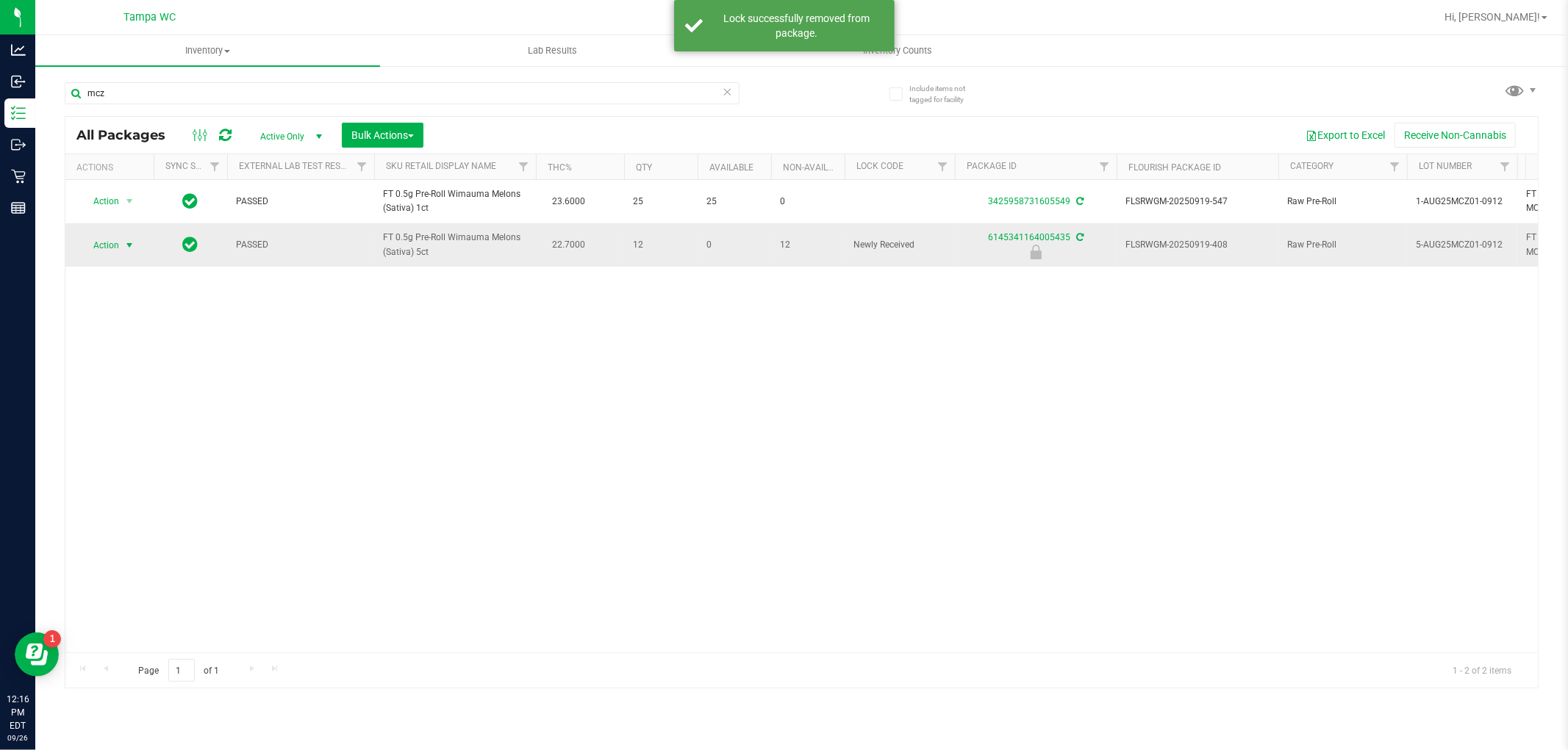
click at [113, 243] on span "Action" at bounding box center [99, 245] width 40 height 20
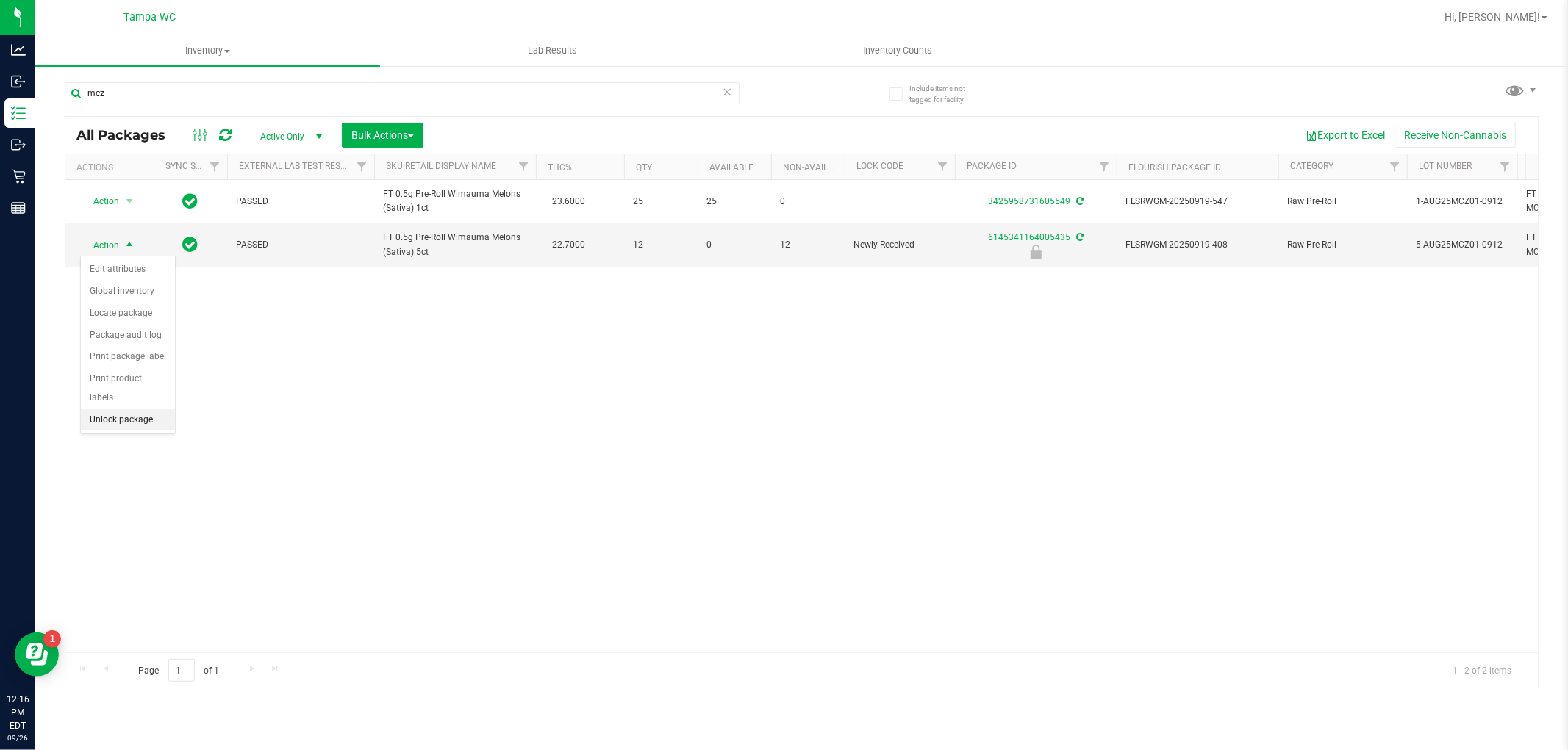
click at [120, 417] on li "Unlock package" at bounding box center [127, 420] width 94 height 22
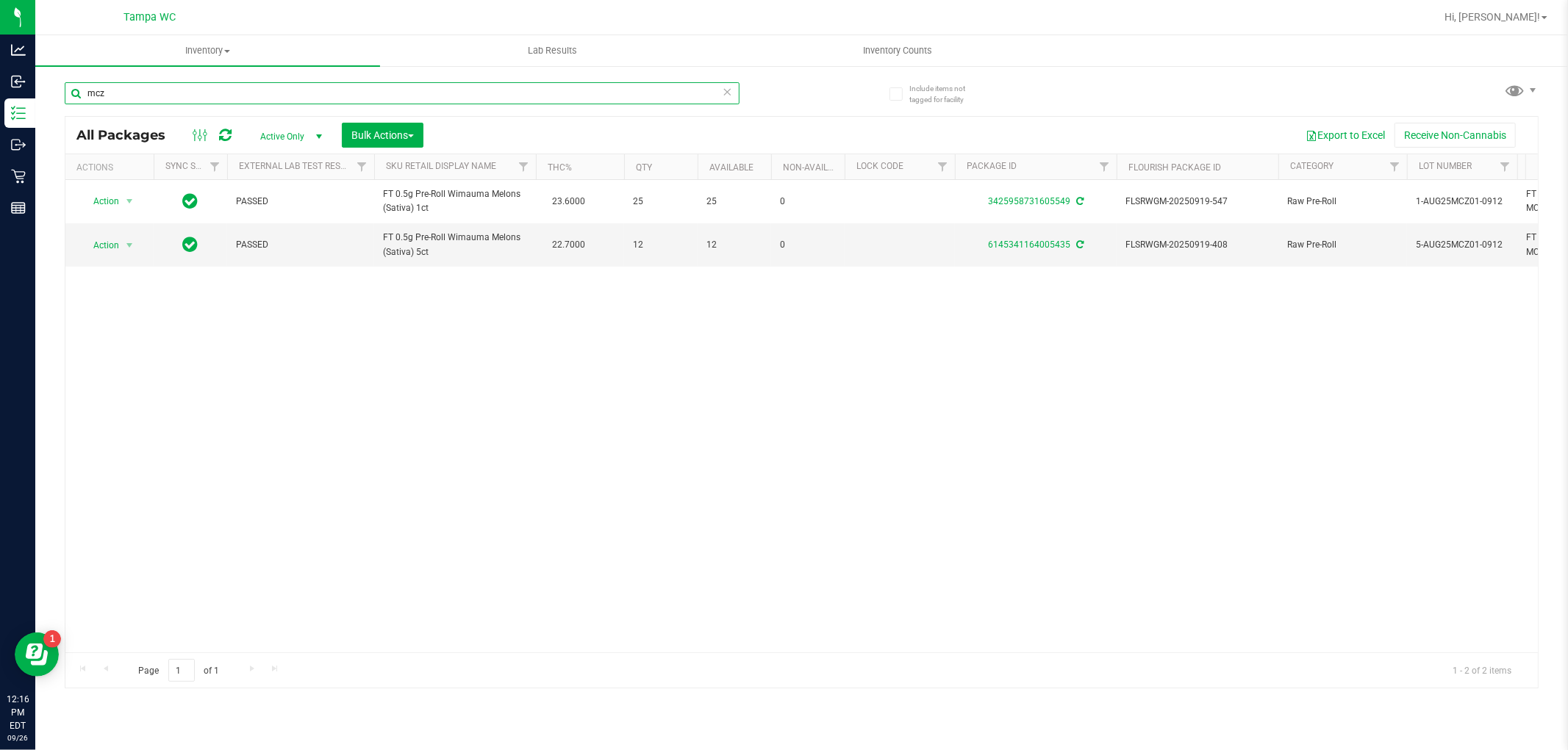
click at [127, 104] on input "mcz" at bounding box center [402, 93] width 675 height 22
click at [37, 108] on div "Include items not tagged for facility mcz All Packages Active Only Active Only …" at bounding box center [802, 288] width 1533 height 448
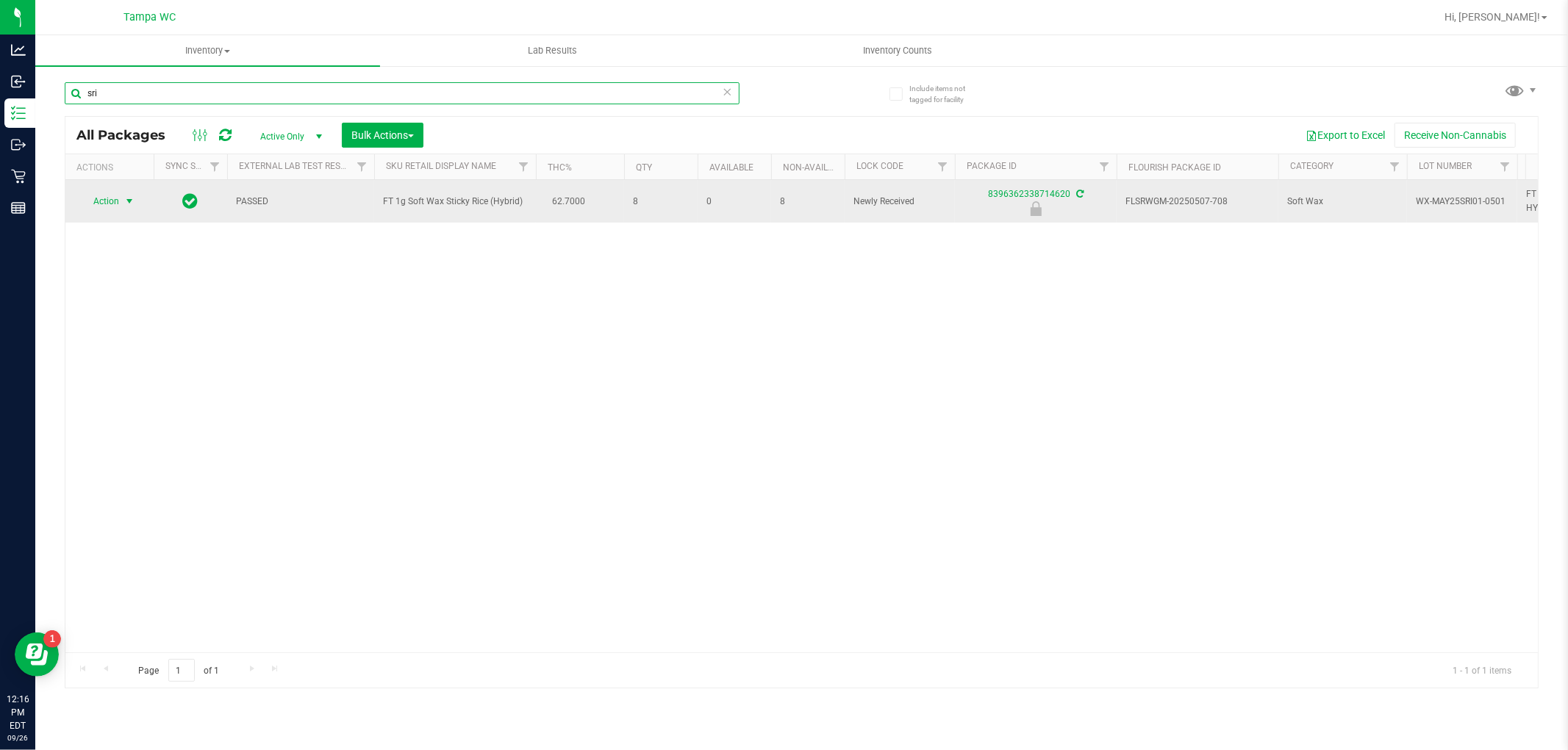
type input "sri"
click at [122, 196] on span "select" at bounding box center [130, 201] width 19 height 20
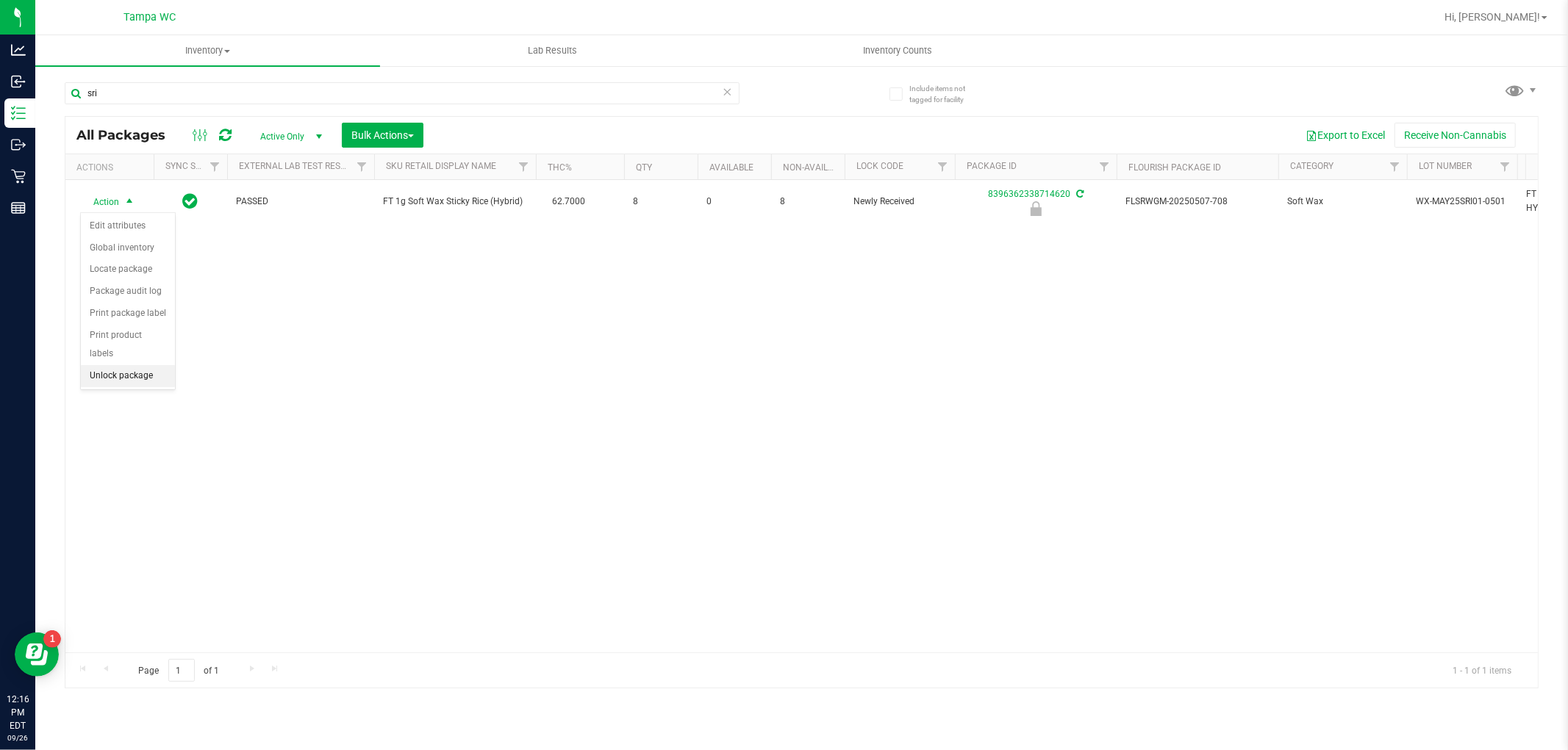
click at [137, 372] on li "Unlock package" at bounding box center [127, 376] width 94 height 22
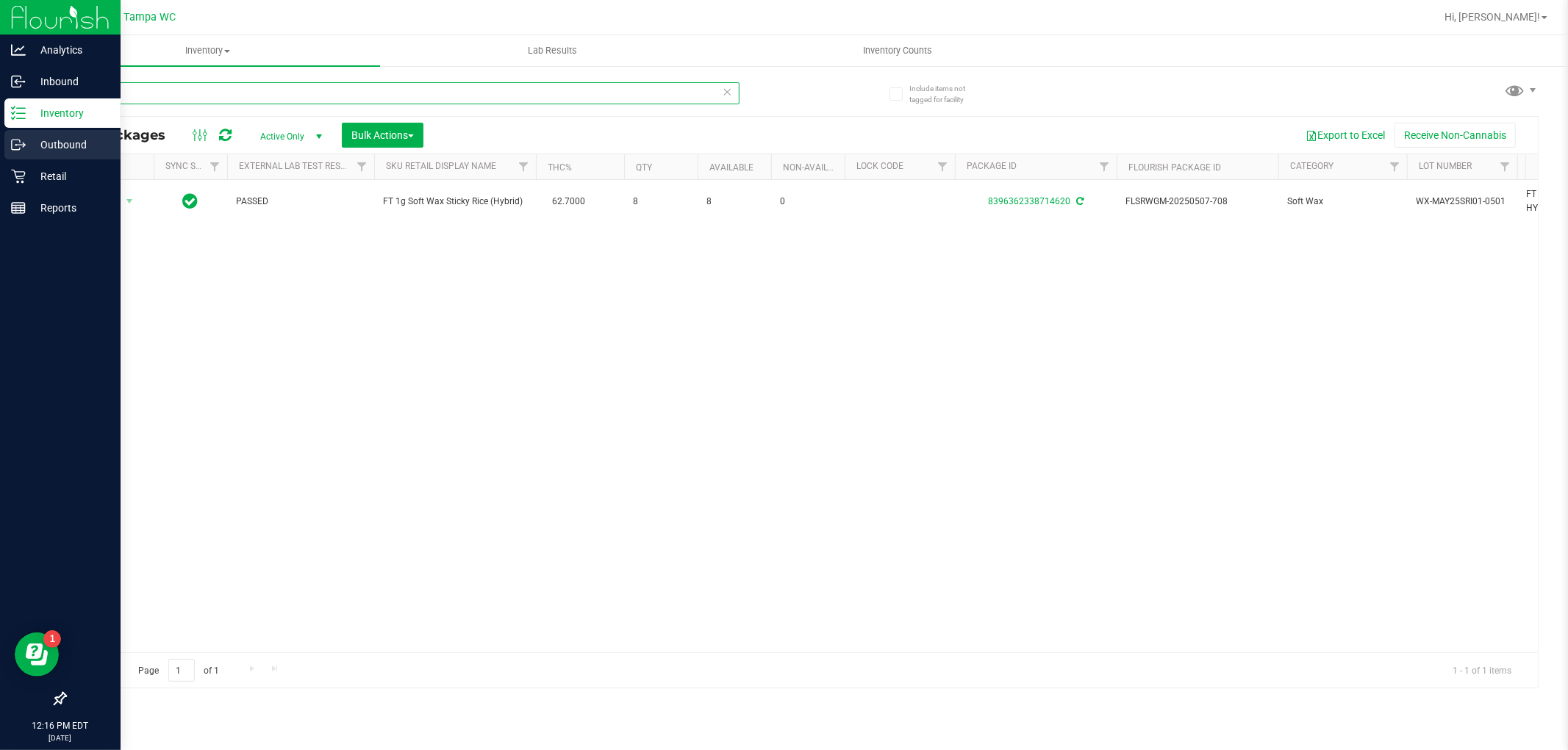
drag, startPoint x: 205, startPoint y: 92, endPoint x: 0, endPoint y: 145, distance: 211.7
click at [0, 144] on div "Analytics Inbound Inventory Outbound Retail Reports 12:16 PM EDT [DATE] 09/26 T…" at bounding box center [784, 375] width 1568 height 750
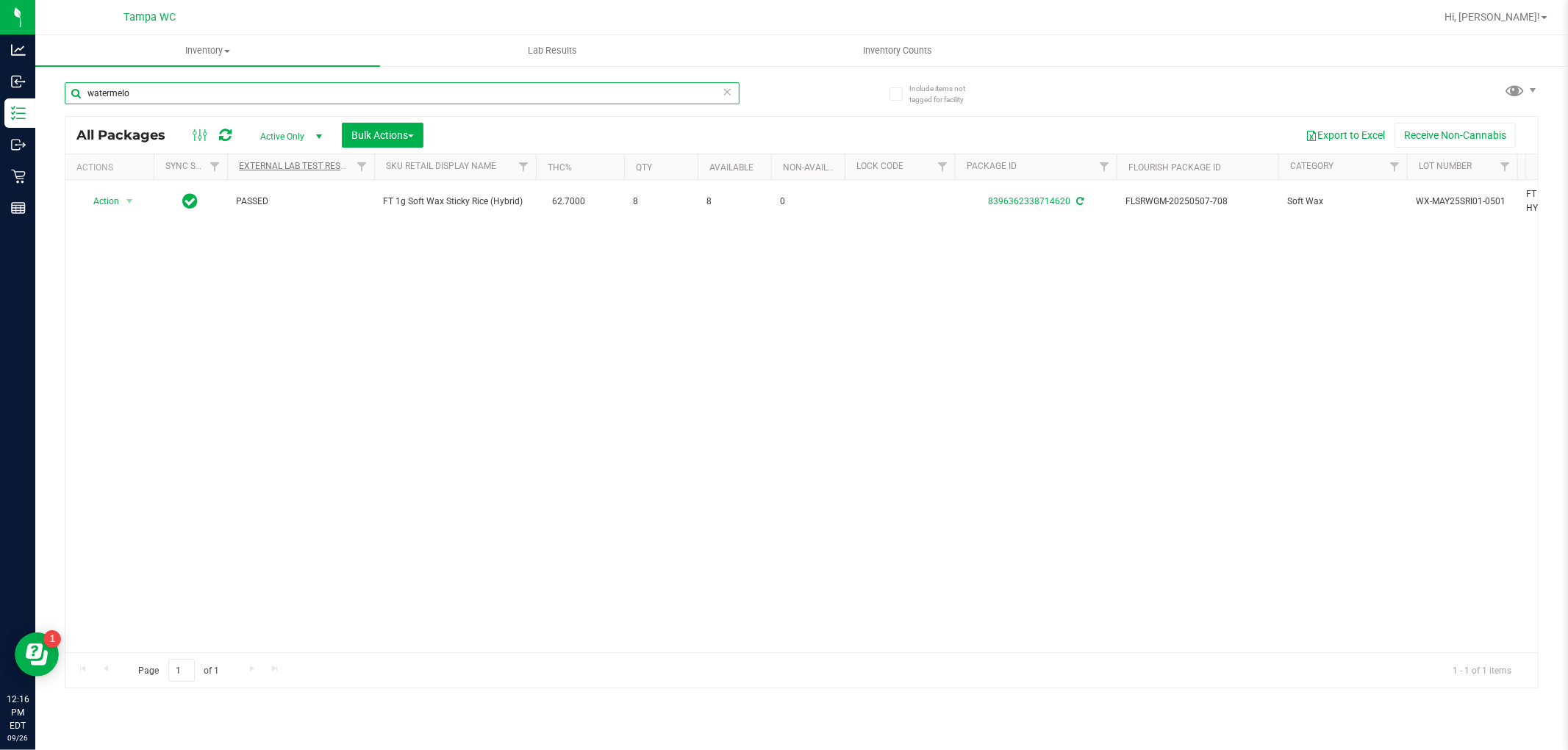
type input "watermelon"
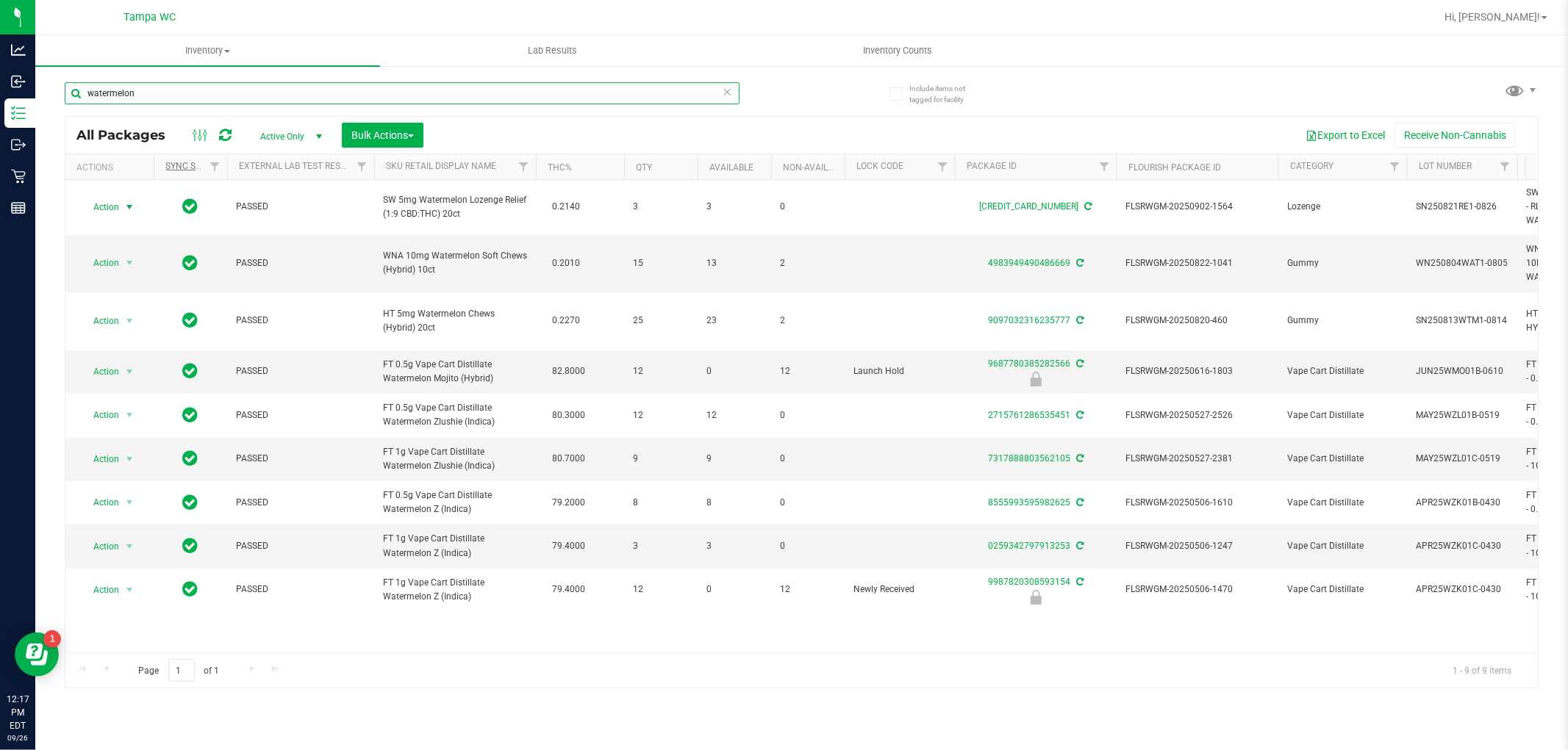
drag, startPoint x: 398, startPoint y: 87, endPoint x: 183, endPoint y: 171, distance: 230.8
click at [81, 197] on div "watermelon All Packages Active Only Active Only Lab Samples Locked All External…" at bounding box center [801, 378] width 1474 height 620
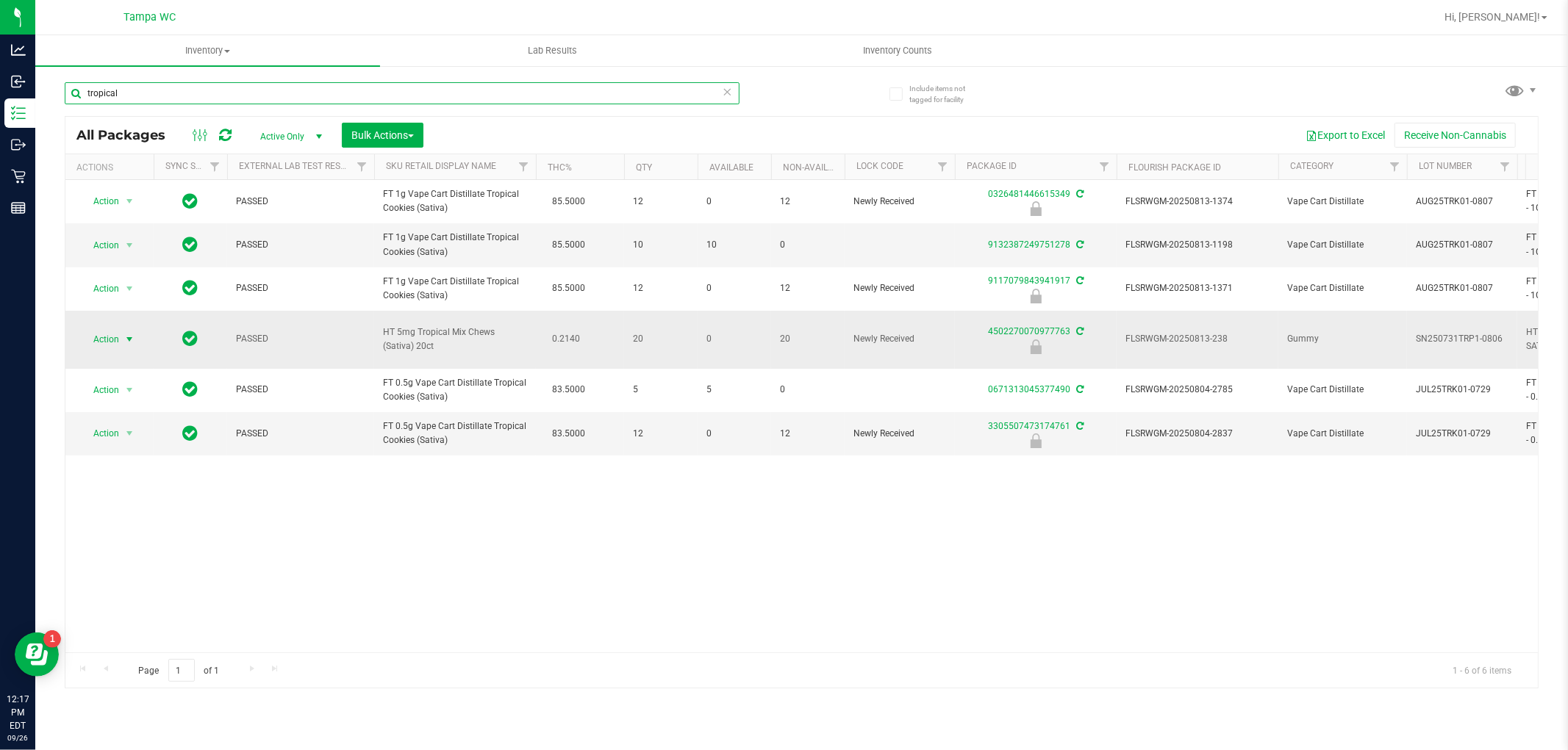
type input "tropical"
click at [121, 341] on span "select" at bounding box center [130, 339] width 19 height 20
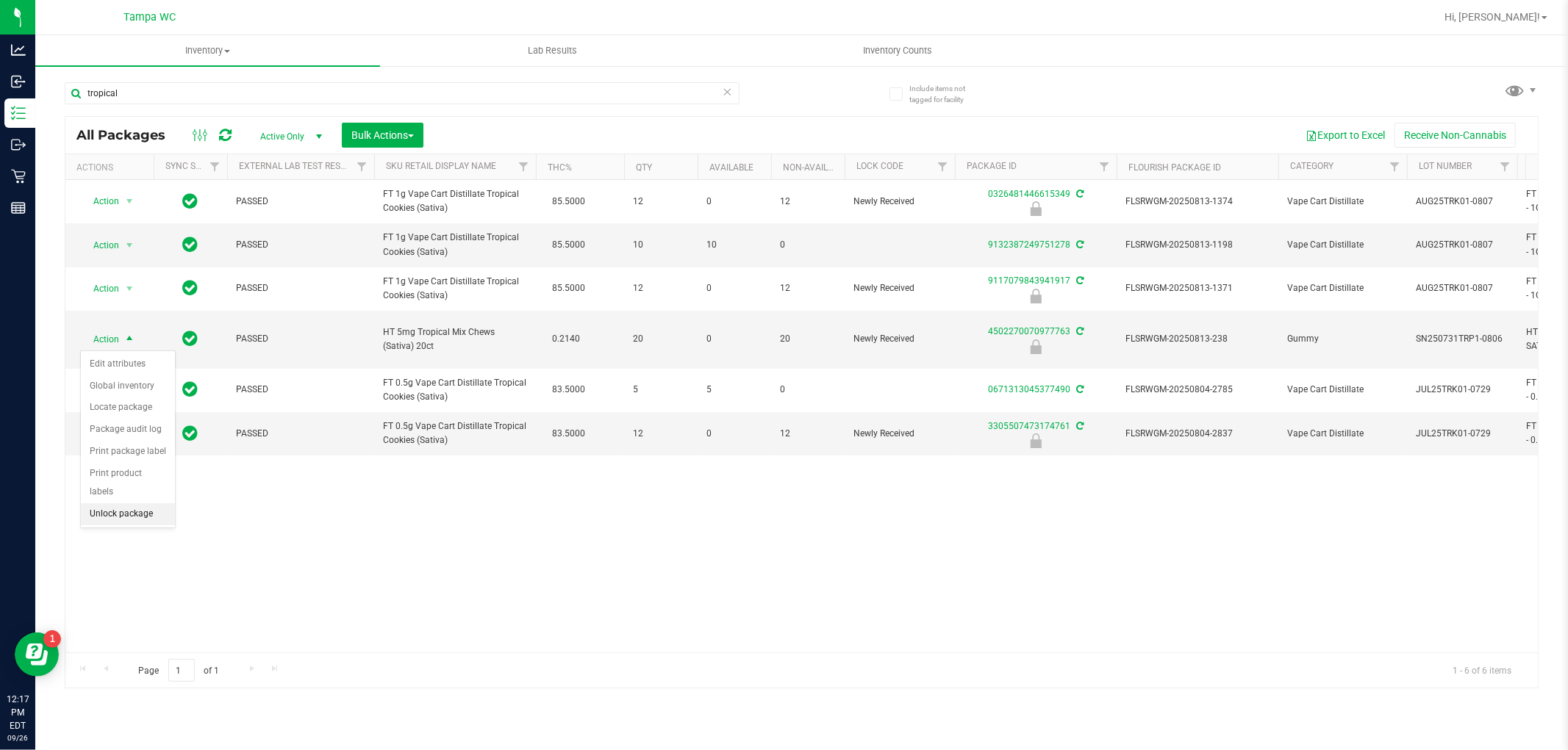
click at [126, 515] on li "Unlock package" at bounding box center [127, 514] width 94 height 22
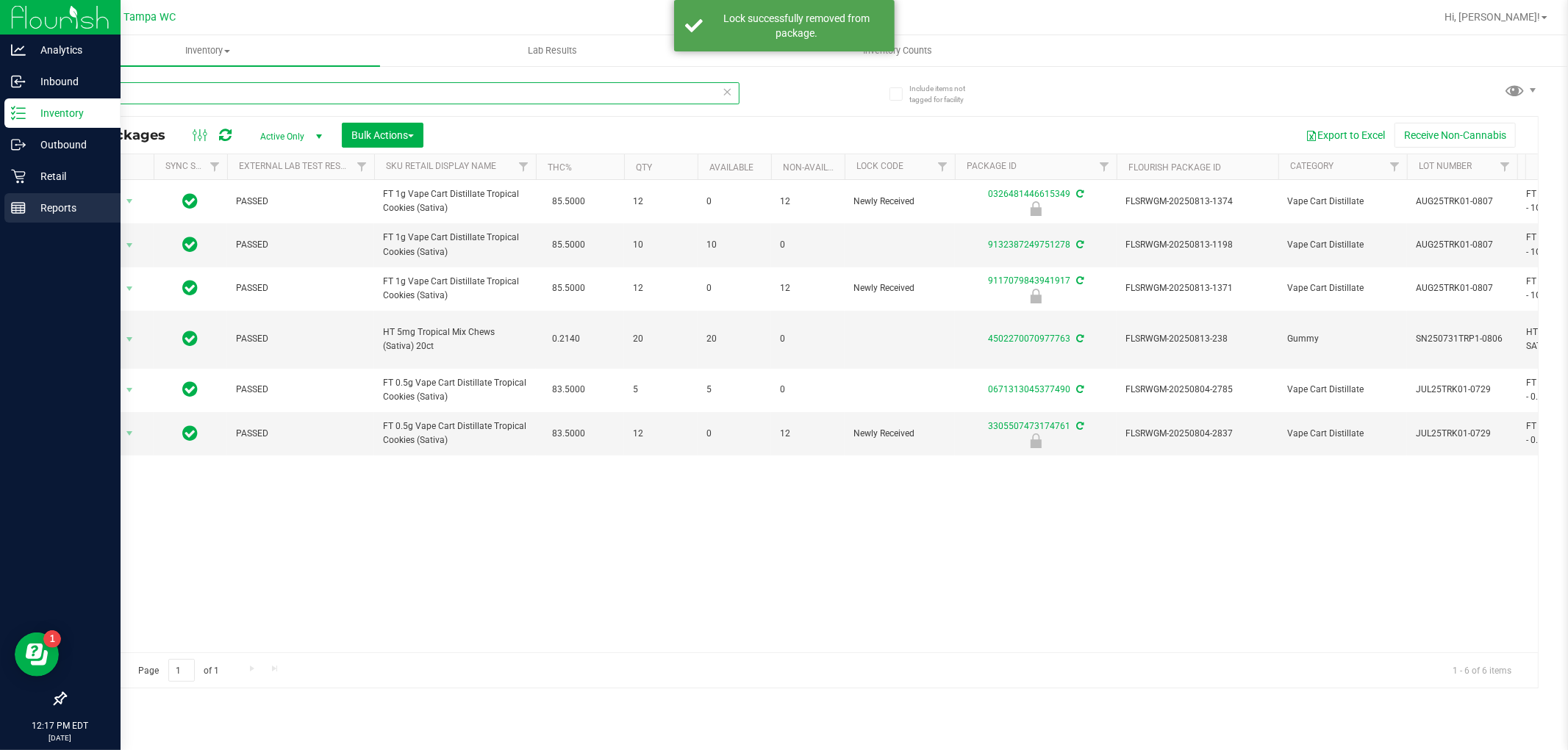
drag, startPoint x: 0, startPoint y: 197, endPoint x: 8, endPoint y: 207, distance: 12.8
click at [3, 219] on div "Analytics Inbound Inventory Outbound Retail Reports 12:17 PM EDT [DATE] 09/26 T…" at bounding box center [784, 375] width 1568 height 750
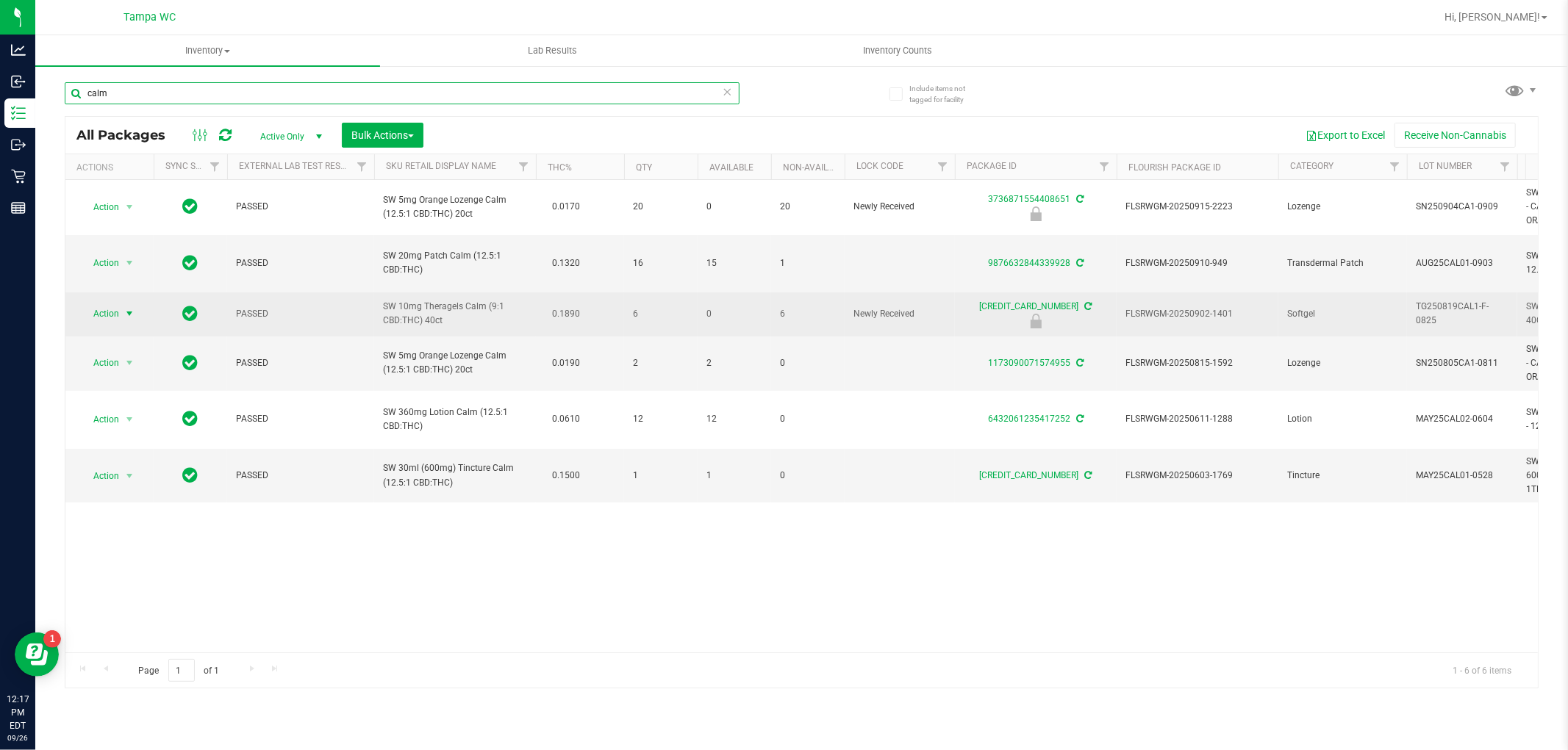
type input "calm"
click at [129, 308] on span "select" at bounding box center [129, 314] width 12 height 12
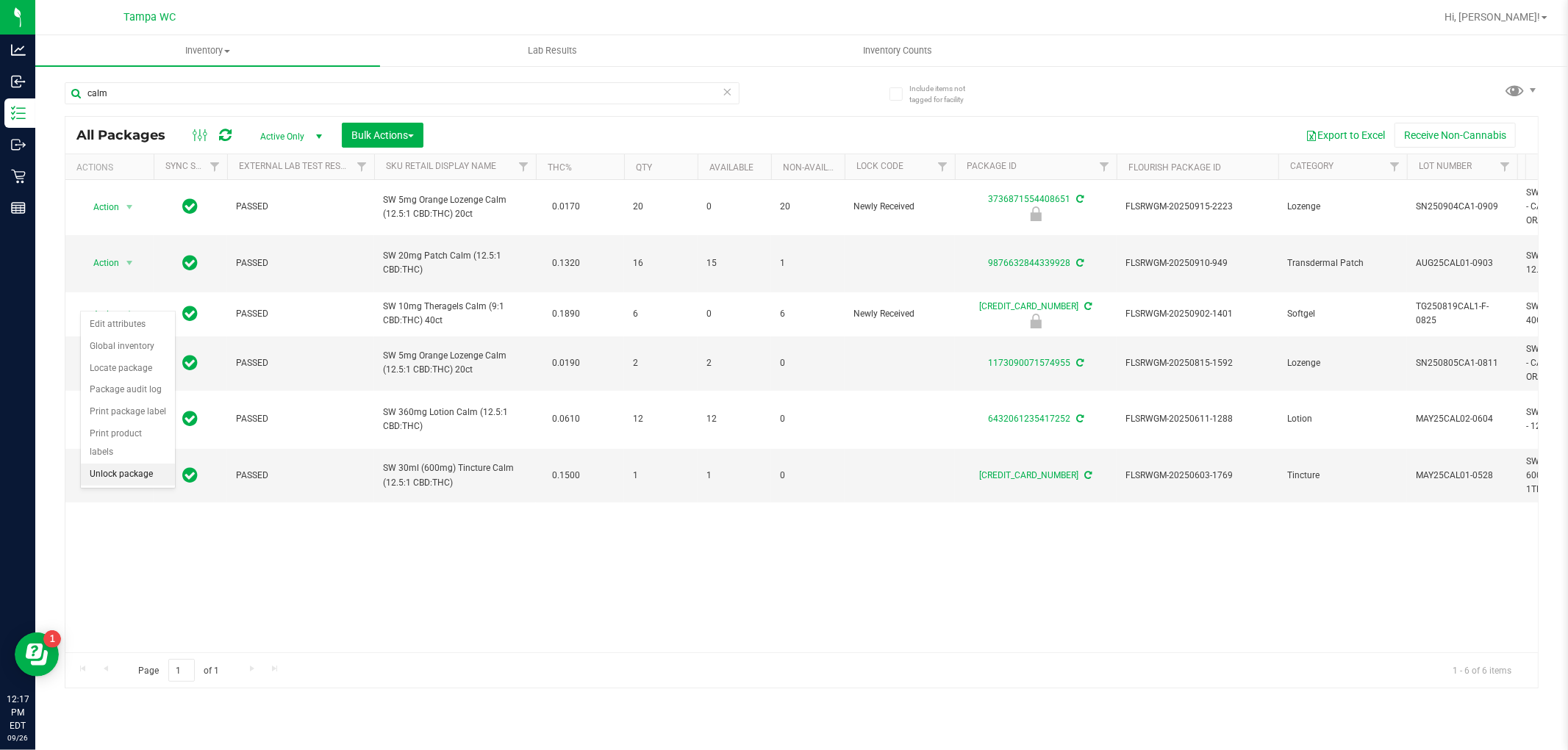
click at [129, 479] on li "Unlock package" at bounding box center [127, 474] width 94 height 22
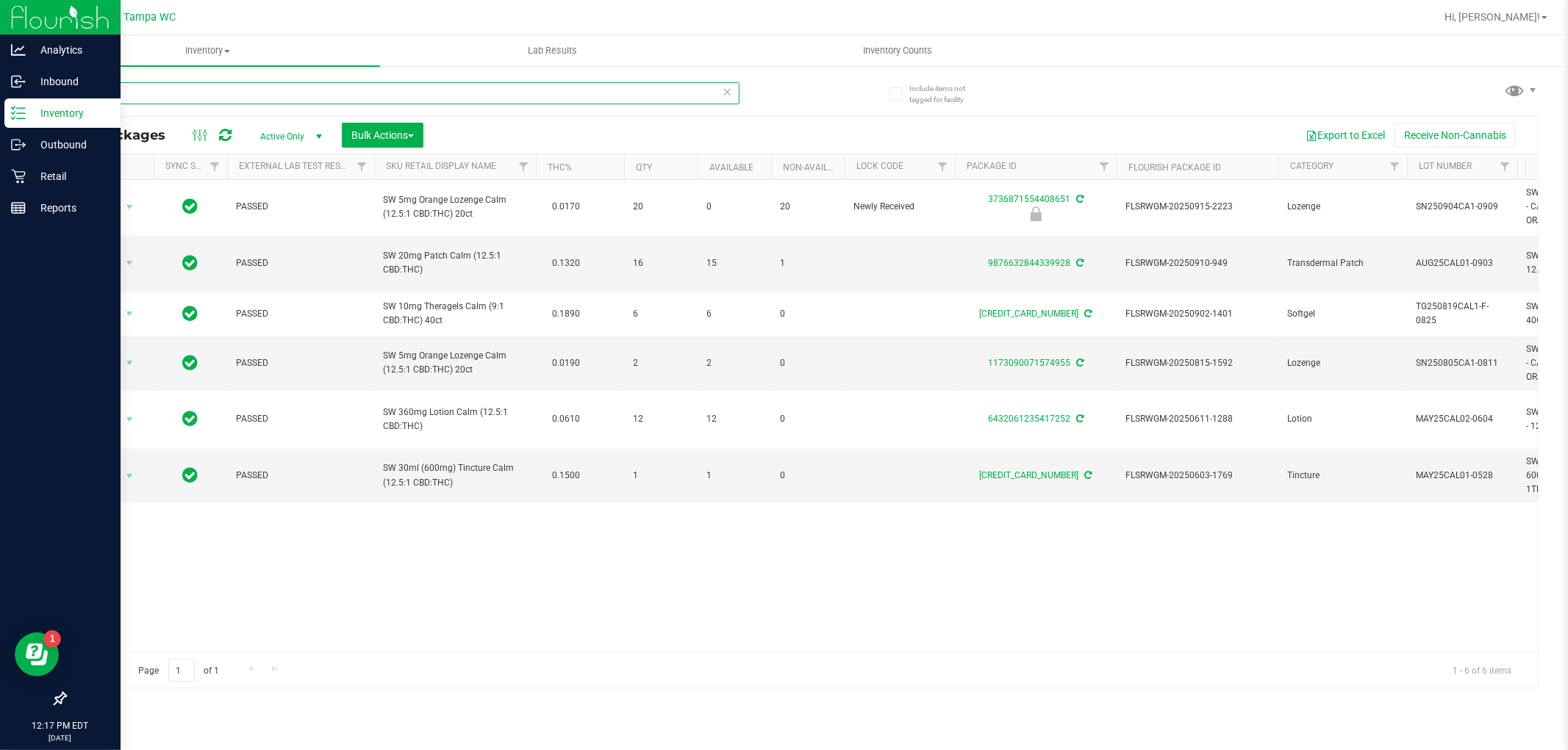
drag, startPoint x: 0, startPoint y: 112, endPoint x: 0, endPoint y: 126, distance: 14.0
click at [0, 123] on div "Analytics Inbound Inventory Outbound Retail Reports 12:17 PM EDT [DATE] 09/26 T…" at bounding box center [784, 375] width 1568 height 750
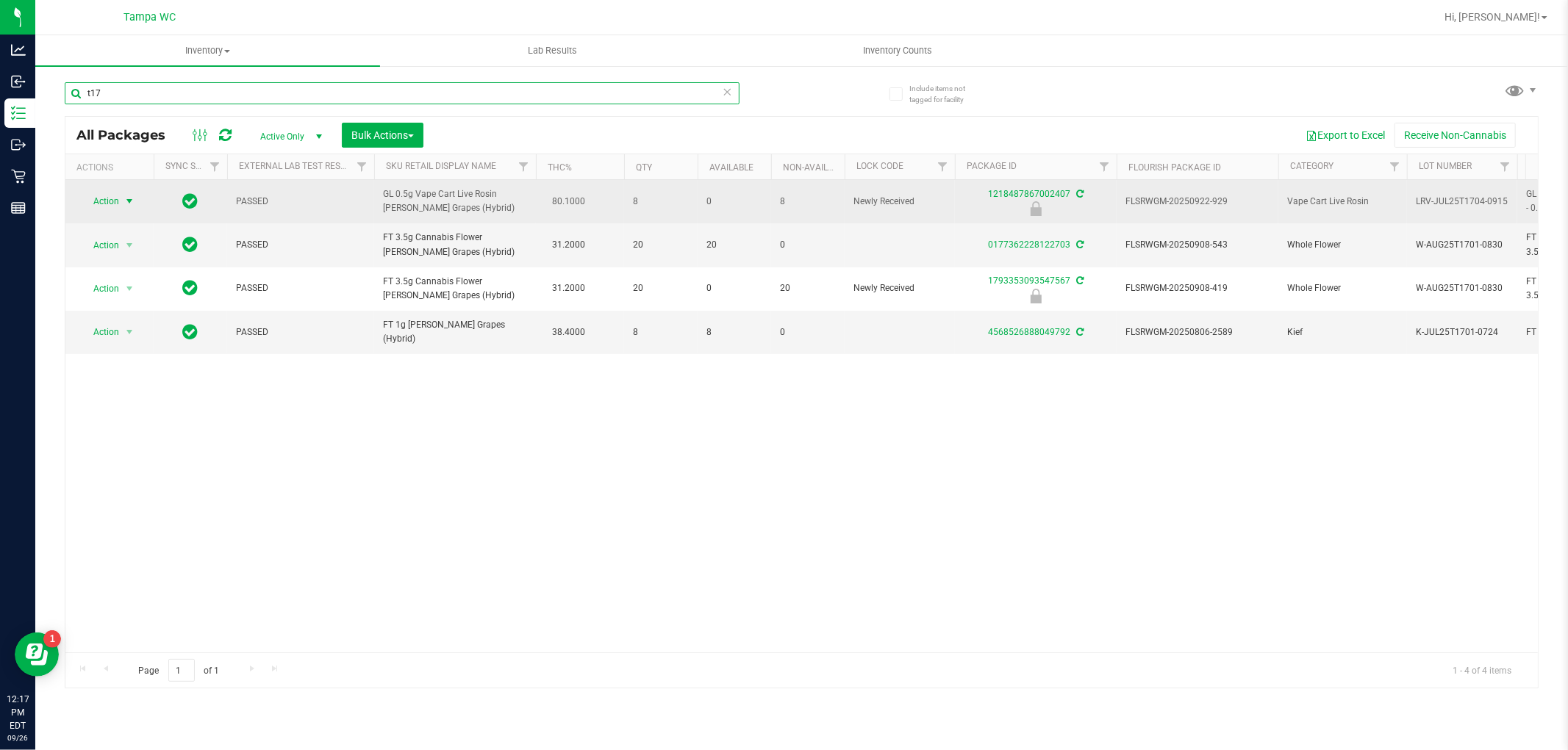
type input "t17"
click at [123, 204] on span "select" at bounding box center [129, 201] width 12 height 12
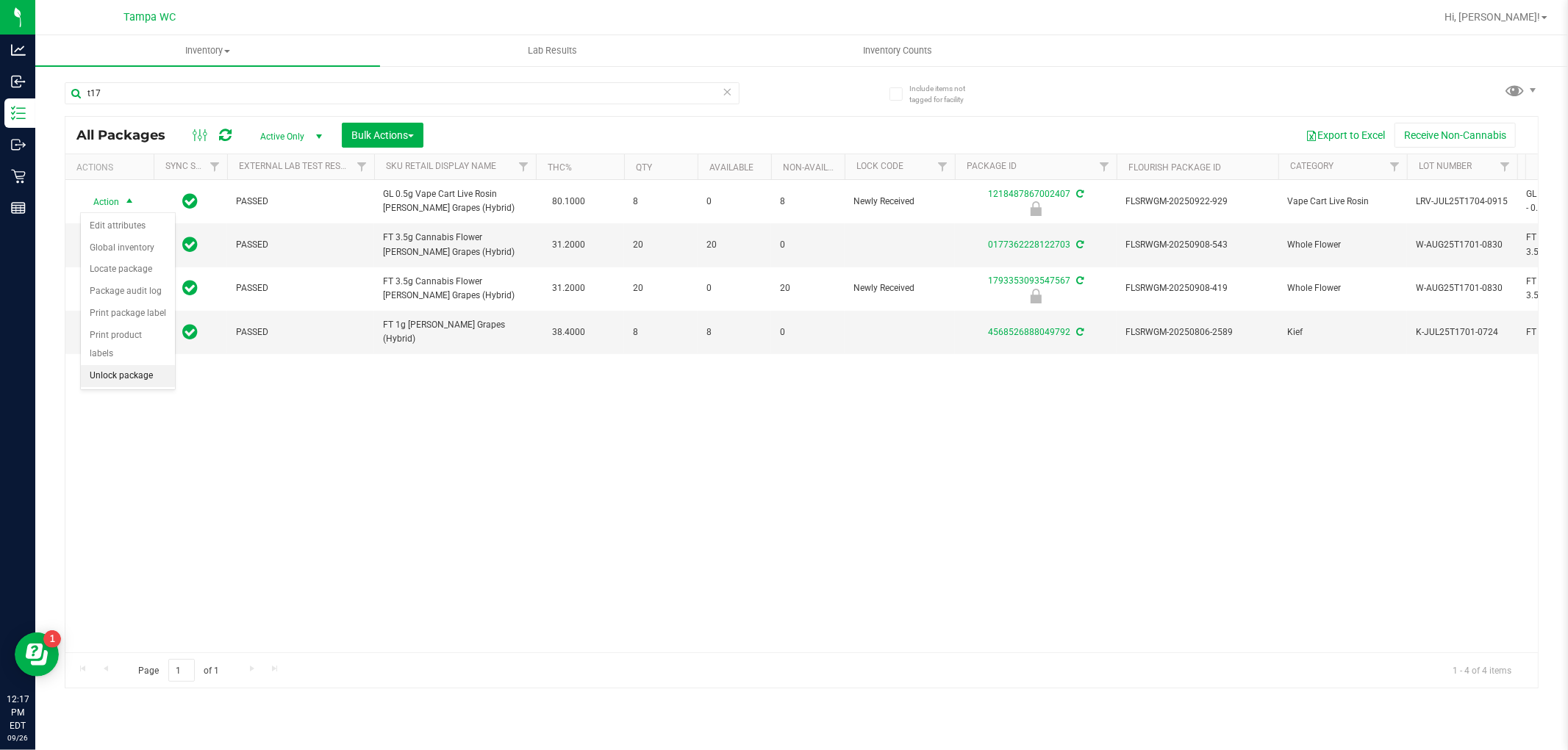
click at [123, 368] on li "Unlock package" at bounding box center [127, 376] width 94 height 22
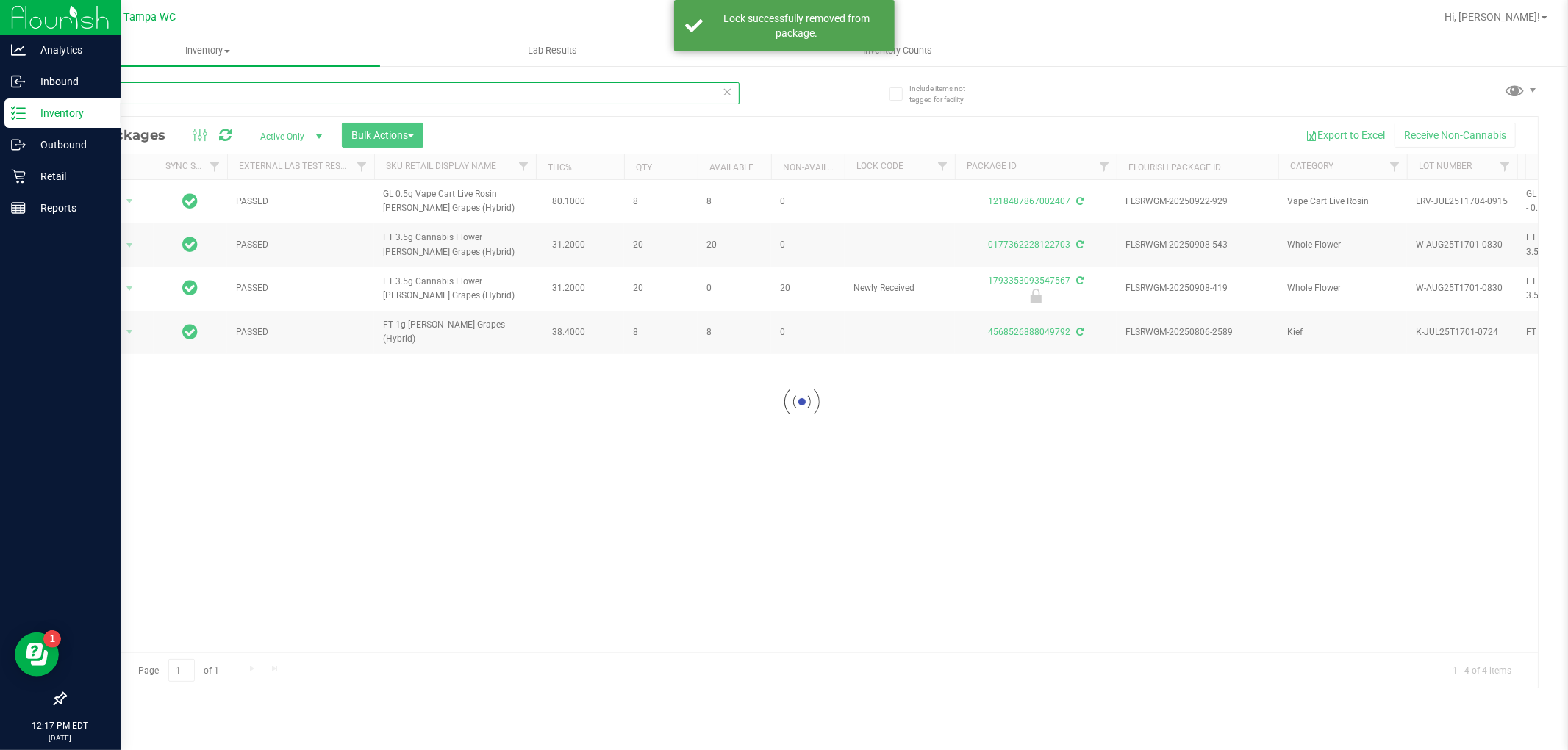
drag, startPoint x: 120, startPoint y: 87, endPoint x: 18, endPoint y: 103, distance: 103.2
click at [13, 104] on div "Analytics Inbound Inventory Outbound Retail Reports 12:17 PM EDT [DATE] 09/26 T…" at bounding box center [784, 375] width 1568 height 750
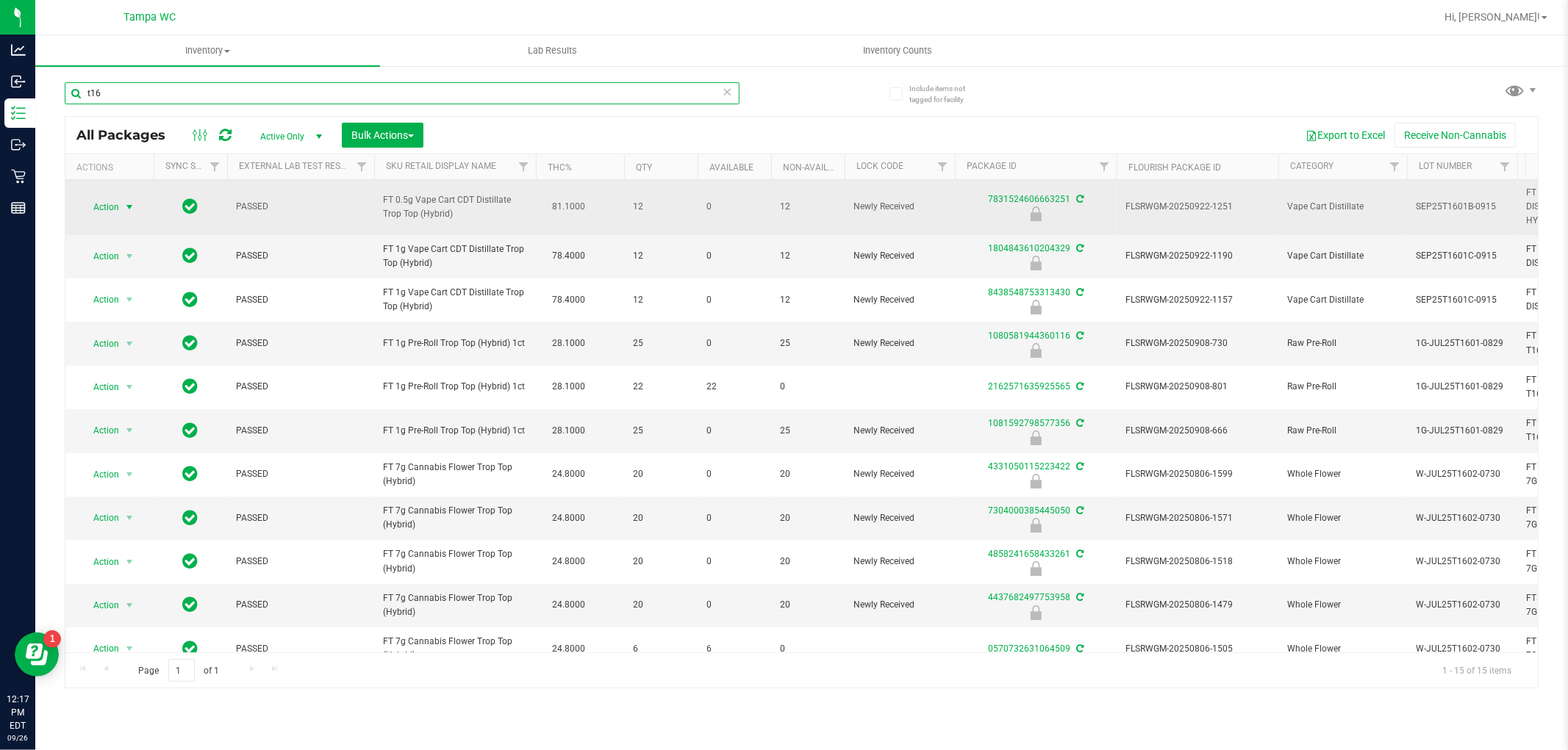
type input "t16"
click at [129, 197] on span "select" at bounding box center [130, 207] width 19 height 20
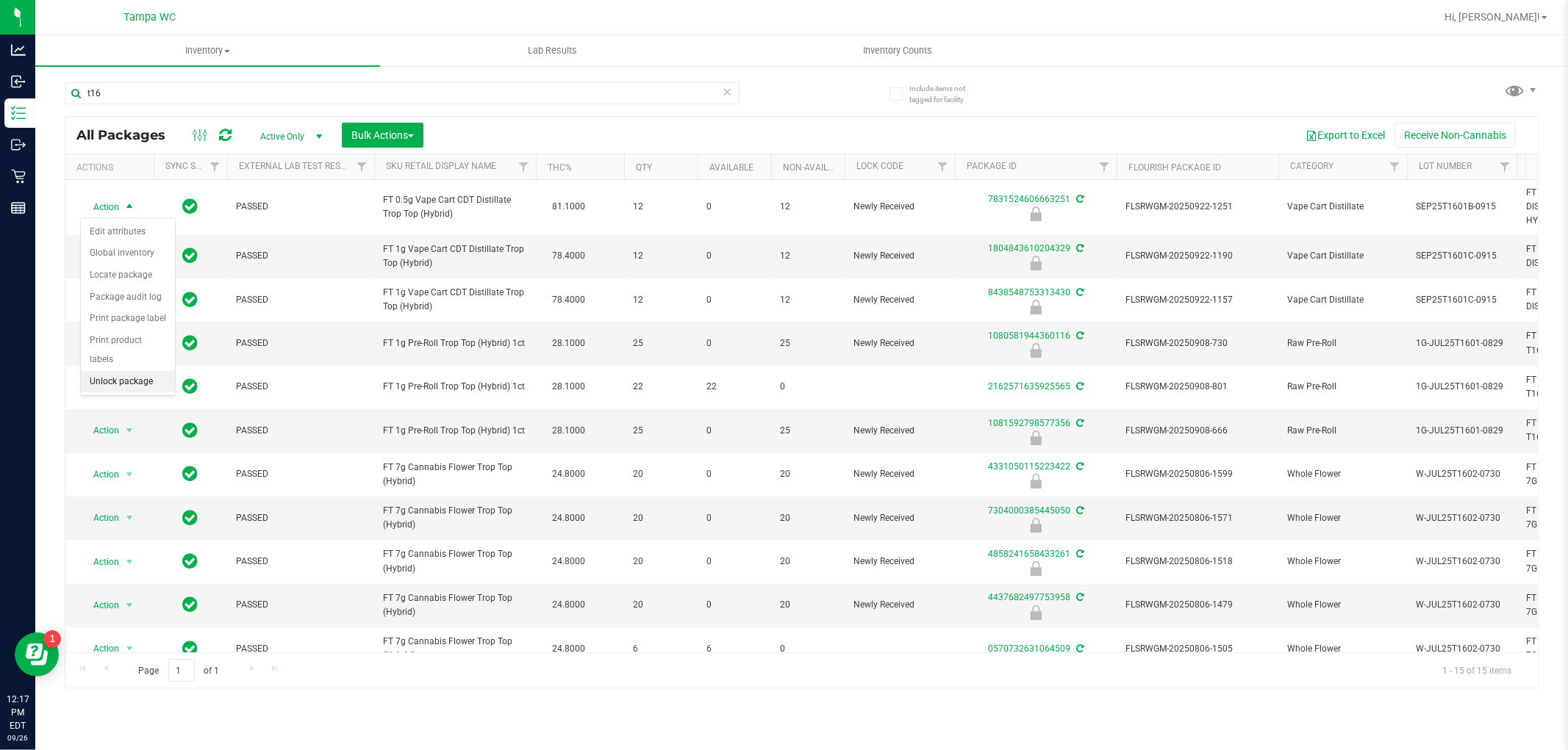
click at [141, 372] on li "Unlock package" at bounding box center [127, 382] width 94 height 22
click at [123, 258] on span "select" at bounding box center [129, 256] width 12 height 12
click at [115, 426] on li "Unlock package" at bounding box center [127, 431] width 94 height 22
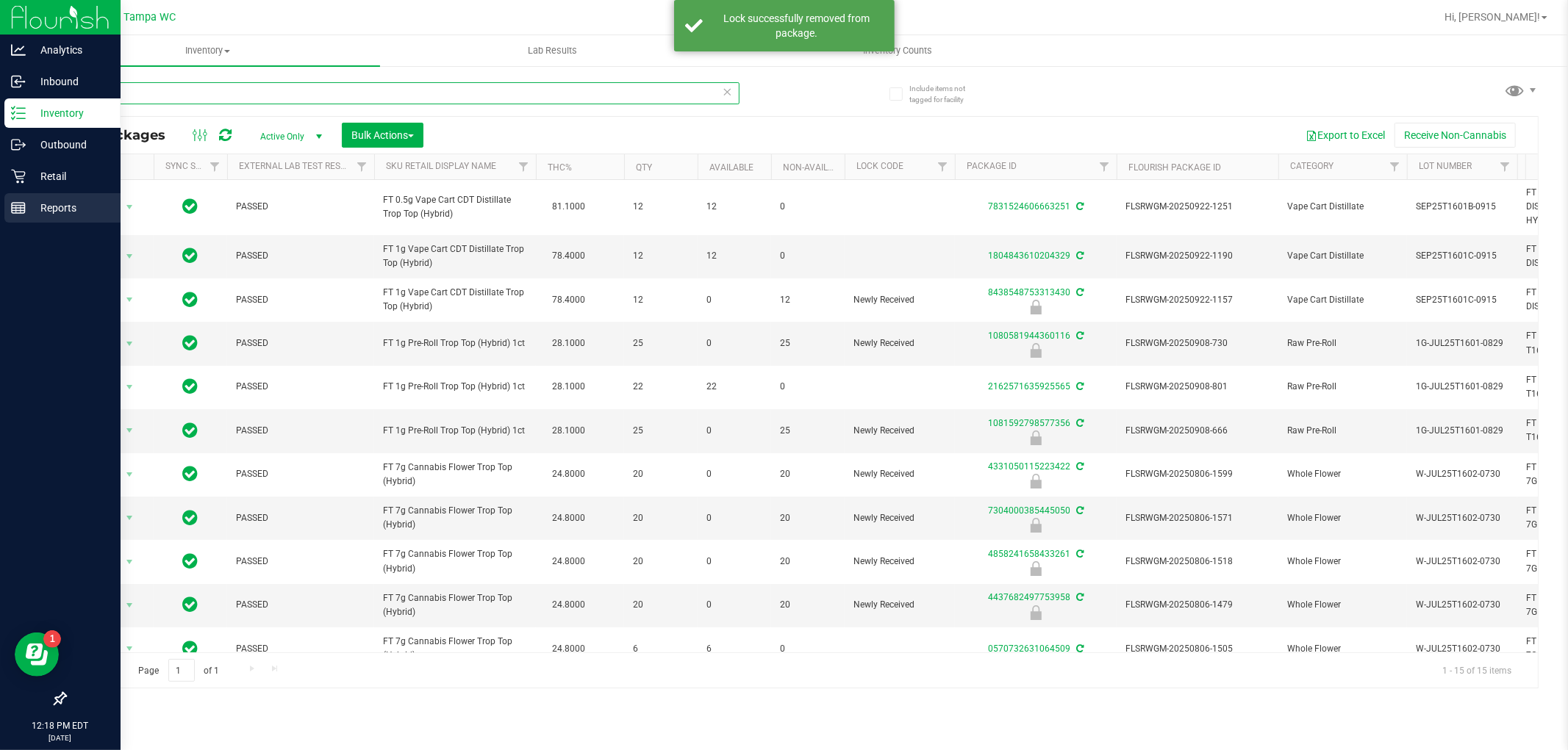
drag, startPoint x: 165, startPoint y: 85, endPoint x: 3, endPoint y: 210, distance: 204.6
click at [2, 210] on div "Analytics Inbound Inventory Outbound Retail Reports 12:18 PM EDT [DATE] 09/26 T…" at bounding box center [784, 375] width 1568 height 750
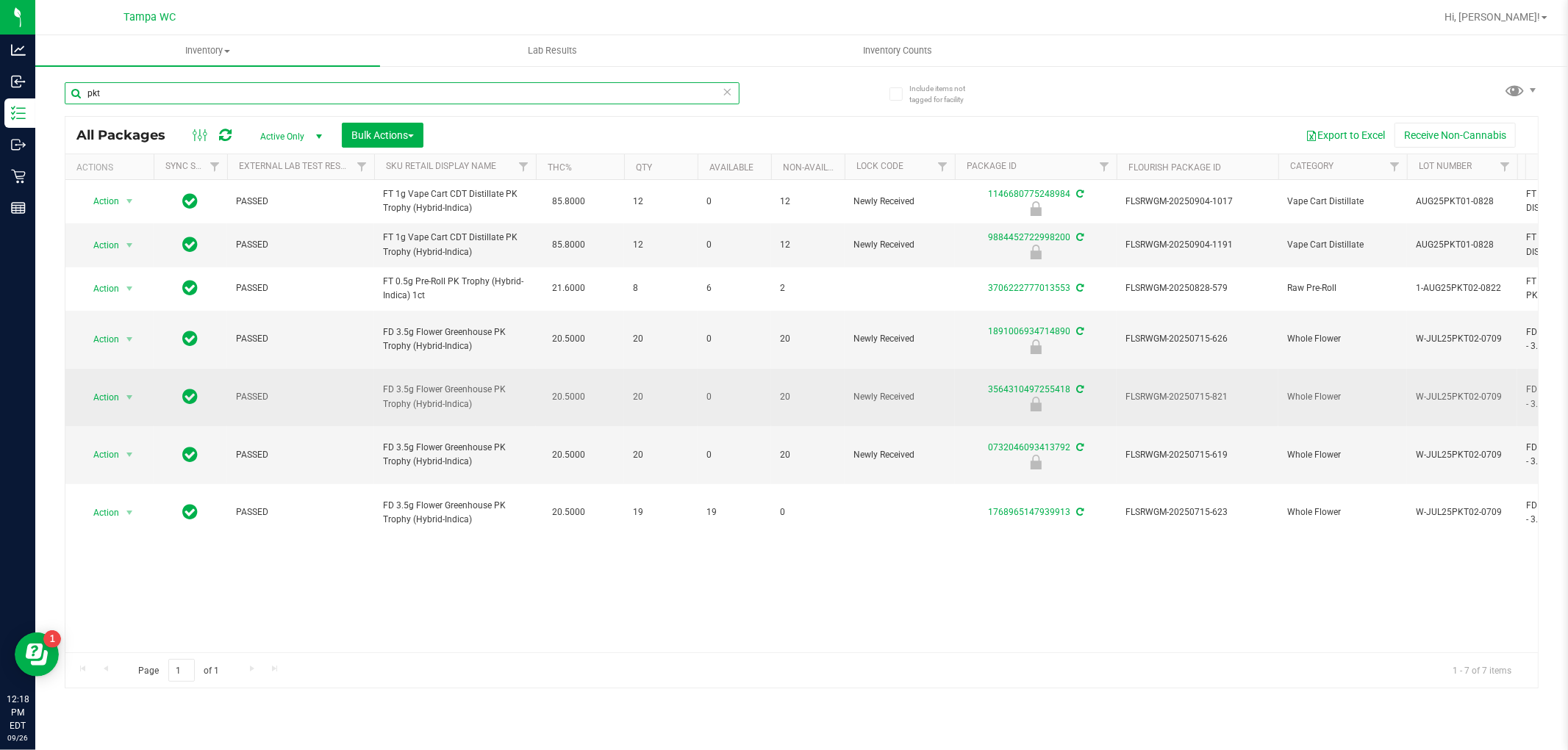
type input "pkt"
click at [781, 369] on td "20" at bounding box center [807, 398] width 74 height 58
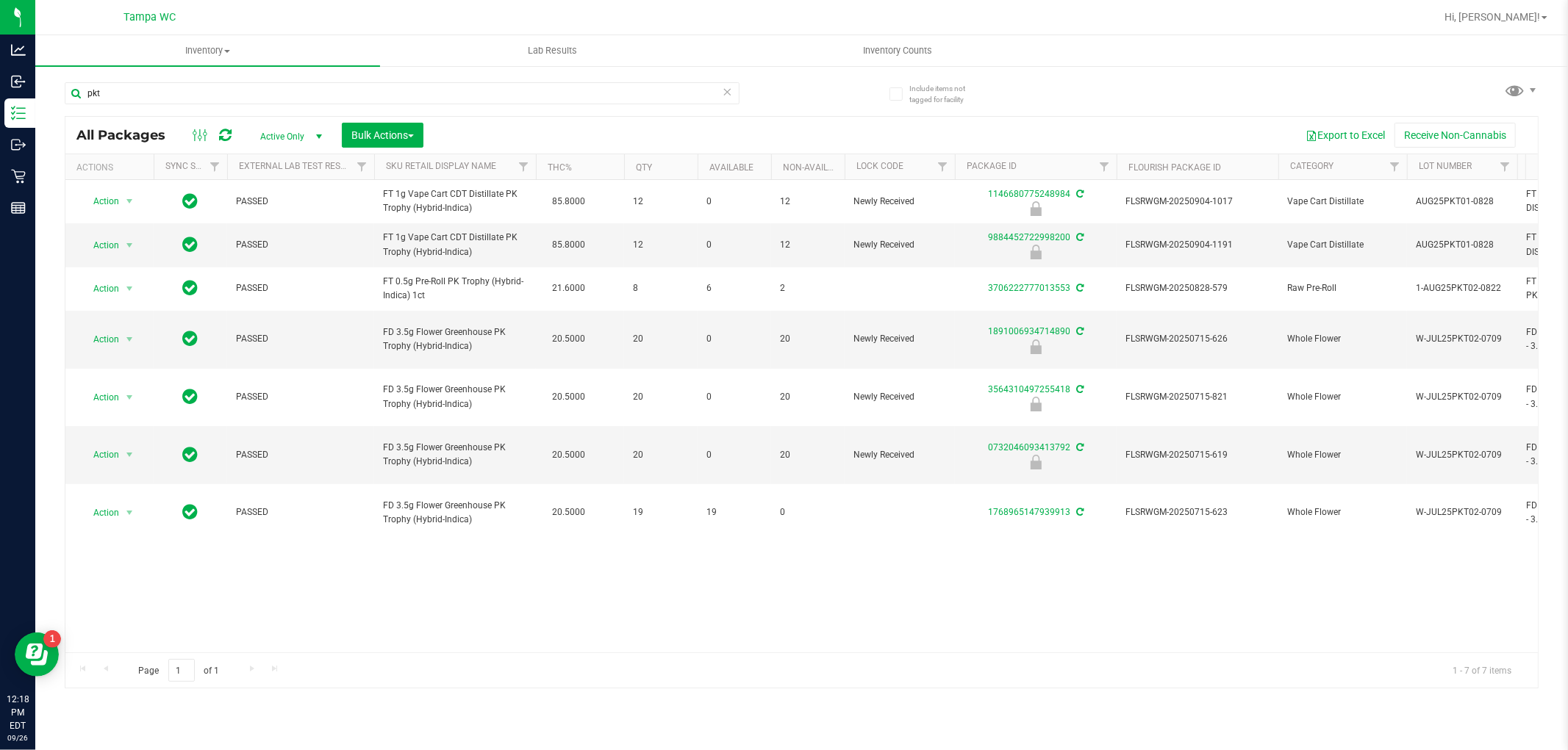
click at [638, 487] on div "Action Action Edit attributes Global inventory Locate package Package audit log…" at bounding box center [801, 416] width 1473 height 473
click at [119, 248] on span "Action" at bounding box center [99, 245] width 40 height 20
click at [112, 419] on li "Unlock package" at bounding box center [127, 420] width 94 height 22
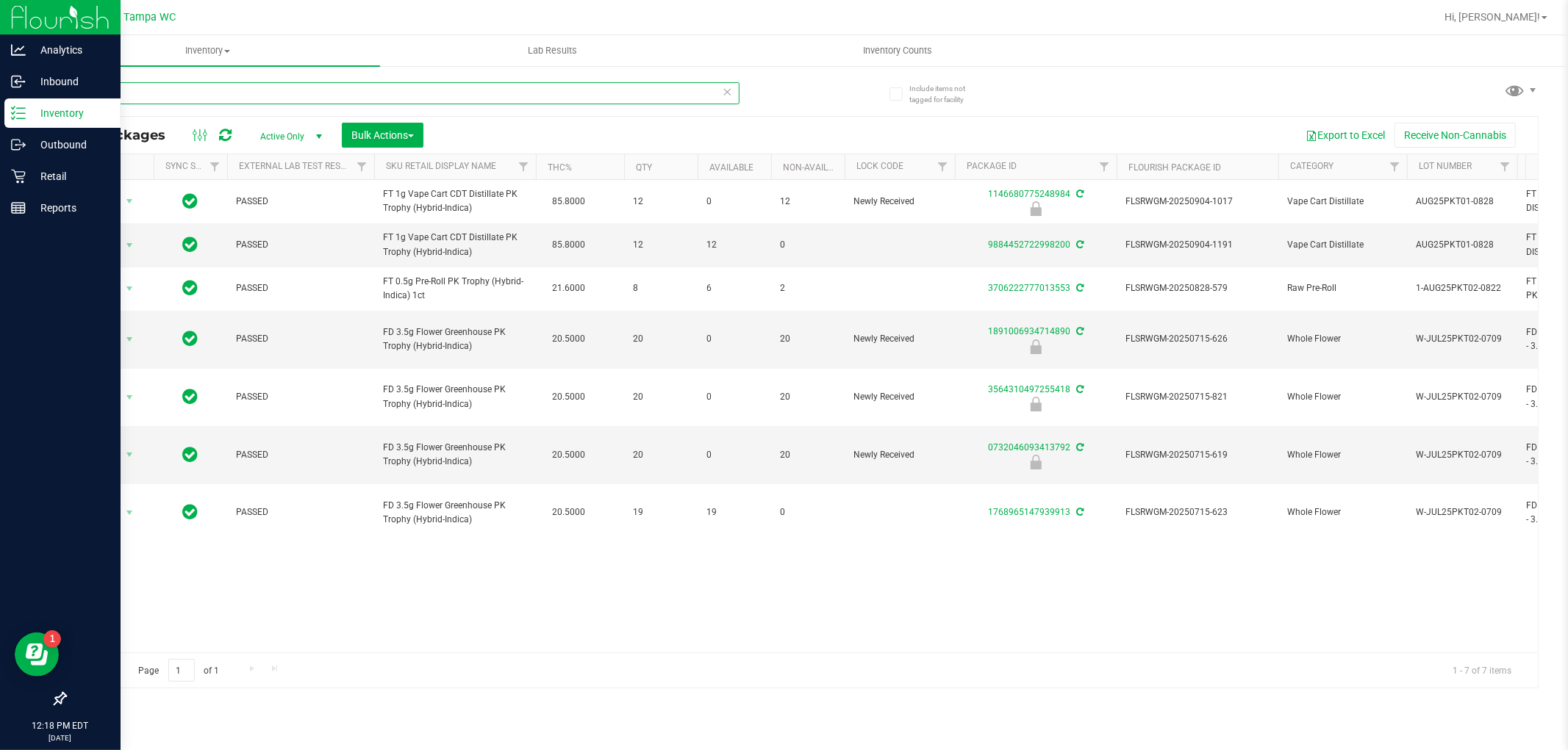
drag, startPoint x: 373, startPoint y: 92, endPoint x: 0, endPoint y: 115, distance: 373.7
click at [0, 115] on div "Analytics Inbound Inventory Outbound Retail Reports 12:18 PM EDT [DATE] 09/26 T…" at bounding box center [784, 375] width 1568 height 750
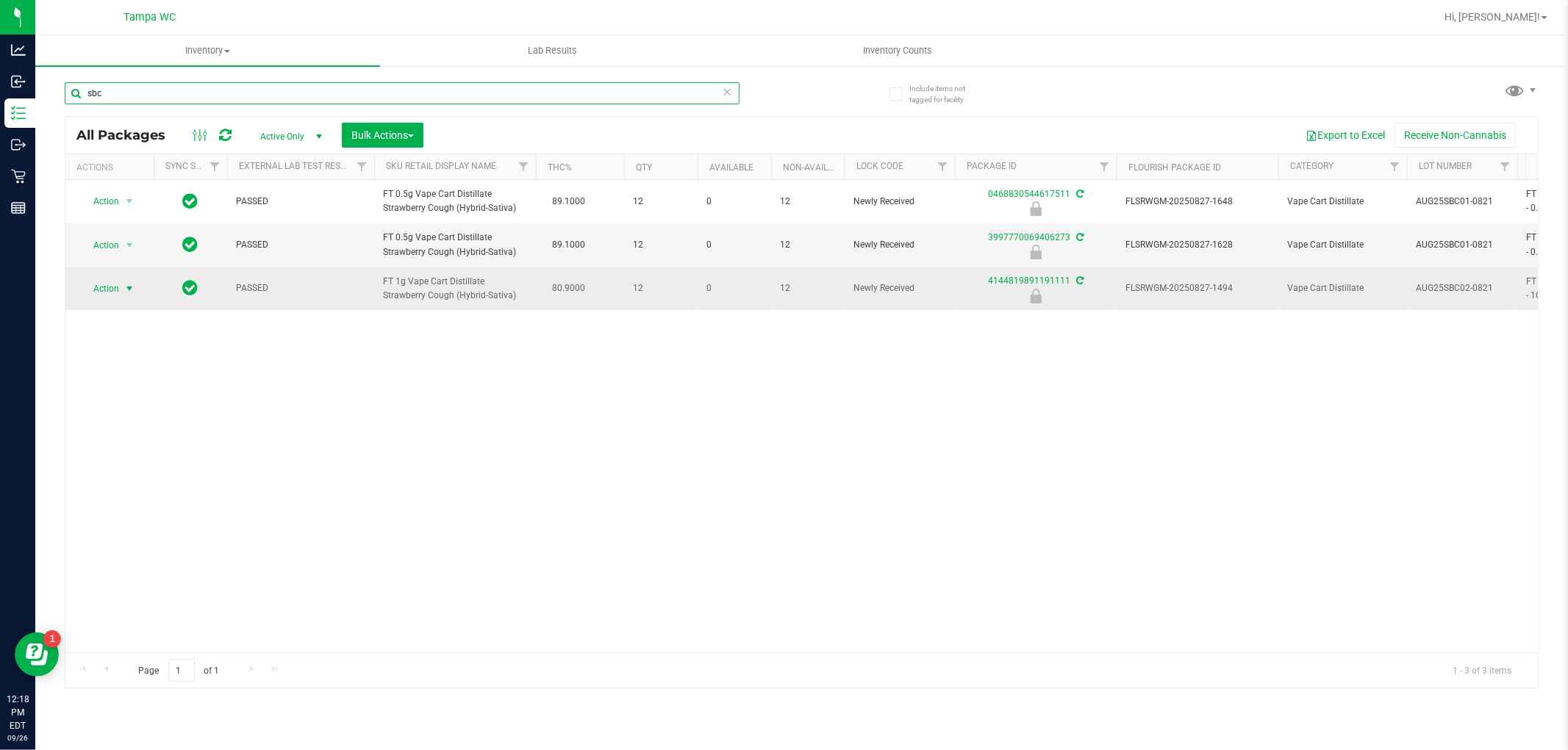
type input "sbc"
click at [119, 284] on span "Action" at bounding box center [99, 288] width 40 height 20
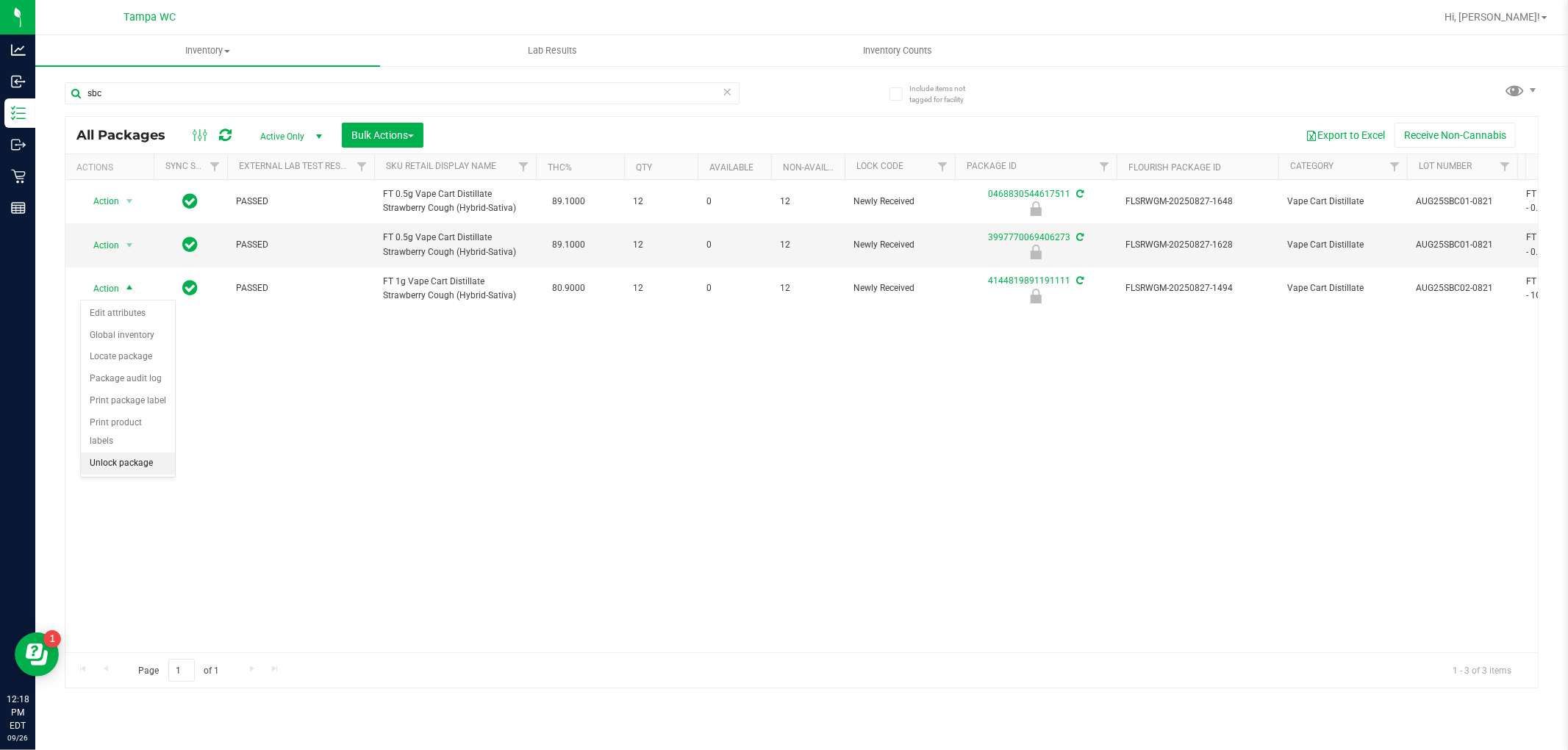
click at [129, 464] on li "Unlock package" at bounding box center [127, 463] width 94 height 22
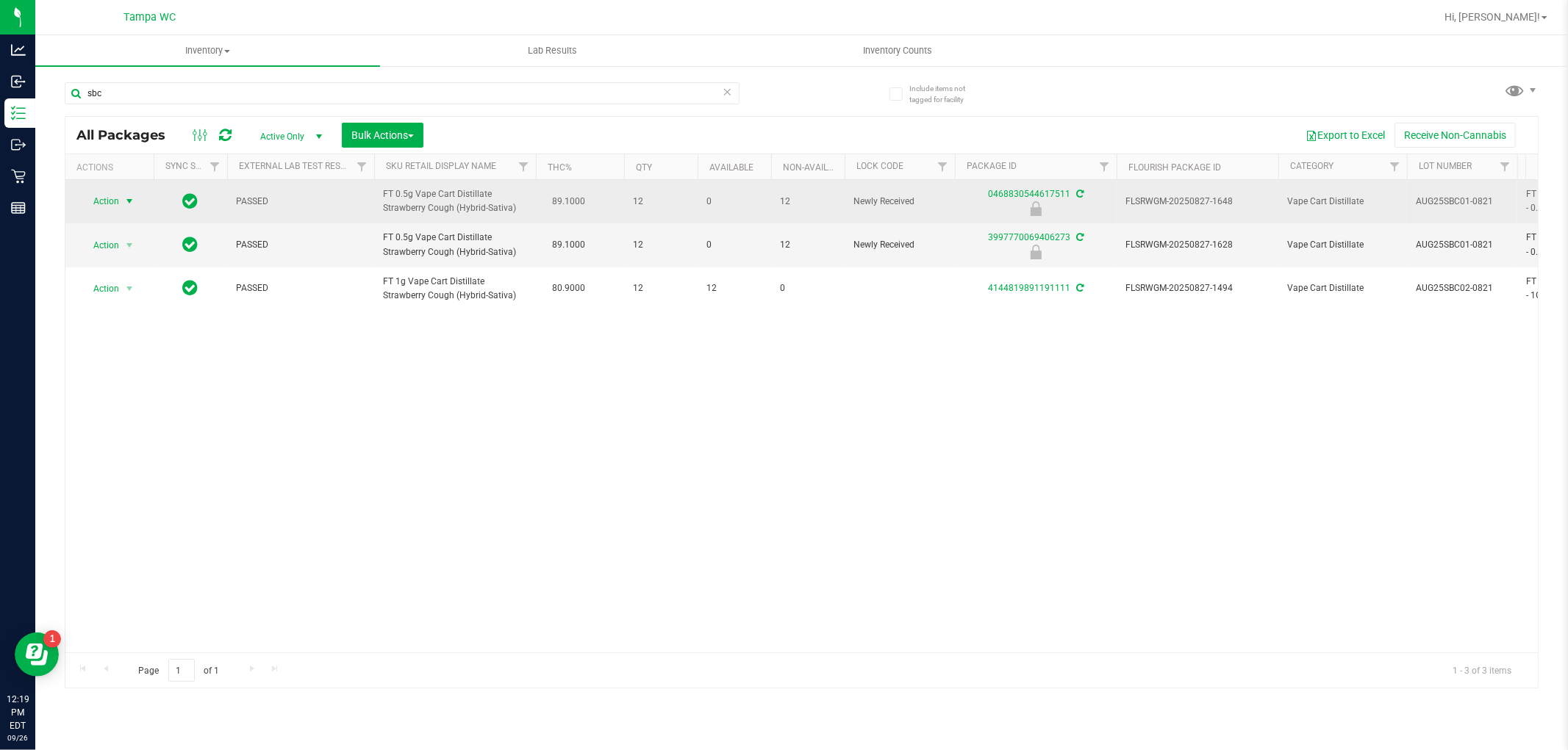
click at [118, 202] on span "Action" at bounding box center [99, 201] width 40 height 20
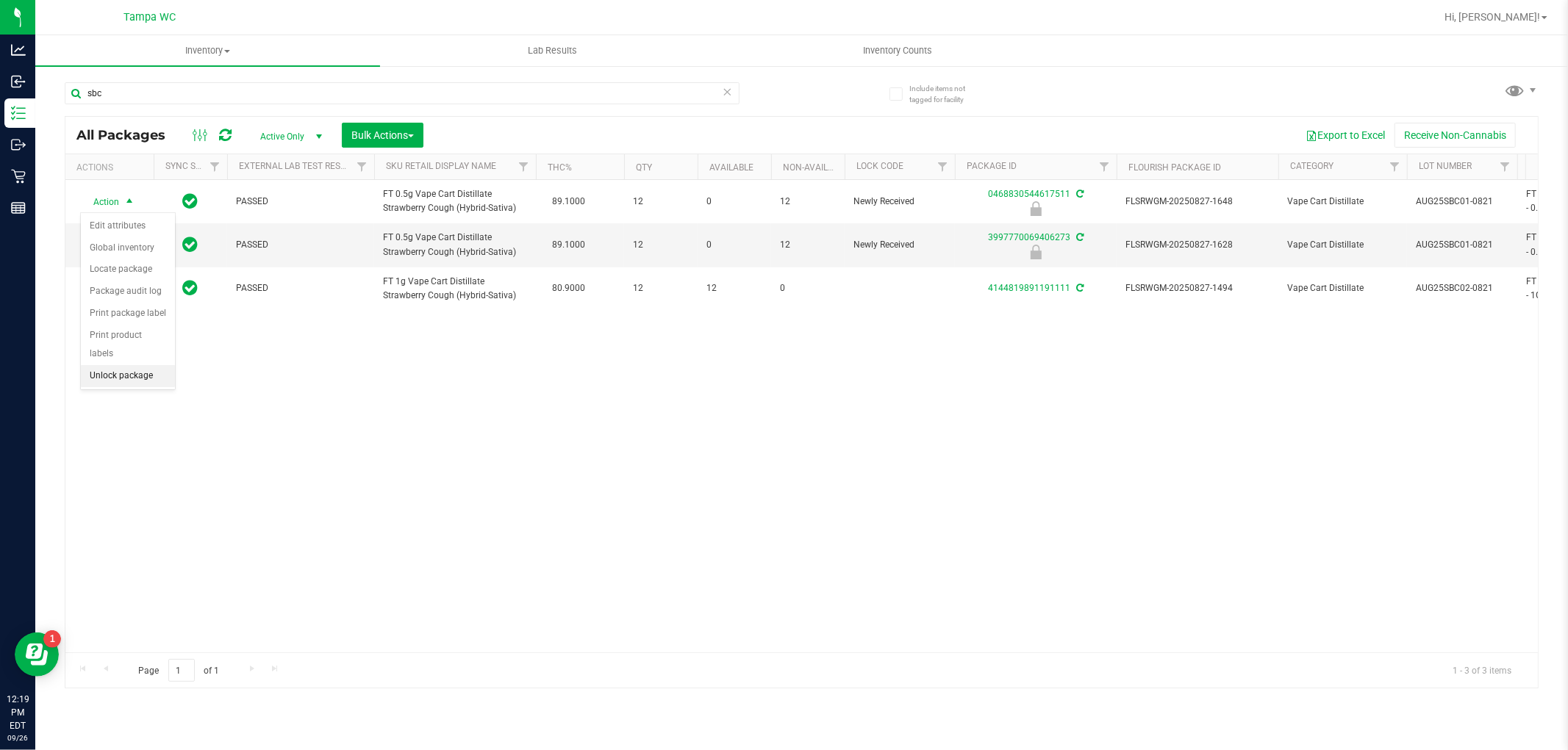
click at [144, 372] on li "Unlock package" at bounding box center [127, 376] width 94 height 22
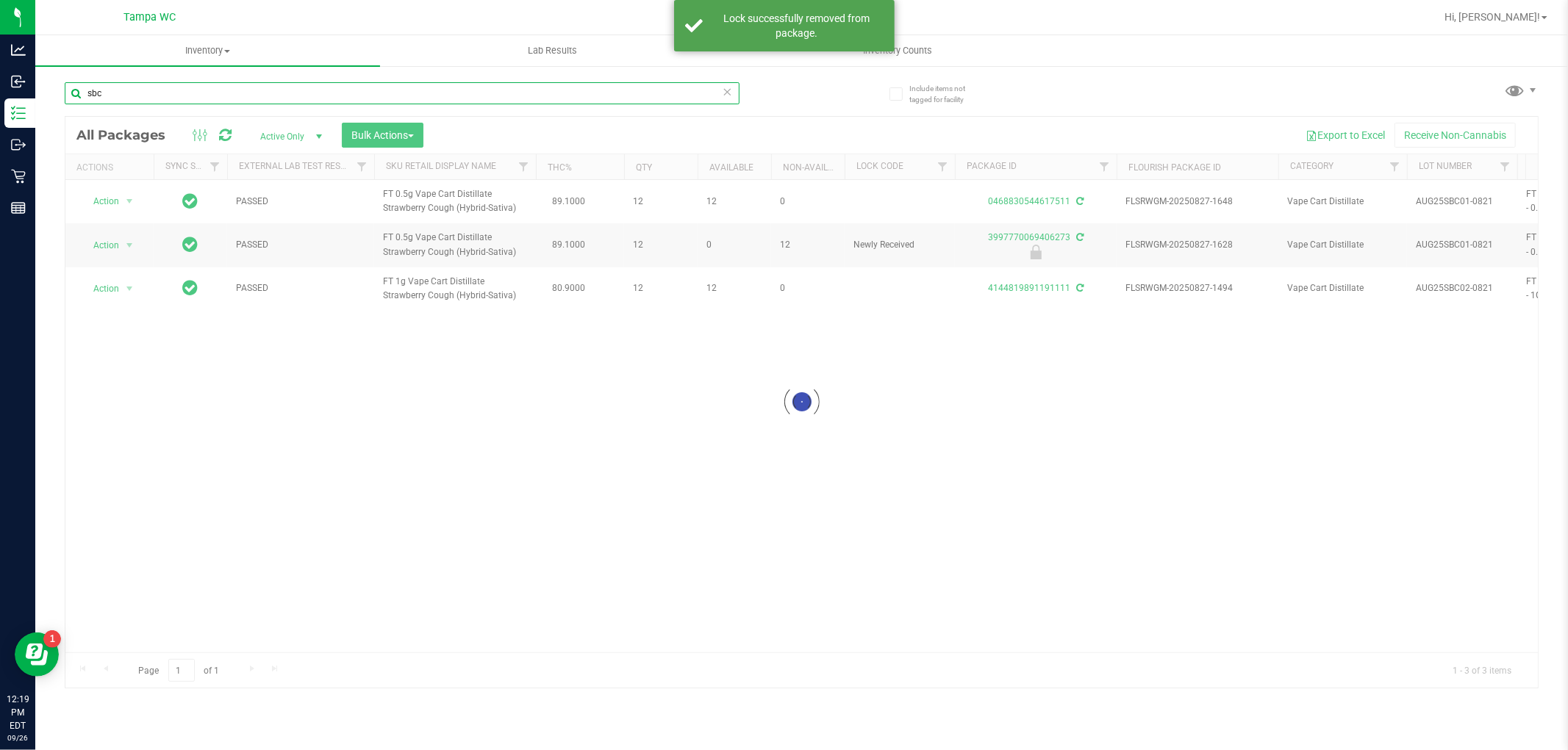
drag, startPoint x: 156, startPoint y: 89, endPoint x: 37, endPoint y: 116, distance: 122.0
click at [37, 116] on div "Include items not tagged for facility sbc Loading... All Packages Active Only A…" at bounding box center [802, 288] width 1533 height 448
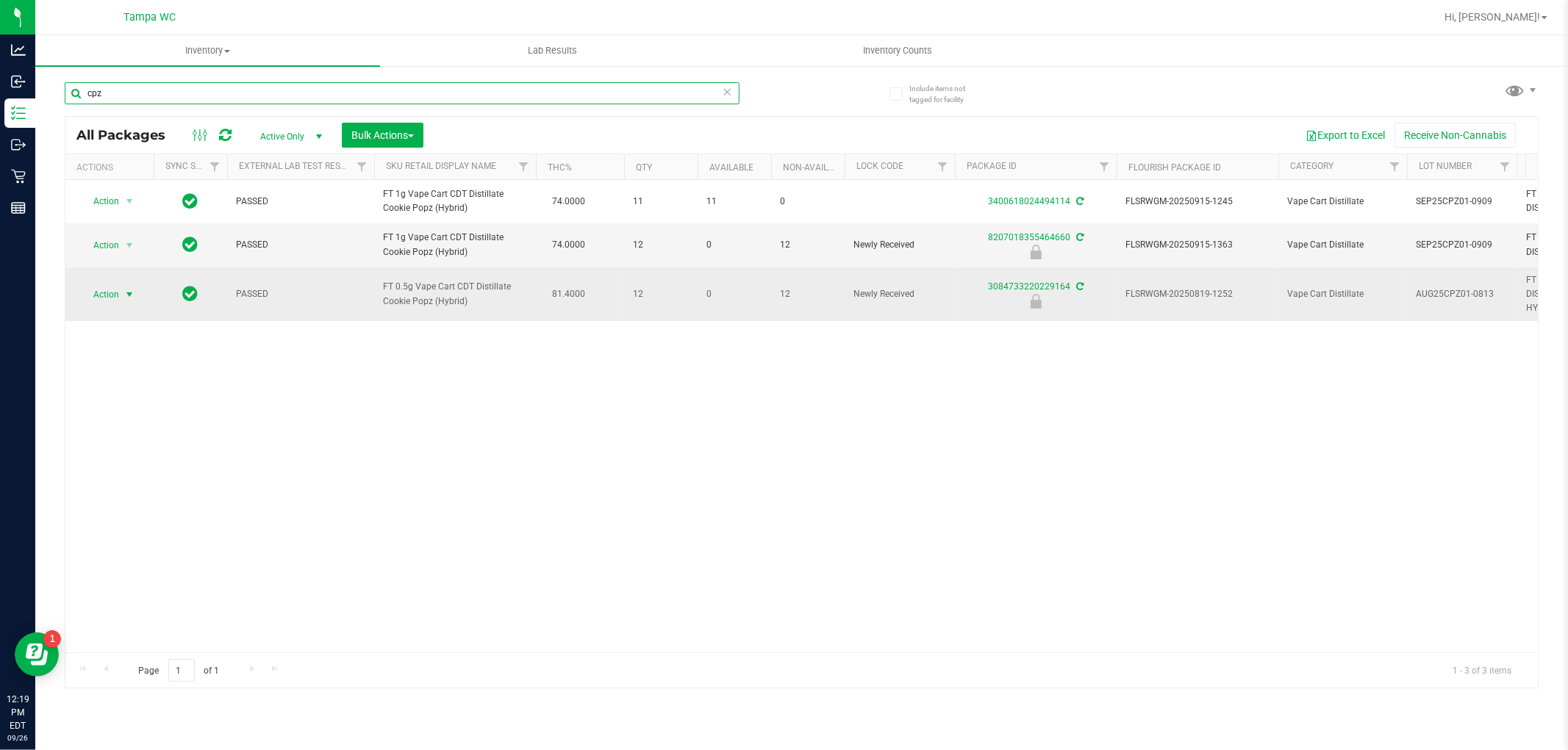
type input "cpz"
click at [120, 283] on td "Action Action Edit attributes Global inventory Locate package Package audit log…" at bounding box center [110, 294] width 88 height 54
click at [121, 289] on span "select" at bounding box center [130, 294] width 19 height 20
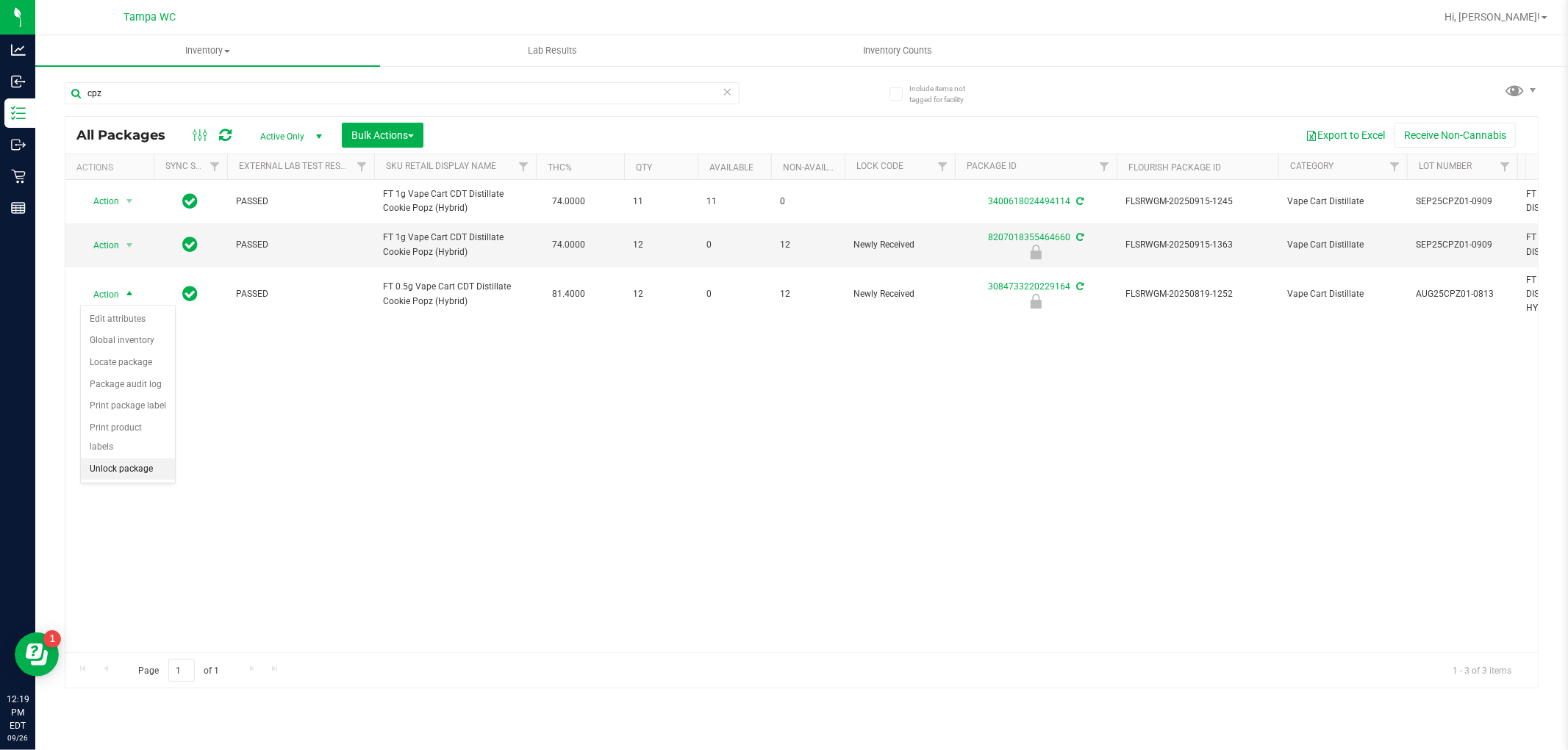
click at [123, 468] on li "Unlock package" at bounding box center [127, 469] width 94 height 22
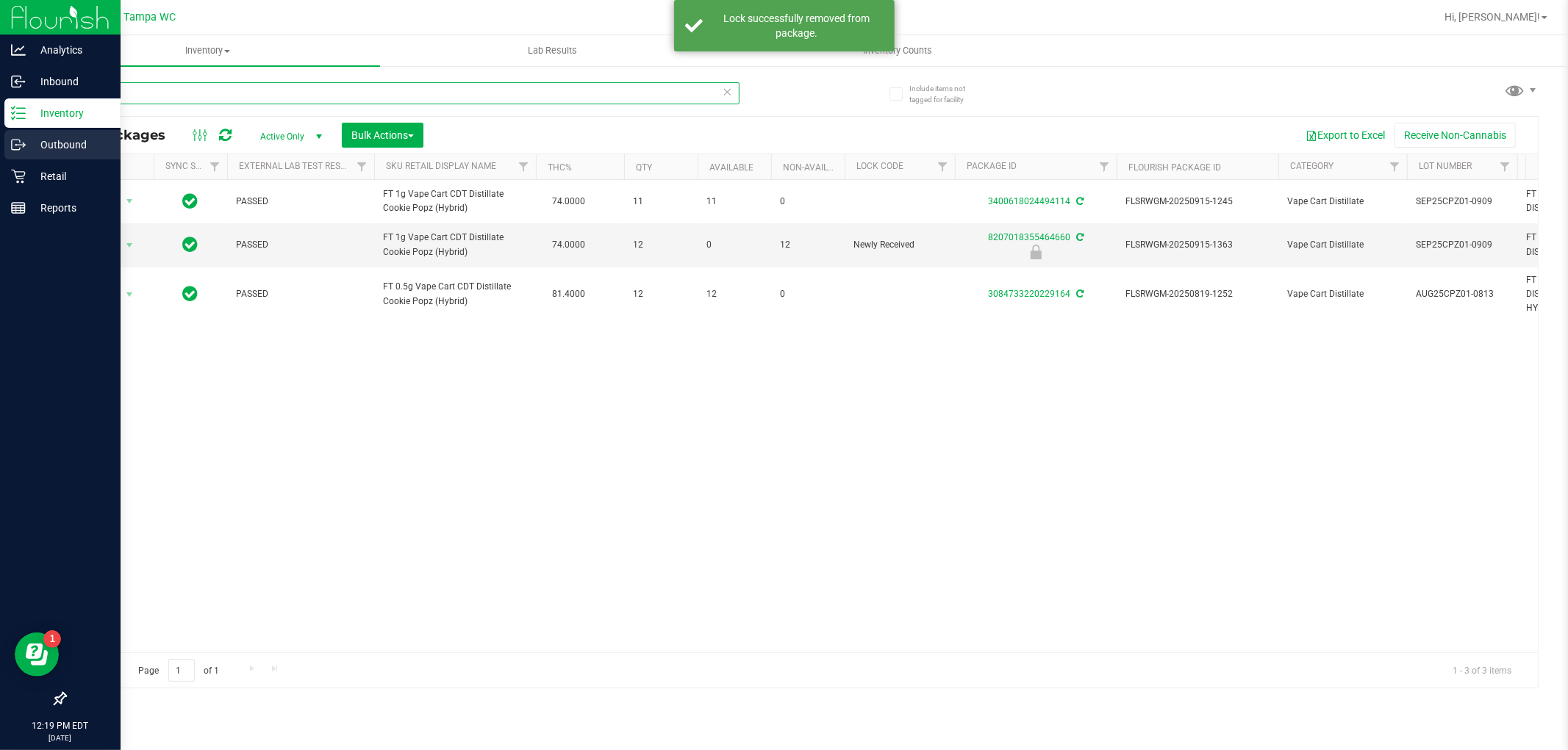
drag, startPoint x: 118, startPoint y: 90, endPoint x: 0, endPoint y: 157, distance: 135.7
click at [0, 157] on div "Analytics Inbound Inventory Outbound Retail Reports 12:19 PM EDT [DATE] 09/26 T…" at bounding box center [784, 375] width 1568 height 750
type input "abp"
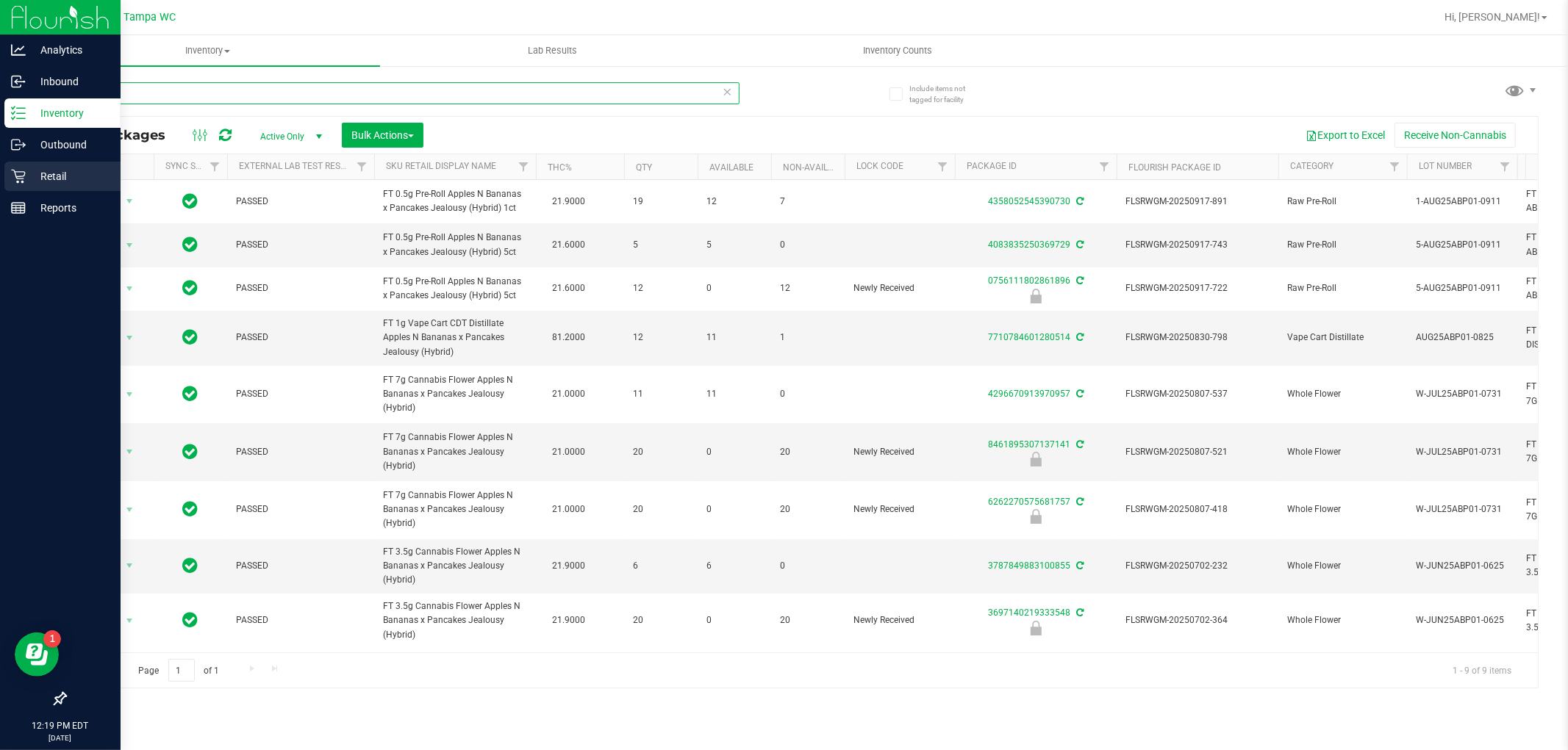
drag, startPoint x: 206, startPoint y: 91, endPoint x: 13, endPoint y: 167, distance: 207.4
click at [8, 174] on div "Analytics Inbound Inventory Outbound Retail Reports 12:19 PM EDT [DATE] 09/26 T…" at bounding box center [784, 375] width 1568 height 750
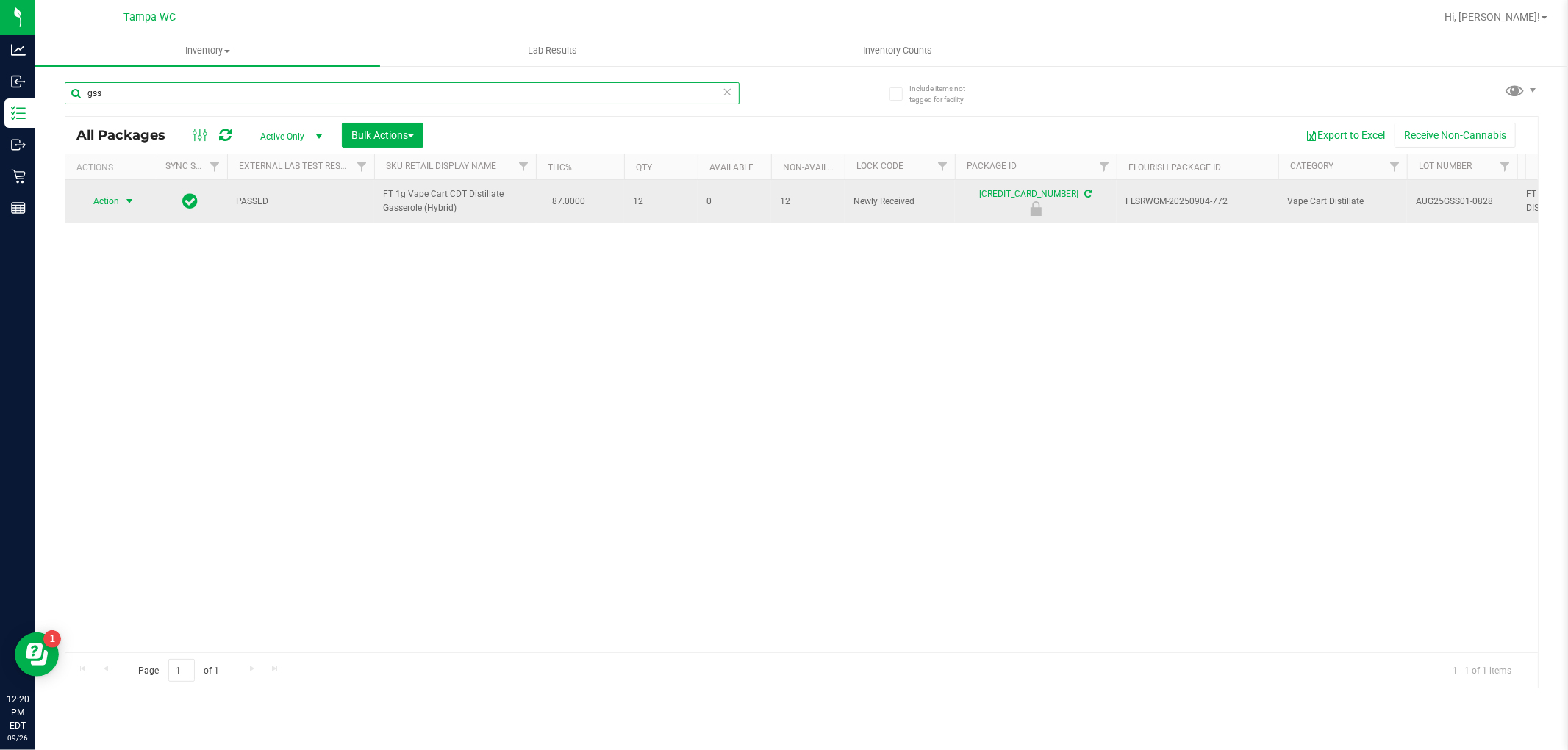
type input "gss"
click at [97, 200] on span "Action" at bounding box center [99, 201] width 40 height 20
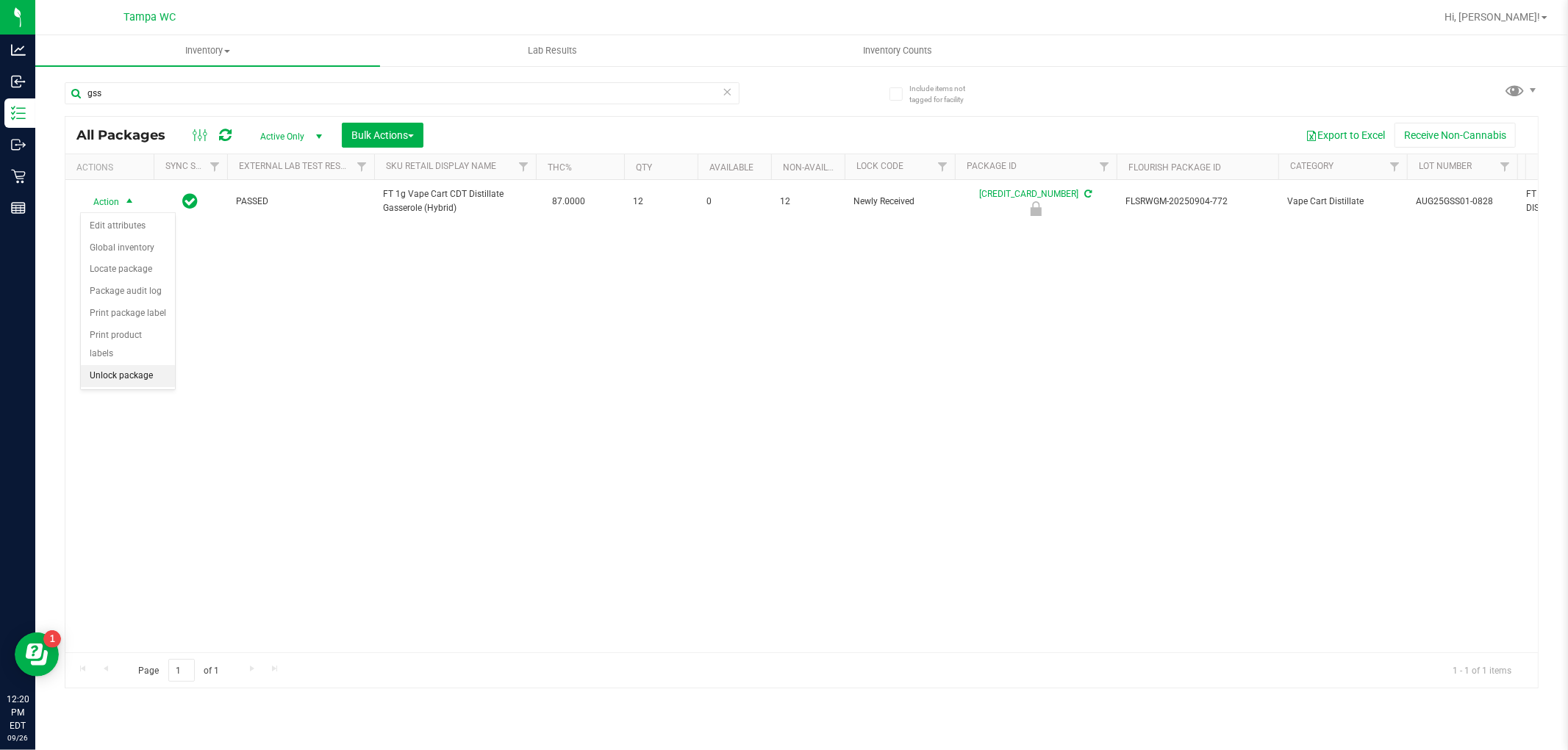
click at [126, 371] on li "Unlock package" at bounding box center [127, 376] width 94 height 22
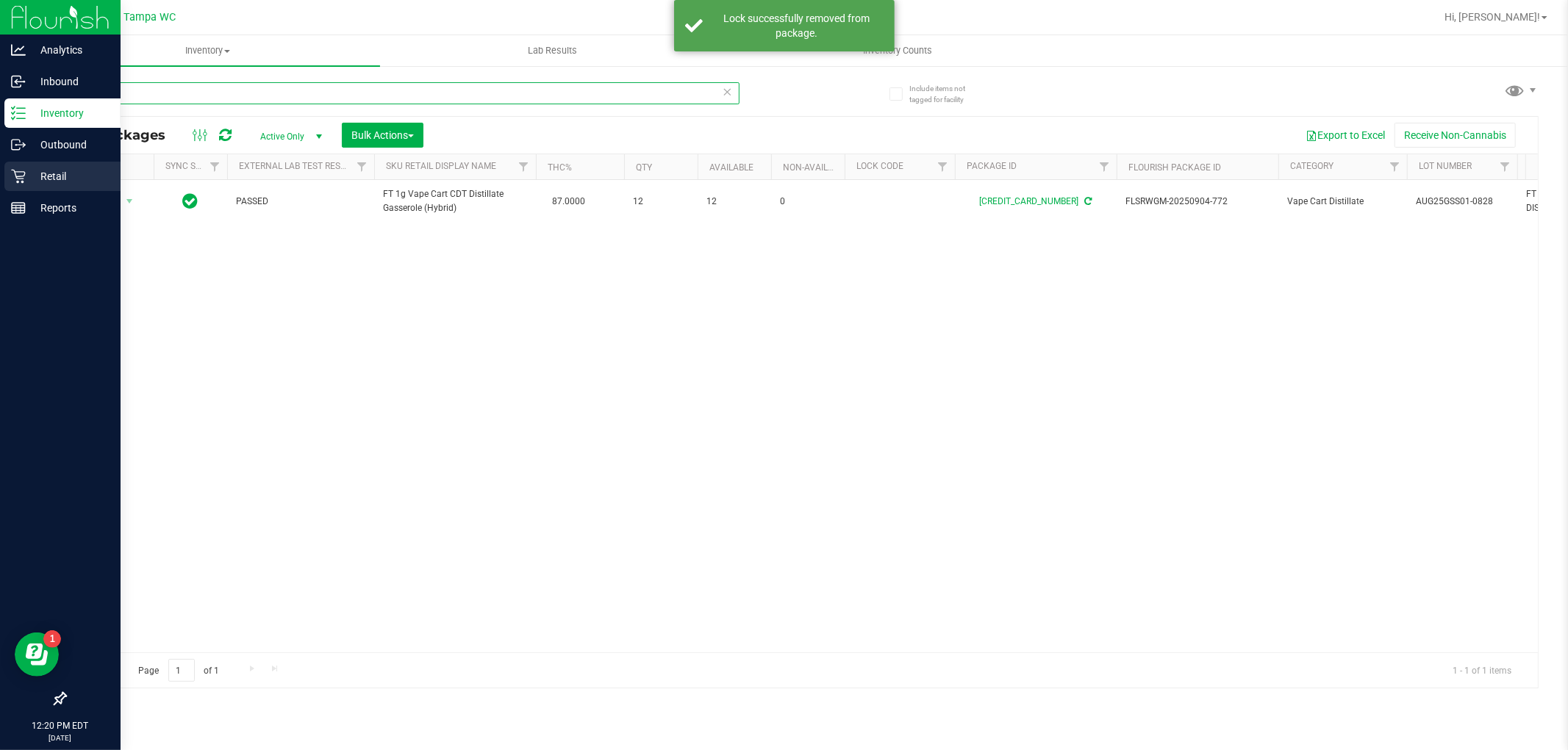
click at [0, 162] on div "Analytics Inbound Inventory Outbound Retail Reports 12:20 PM EDT [DATE] 09/26 T…" at bounding box center [784, 375] width 1568 height 750
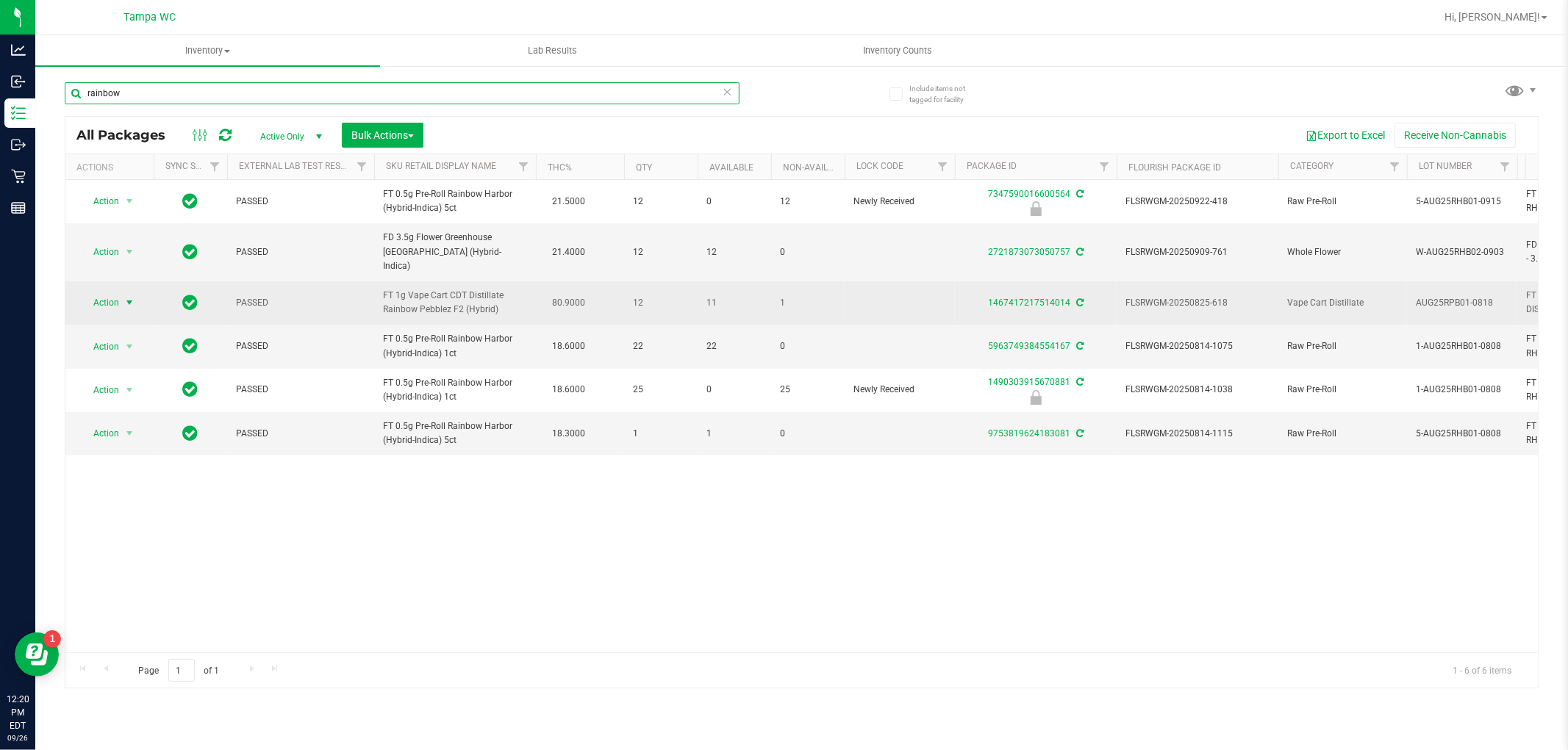
type input "rainbow"
click at [122, 293] on span "select" at bounding box center [130, 303] width 19 height 20
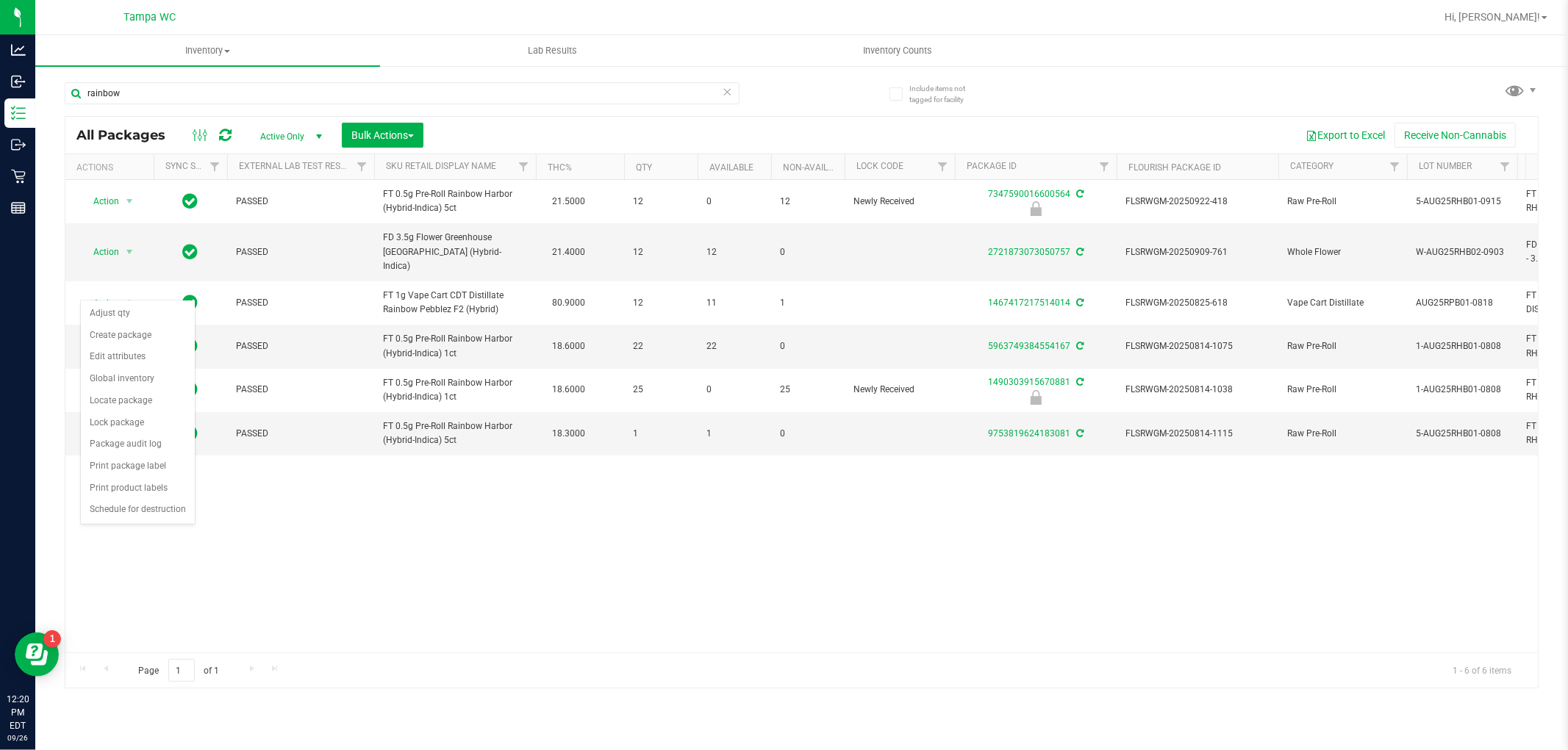
click at [331, 509] on div "Action Action Edit attributes Global inventory Locate package Package audit log…" at bounding box center [801, 416] width 1473 height 473
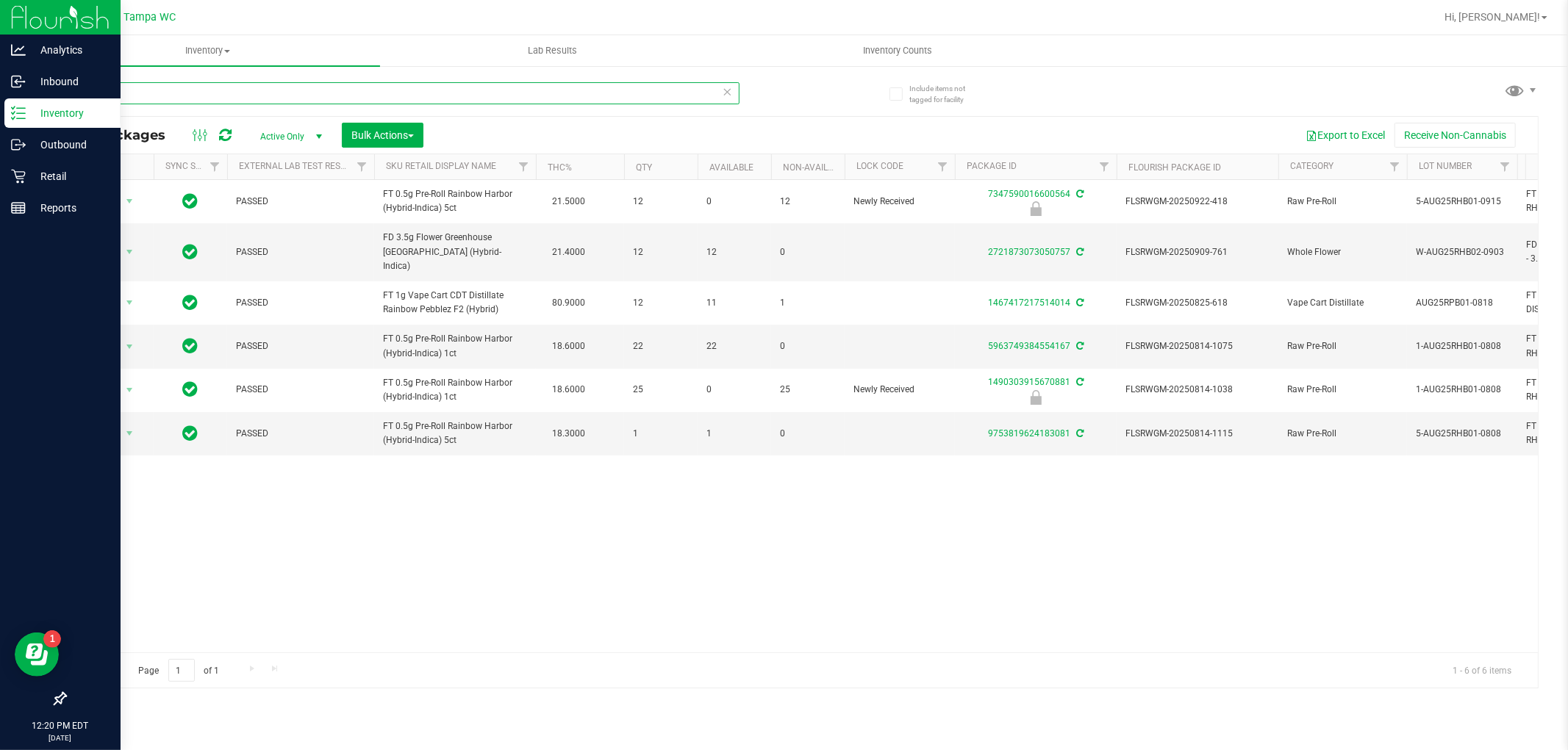
drag, startPoint x: 205, startPoint y: 118, endPoint x: 1, endPoint y: 243, distance: 239.3
click at [0, 243] on div "Analytics Inbound Inventory Outbound Retail Reports 12:20 PM EDT [DATE] 09/26 T…" at bounding box center [784, 375] width 1568 height 750
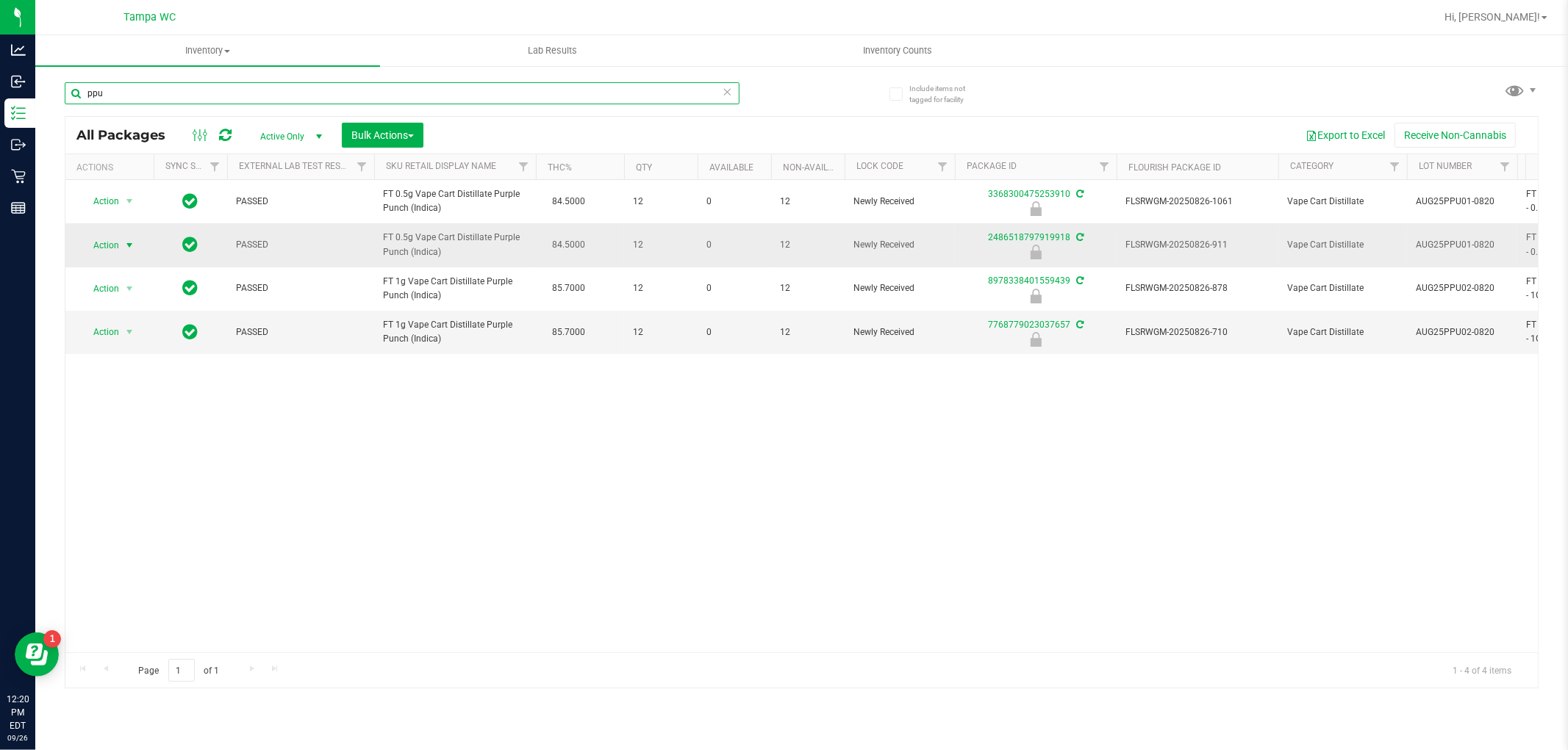
type input "ppu"
click at [125, 235] on td "Action Action Edit attributes Global inventory Locate package Package audit log…" at bounding box center [110, 244] width 88 height 43
drag, startPoint x: 125, startPoint y: 237, endPoint x: 123, endPoint y: 251, distance: 14.1
click at [125, 238] on span "select" at bounding box center [130, 245] width 19 height 20
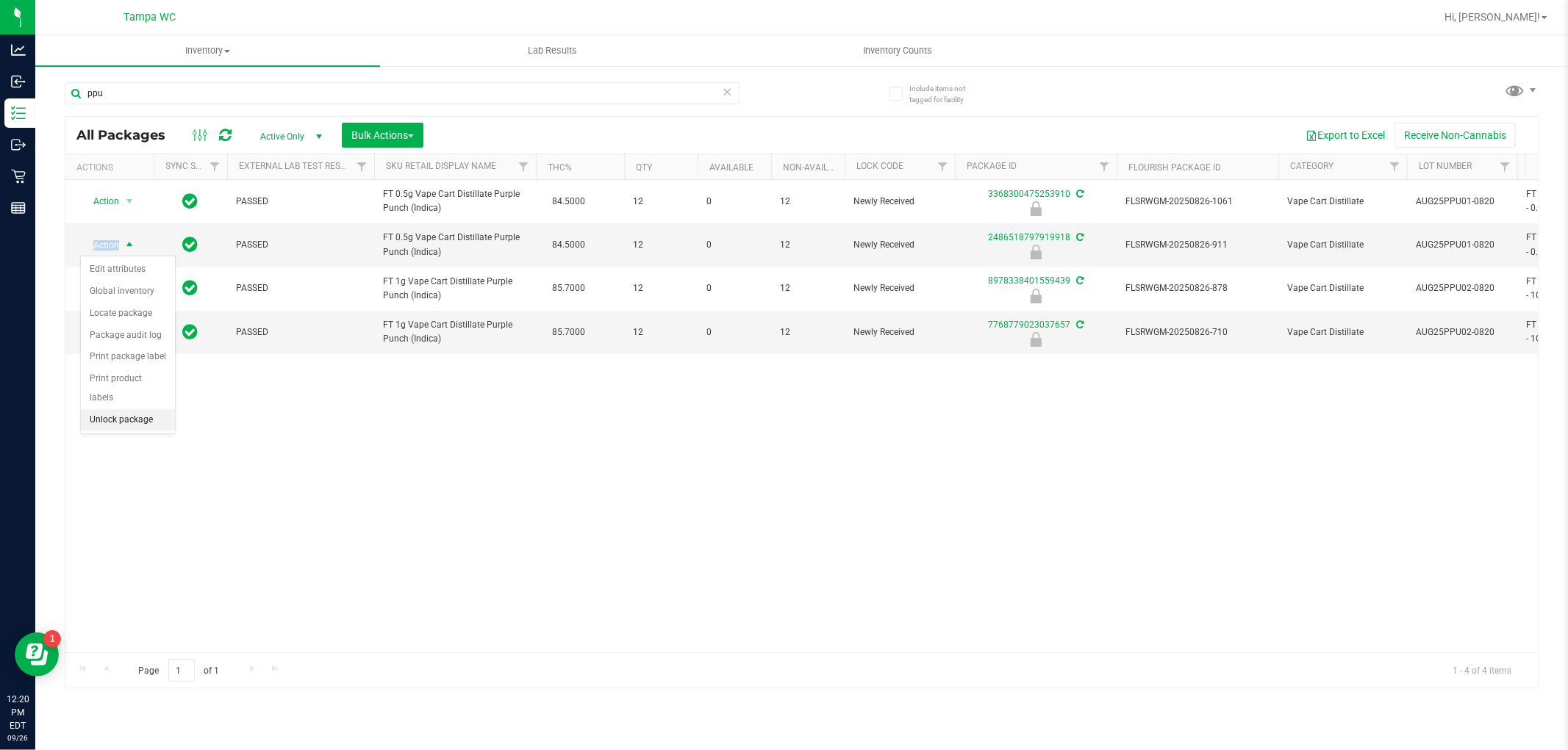
click at [112, 413] on li "Unlock package" at bounding box center [127, 420] width 94 height 22
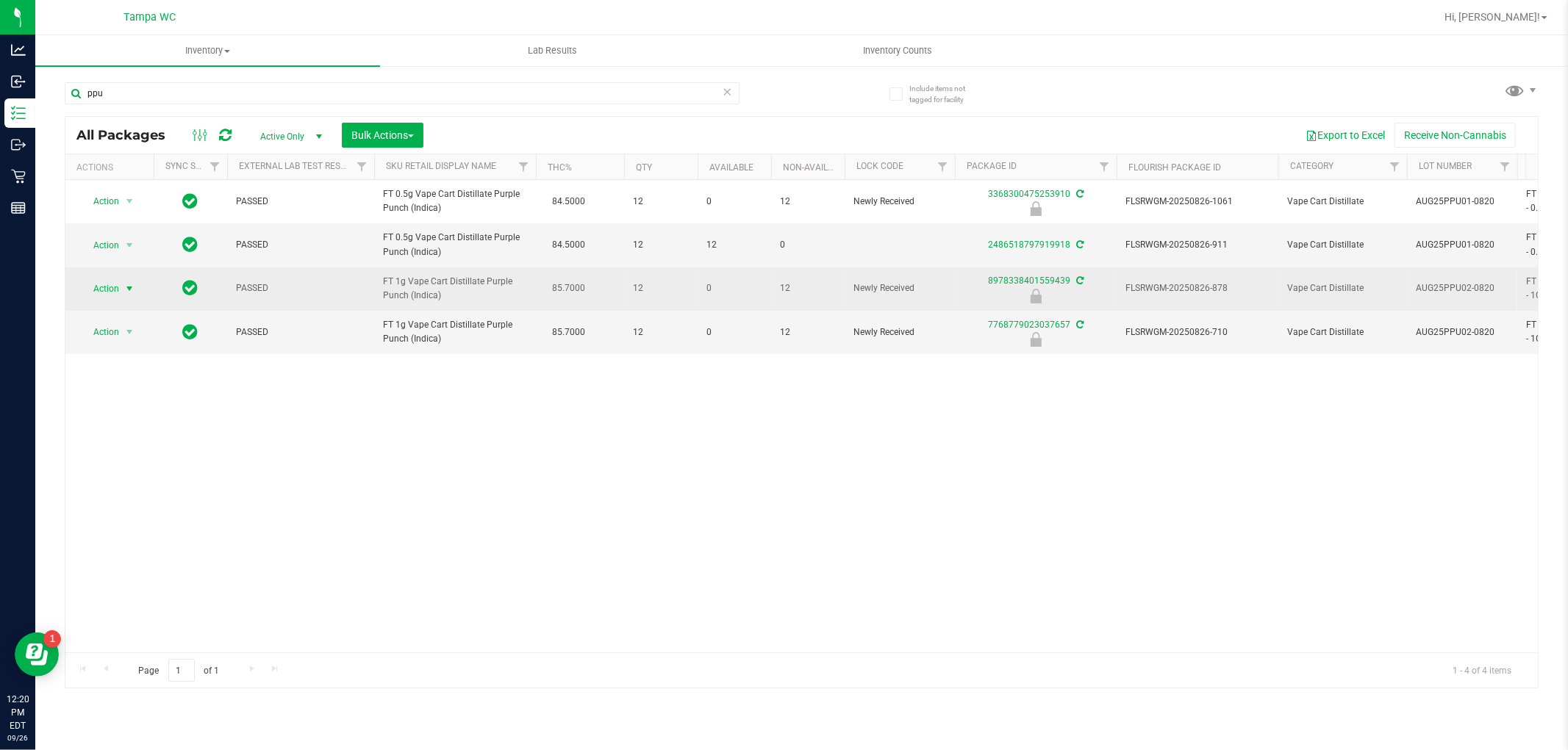
click at [135, 285] on span "select" at bounding box center [129, 288] width 12 height 12
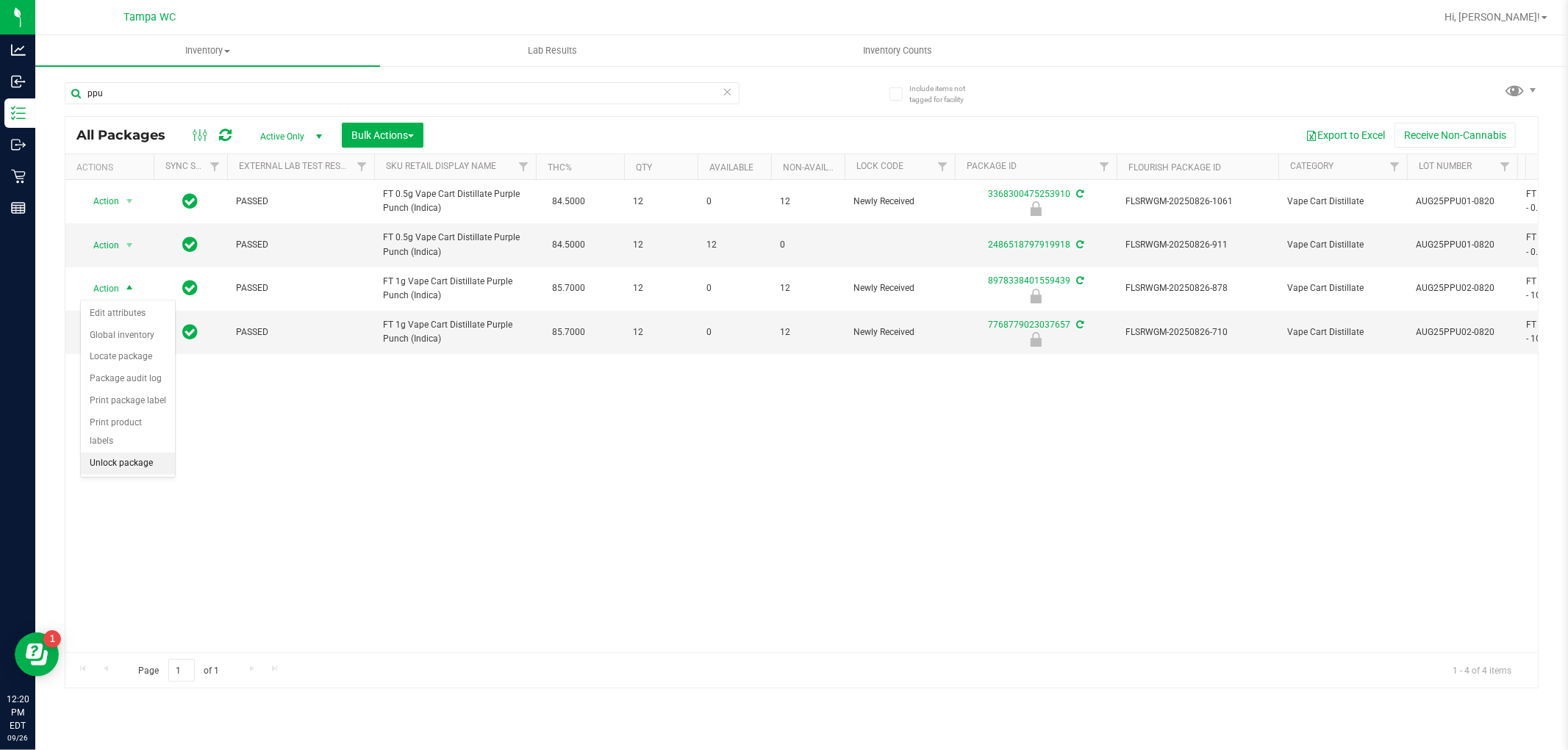
click at [107, 467] on li "Unlock package" at bounding box center [127, 463] width 94 height 22
